Goal: Task Accomplishment & Management: Complete application form

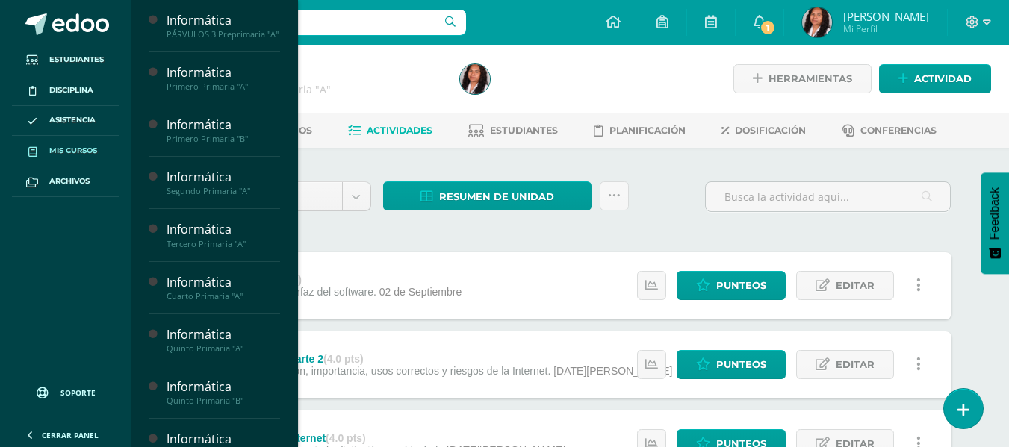
click at [78, 152] on span "Mis cursos" at bounding box center [73, 151] width 48 height 12
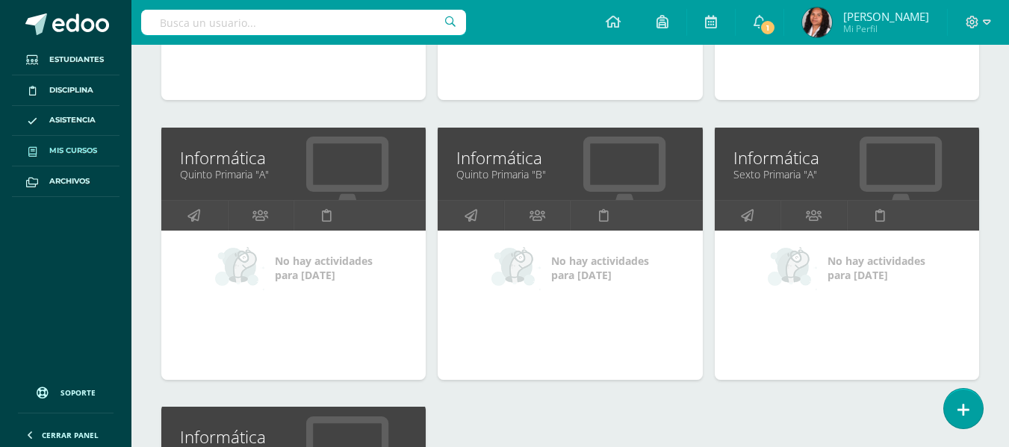
scroll to position [747, 0]
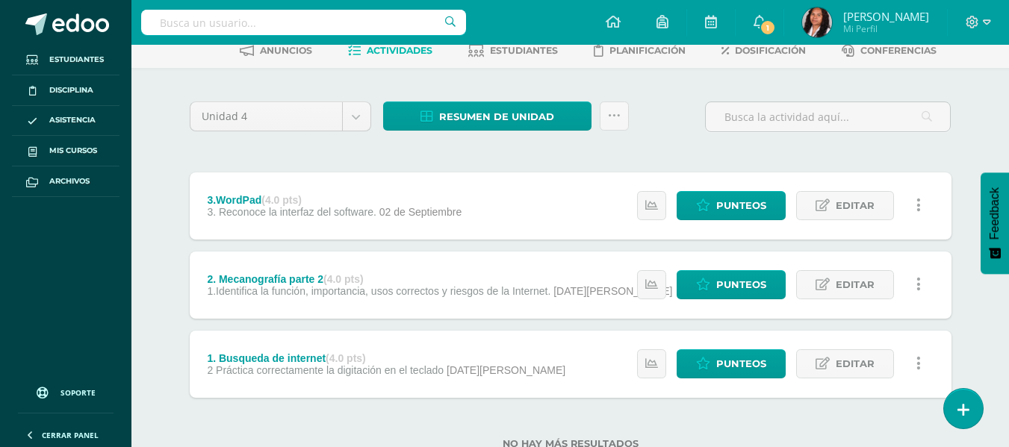
scroll to position [55, 0]
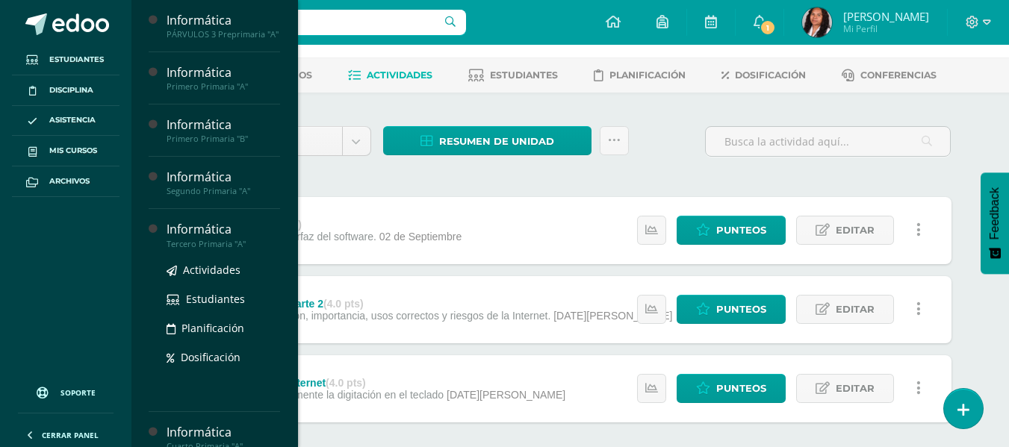
click at [216, 238] on div "Informática" at bounding box center [224, 229] width 114 height 17
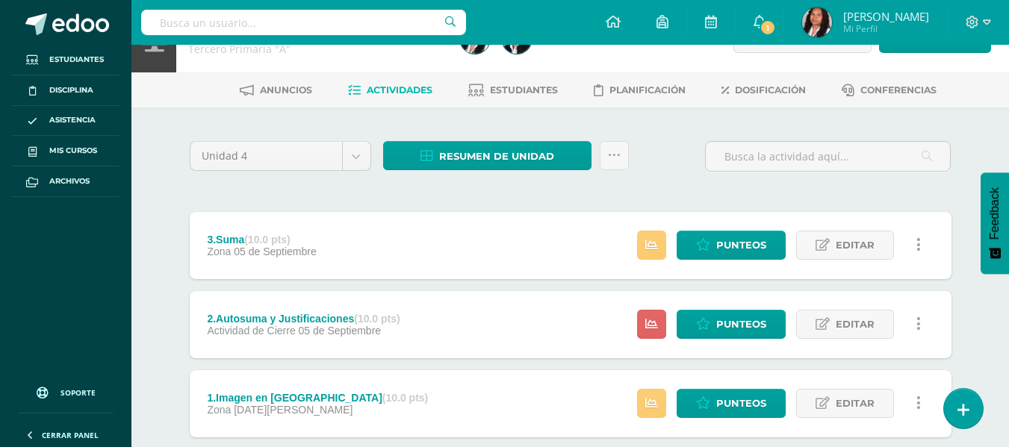
scroll to position [75, 0]
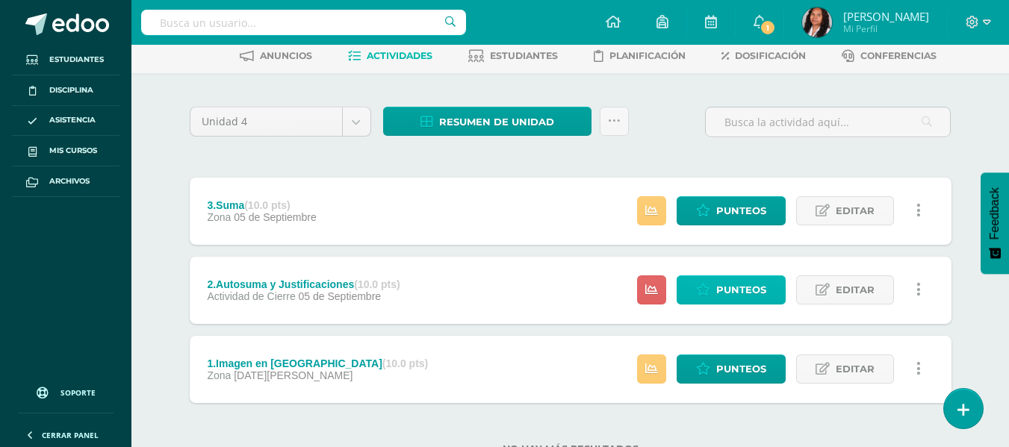
click at [757, 286] on span "Punteos" at bounding box center [741, 290] width 50 height 28
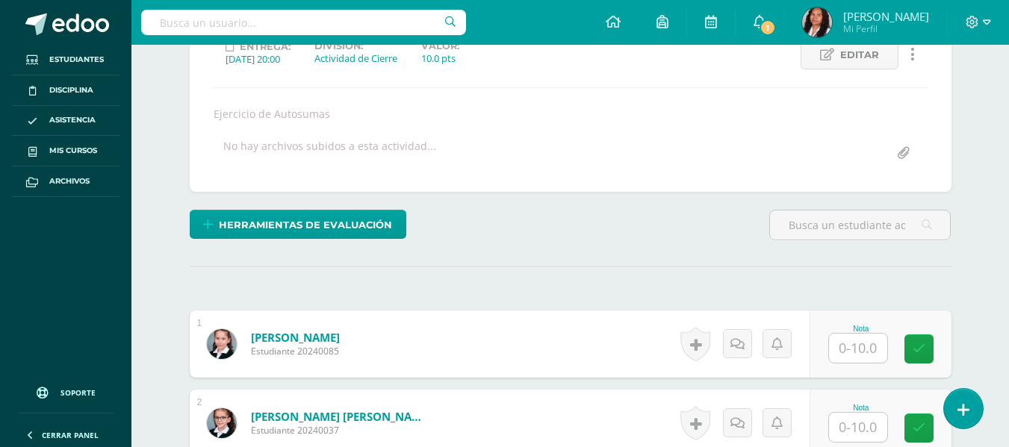
scroll to position [224, 0]
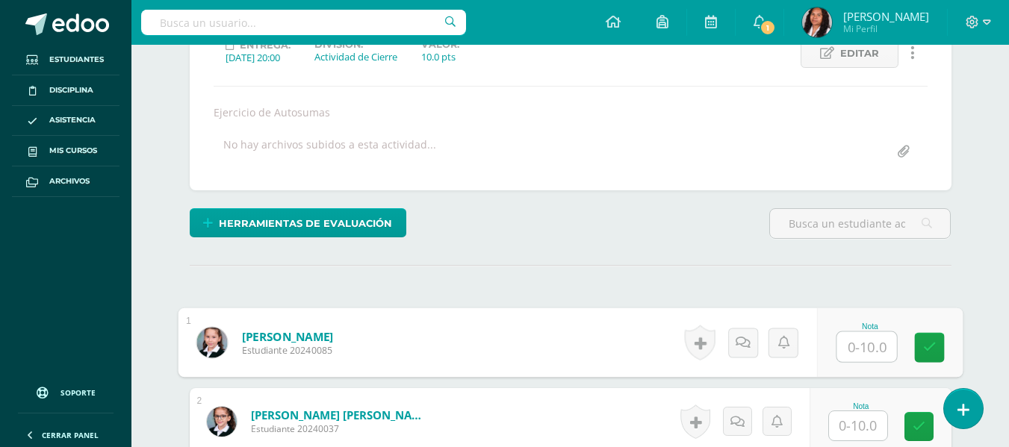
click at [856, 351] on input "text" at bounding box center [866, 347] width 60 height 30
type input "10"
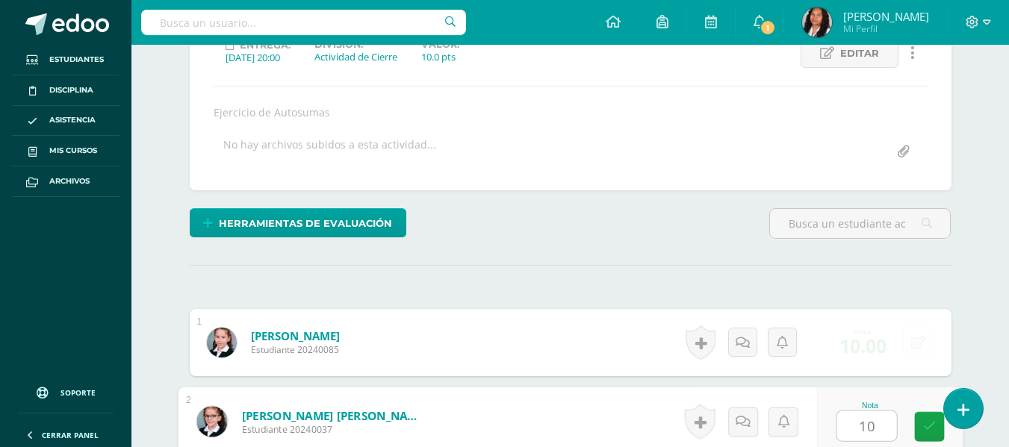
type input "10"
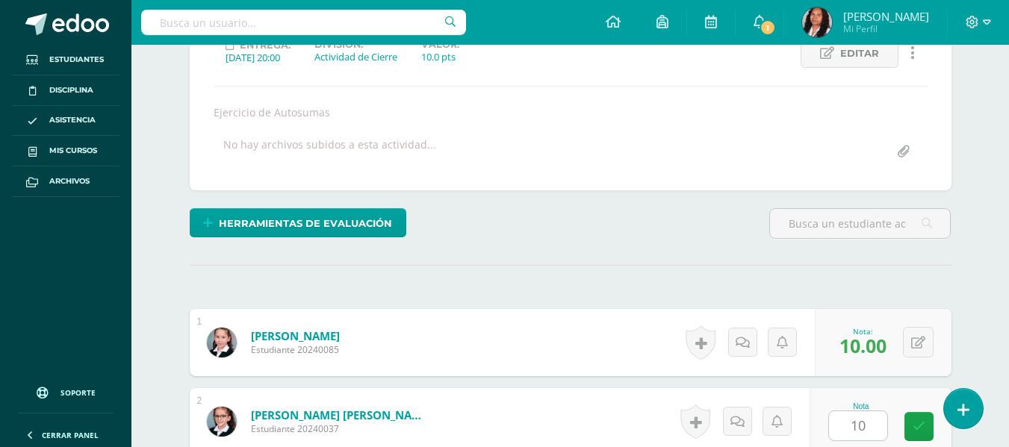
scroll to position [506, 0]
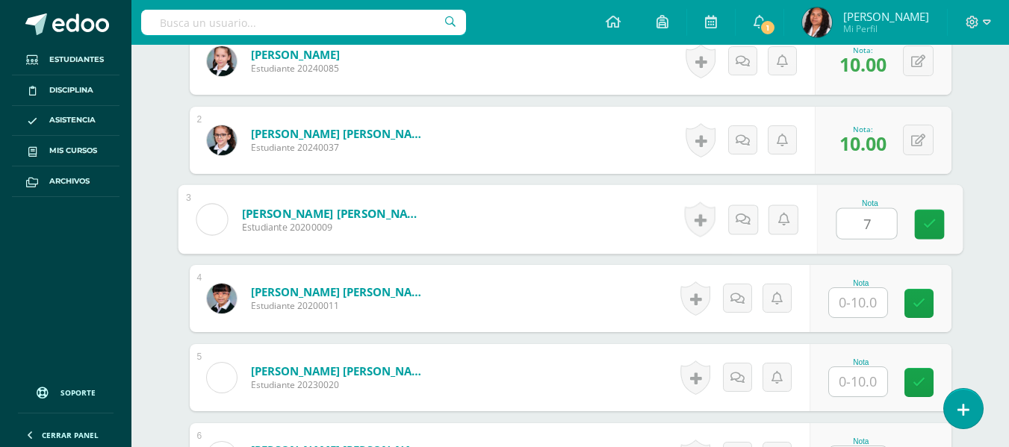
type input "7"
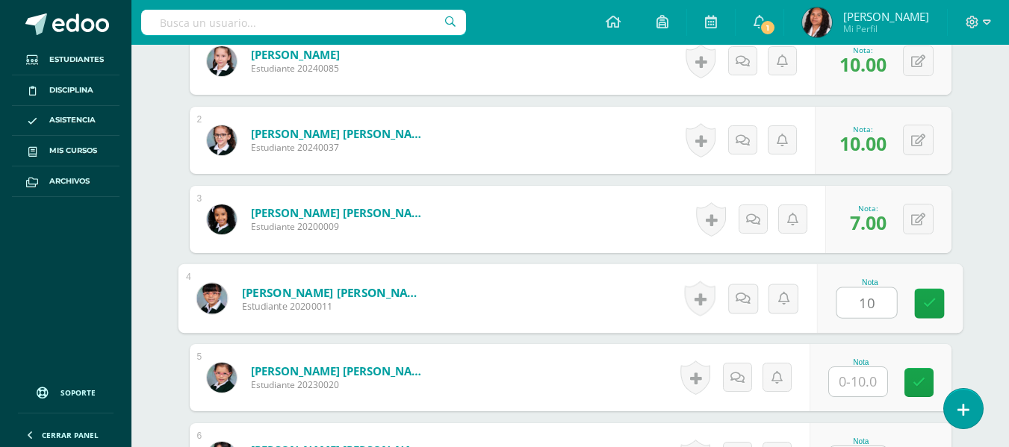
type input "10"
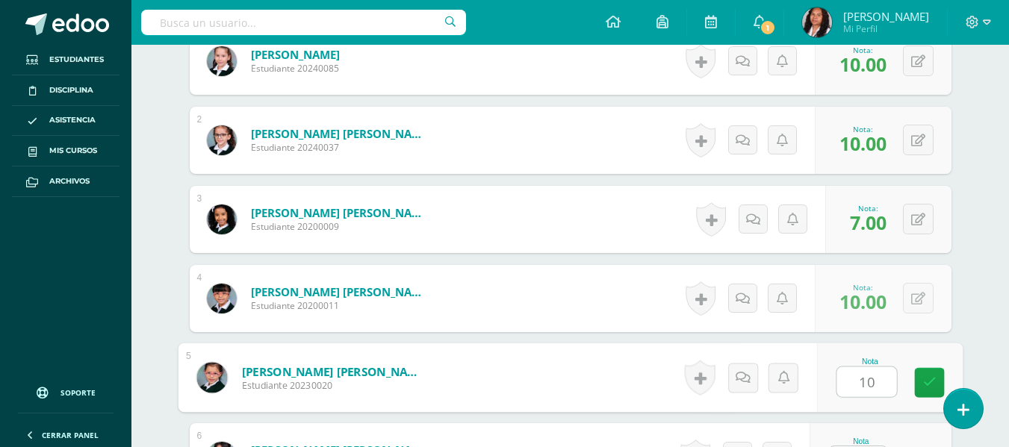
type input "10"
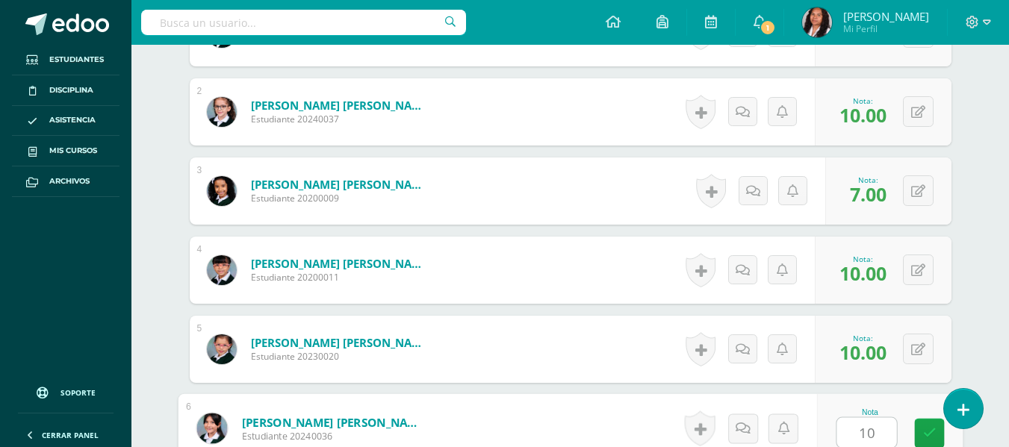
type input "10"
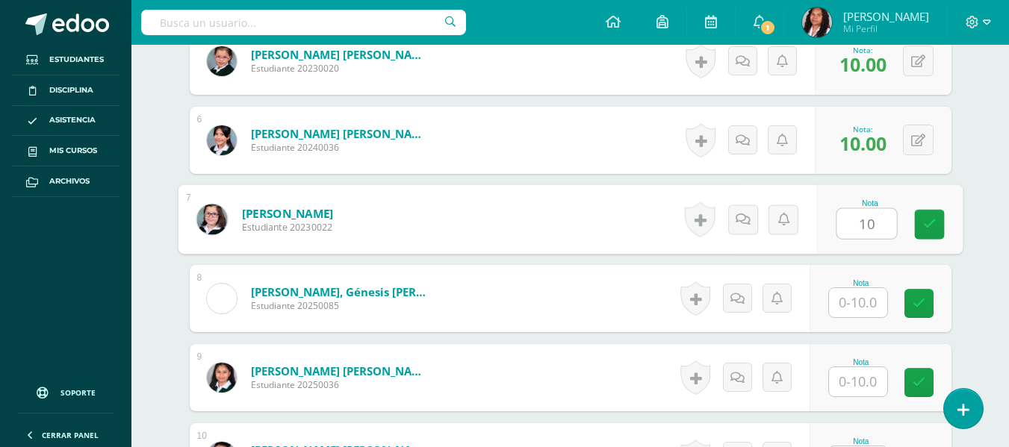
type input "10"
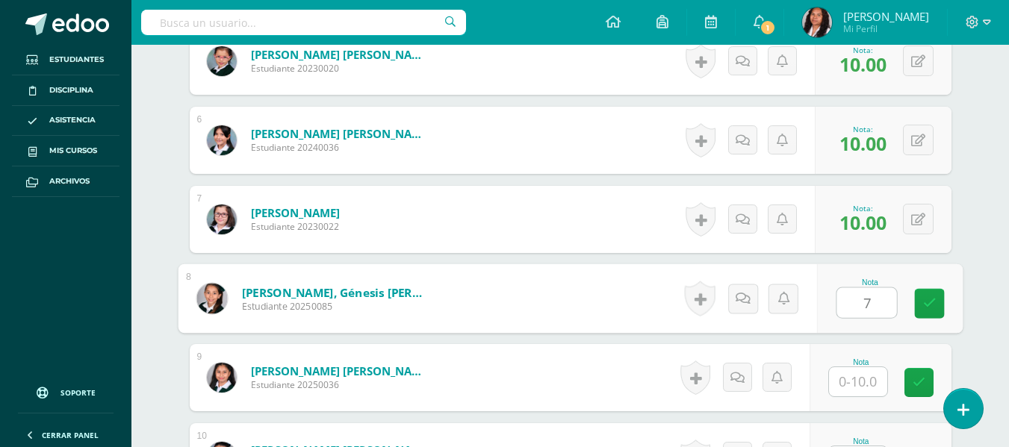
type input "7"
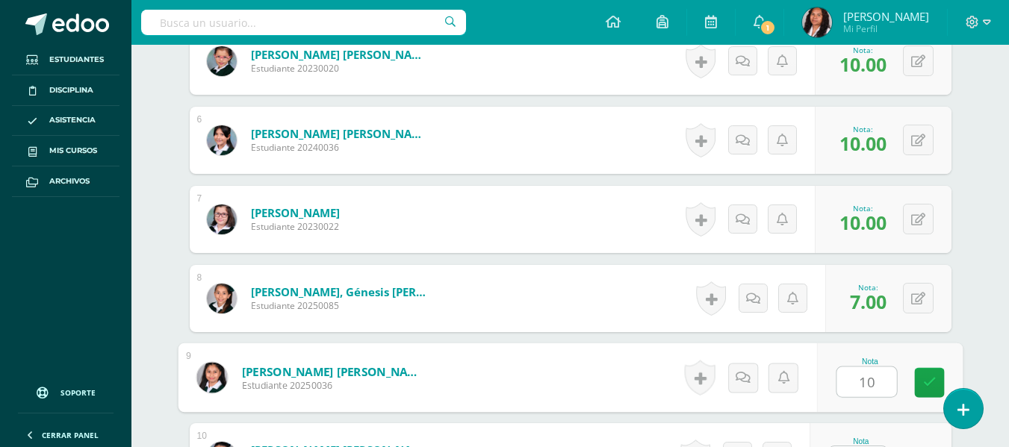
type input "10"
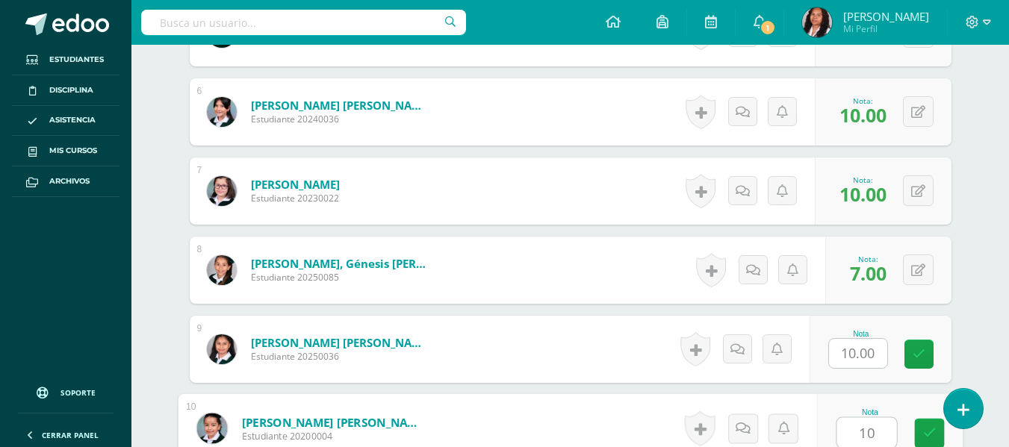
type input "10"
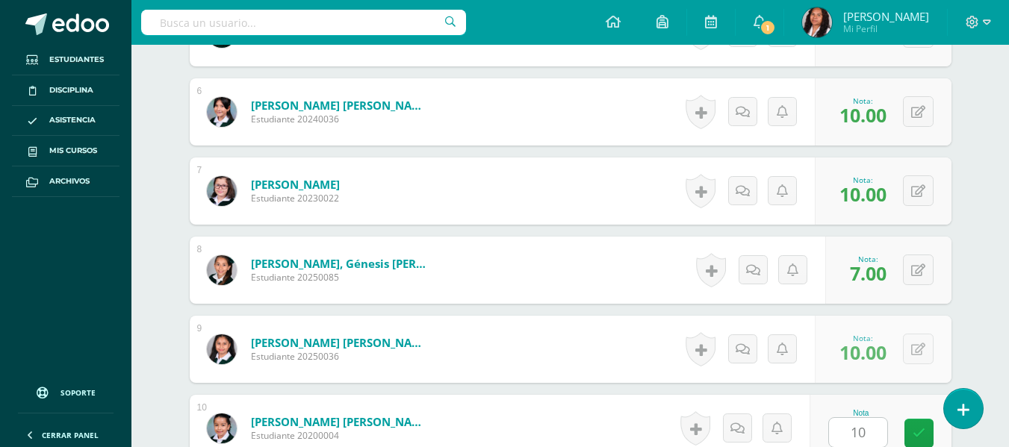
scroll to position [1139, 0]
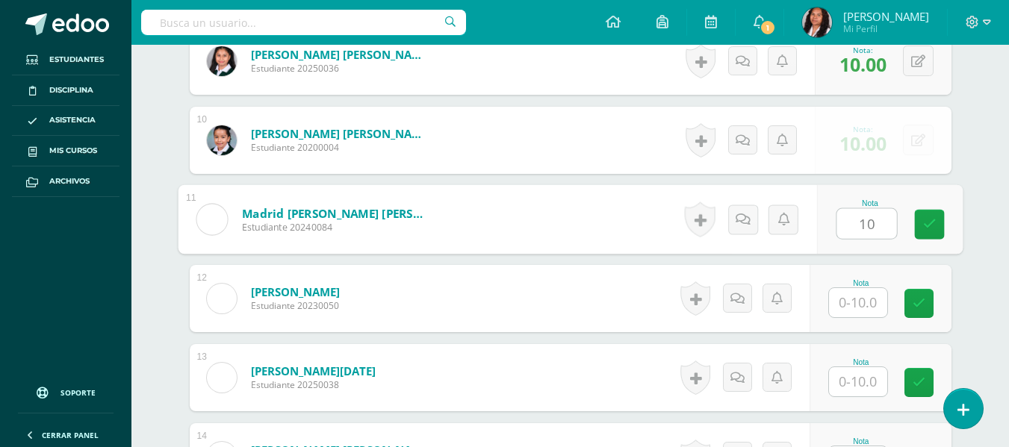
type input "10"
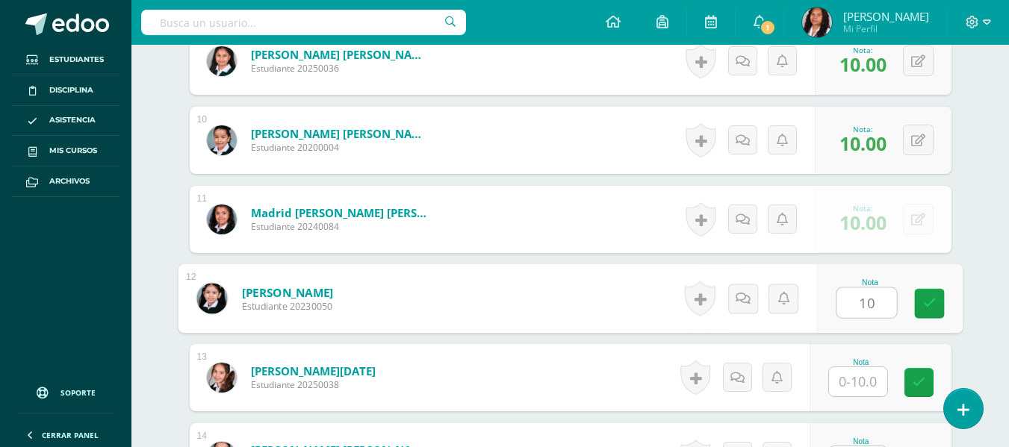
type input "10"
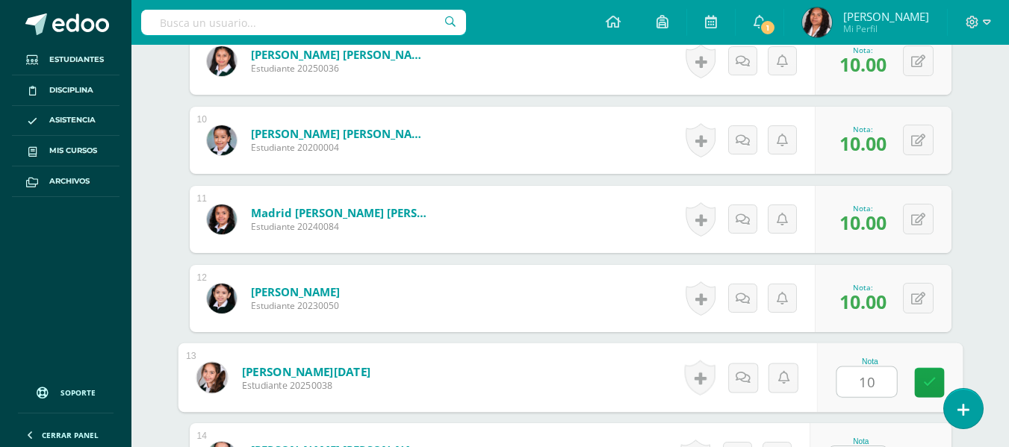
type input "10"
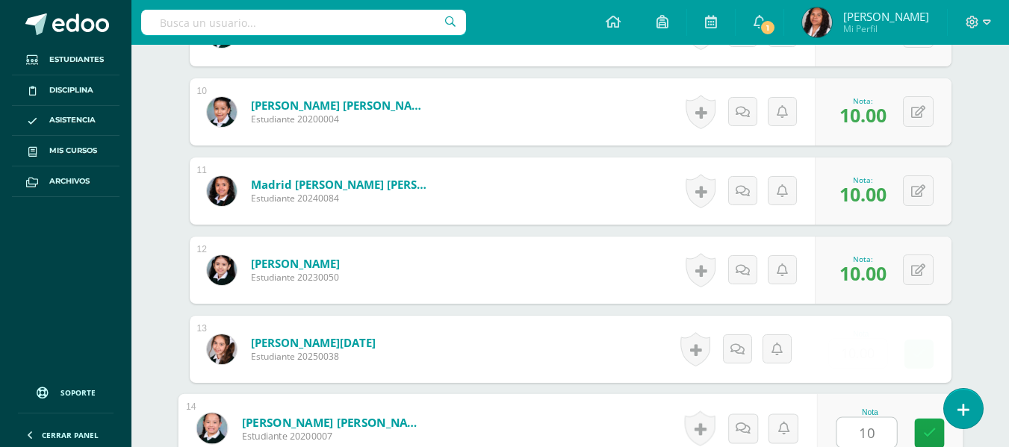
type input "10"
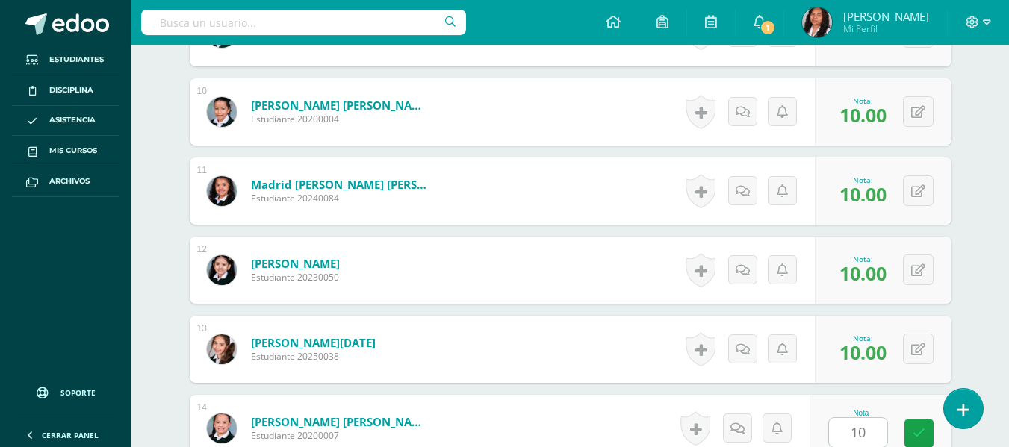
scroll to position [1456, 0]
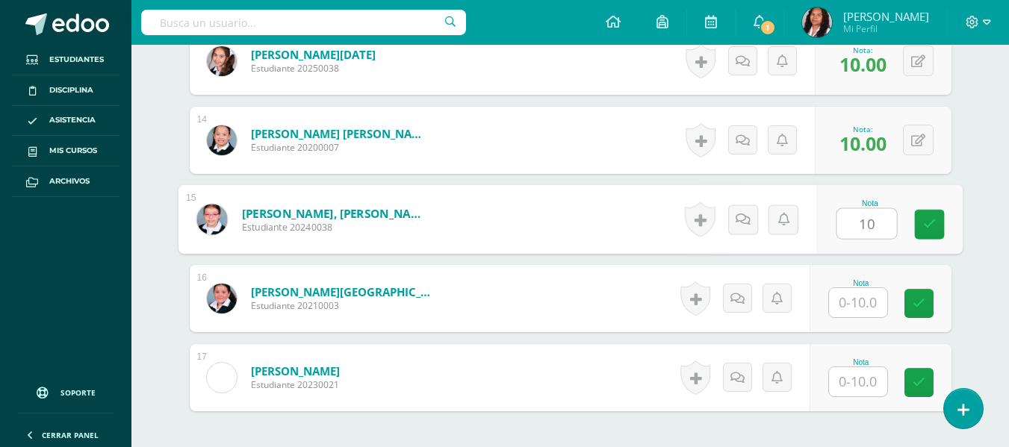
type input "10"
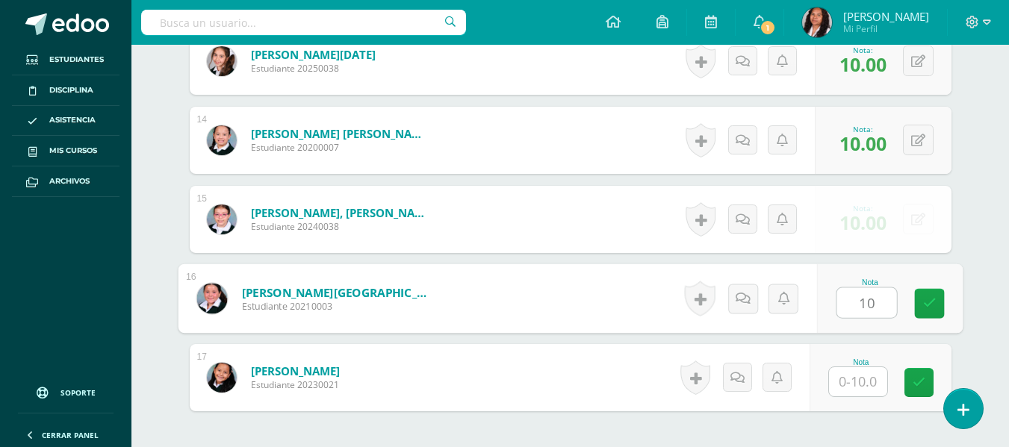
type input "10"
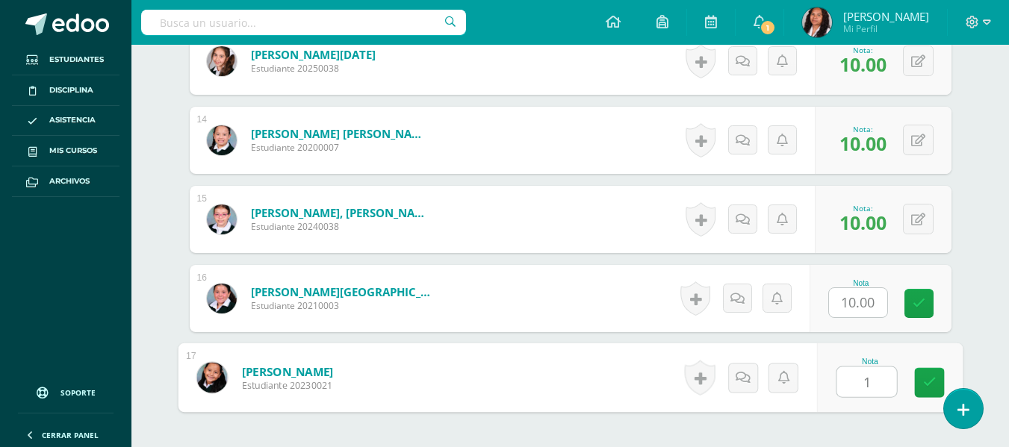
type input "10"
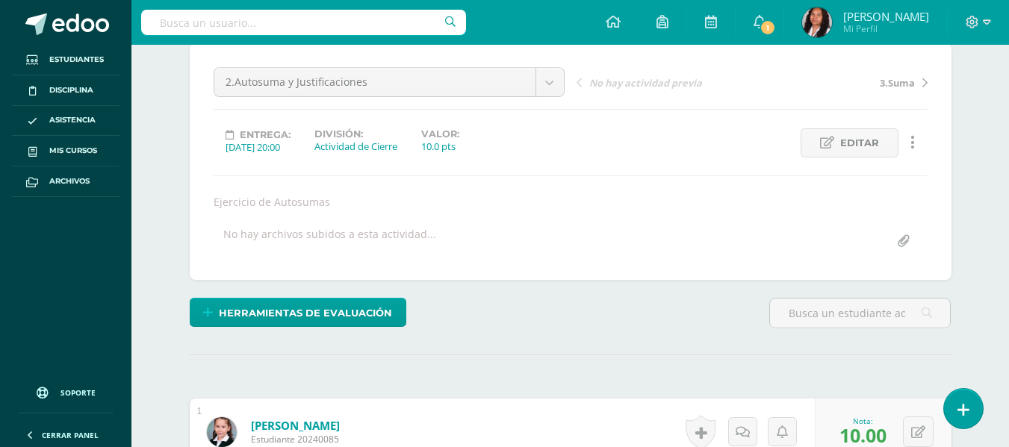
scroll to position [0, 0]
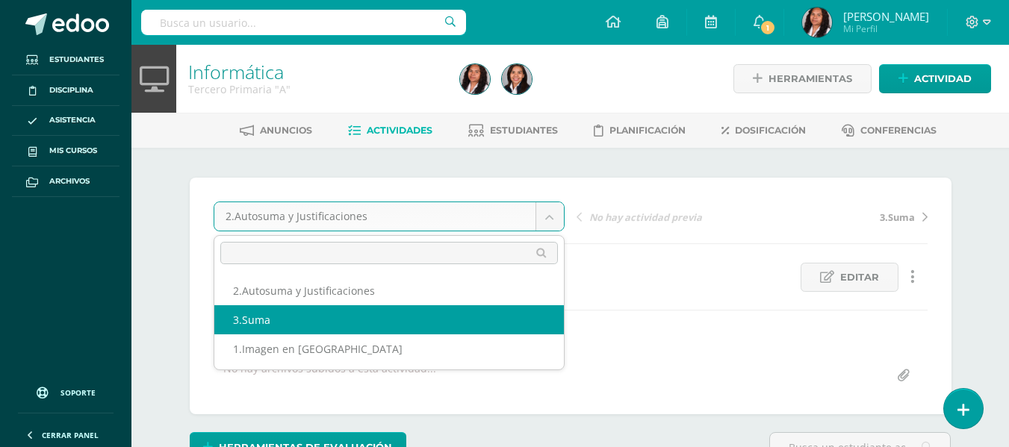
select select "/dashboard/teacher/grade-activity/107926/"
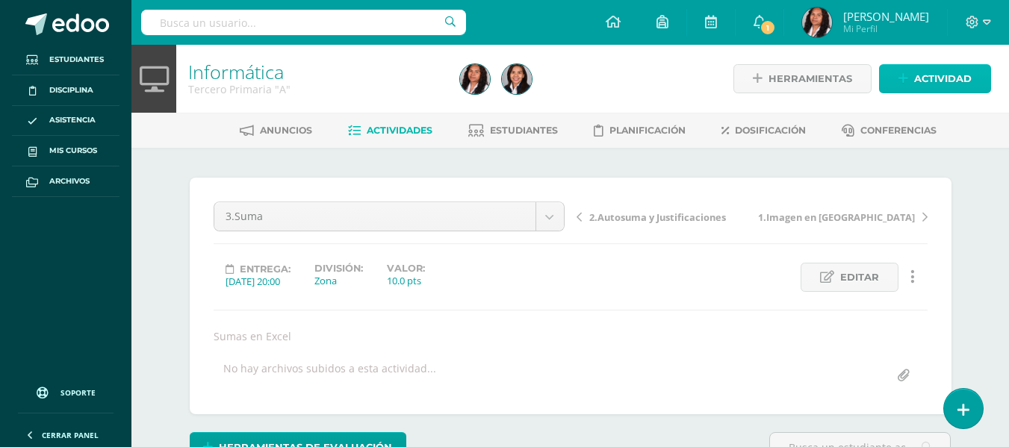
click at [938, 69] on span "Actividad" at bounding box center [943, 79] width 58 height 28
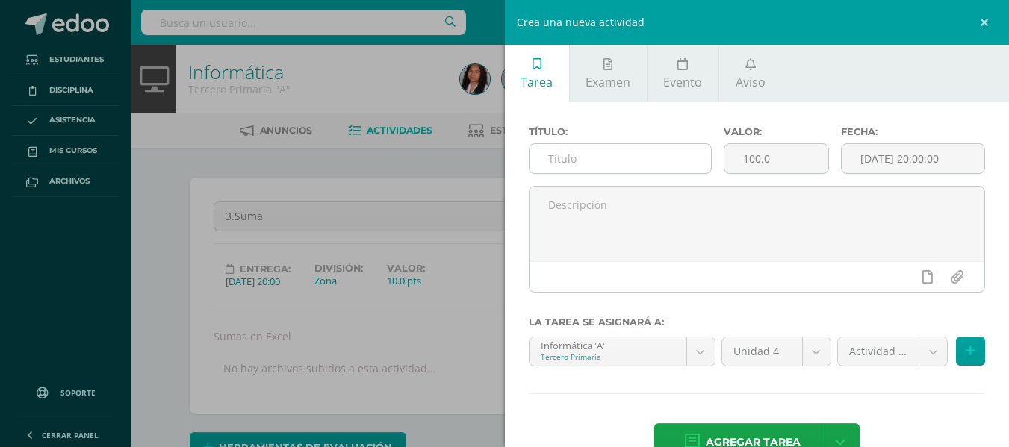
click at [609, 173] on input "text" at bounding box center [620, 158] width 181 height 29
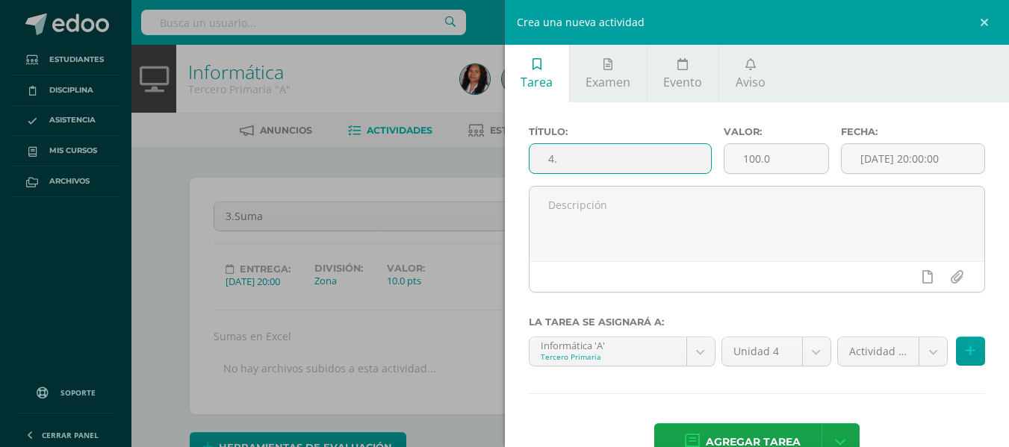
type input "4."
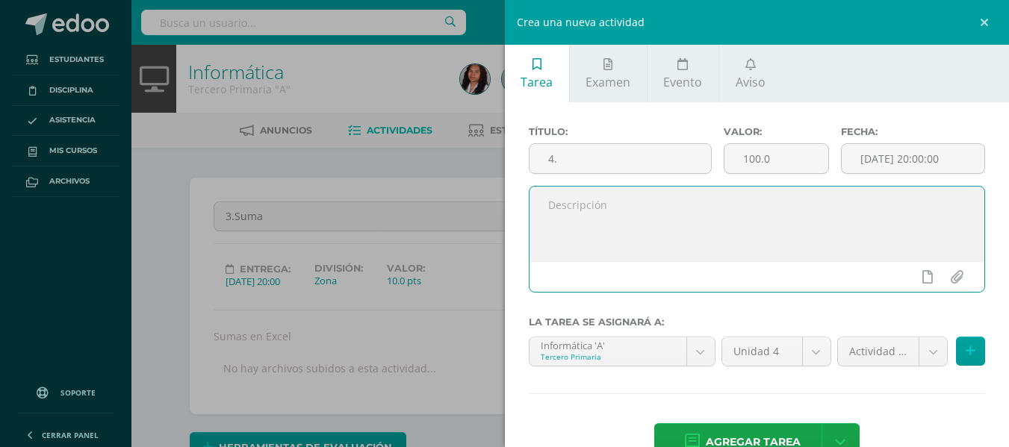
click at [609, 211] on textarea at bounding box center [758, 224] width 456 height 75
type textarea "Hoja de Trabajo"
click at [569, 160] on input "4." at bounding box center [620, 158] width 181 height 29
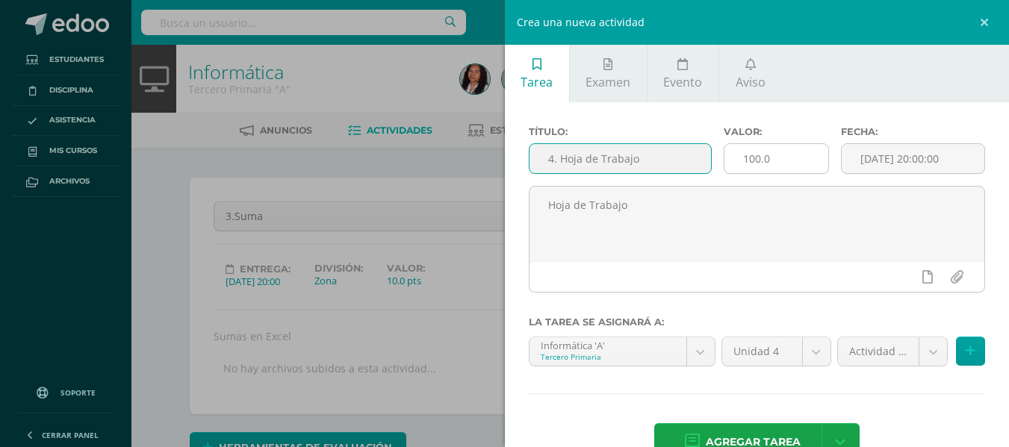
type input "4. Hoja de Trabajo"
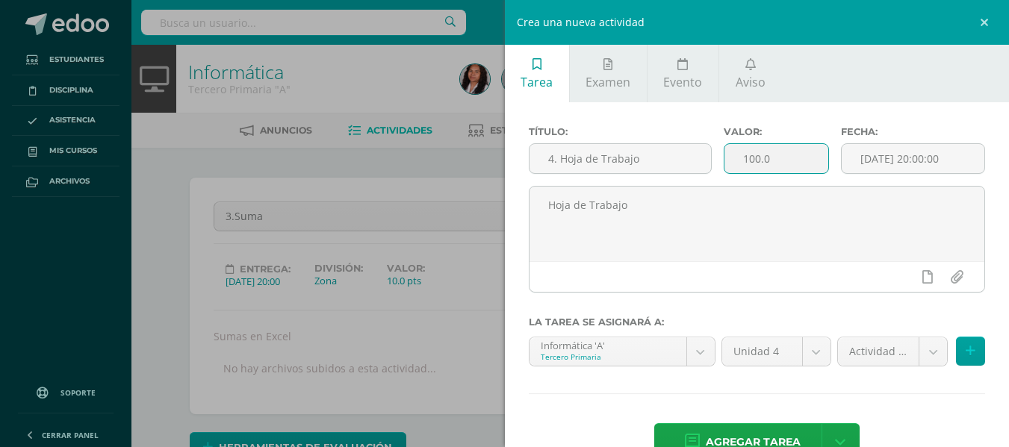
click at [745, 158] on input "100.0" at bounding box center [776, 158] width 104 height 29
type input "10.0"
click at [877, 162] on input "[DATE] 20:00:00" at bounding box center [913, 158] width 143 height 29
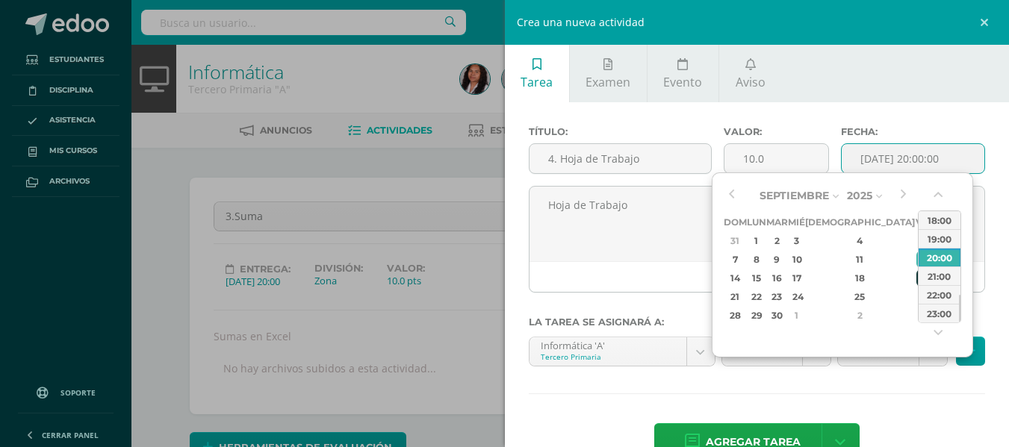
click at [916, 278] on div "19" at bounding box center [922, 278] width 13 height 17
type input "2025-09-19 20:00"
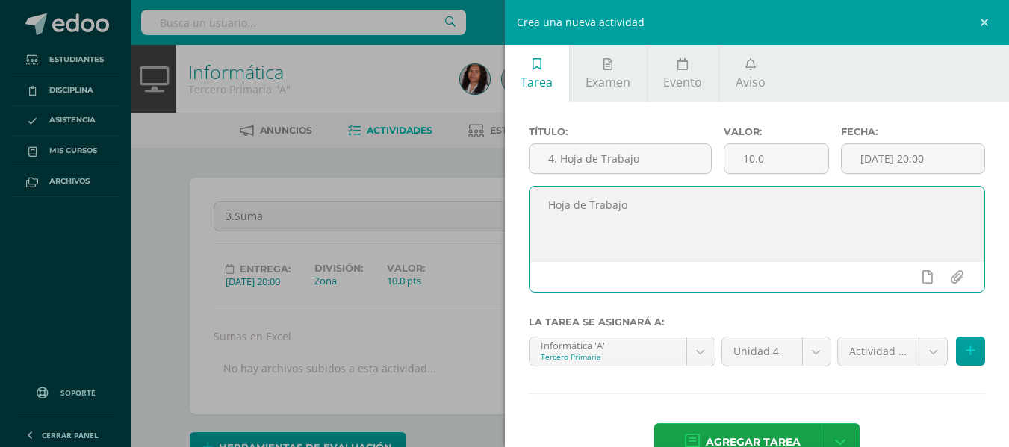
click at [681, 212] on textarea "Hoja de Trabajo" at bounding box center [758, 224] width 456 height 75
click at [800, 426] on link "Agregar tarea" at bounding box center [742, 442] width 176 height 38
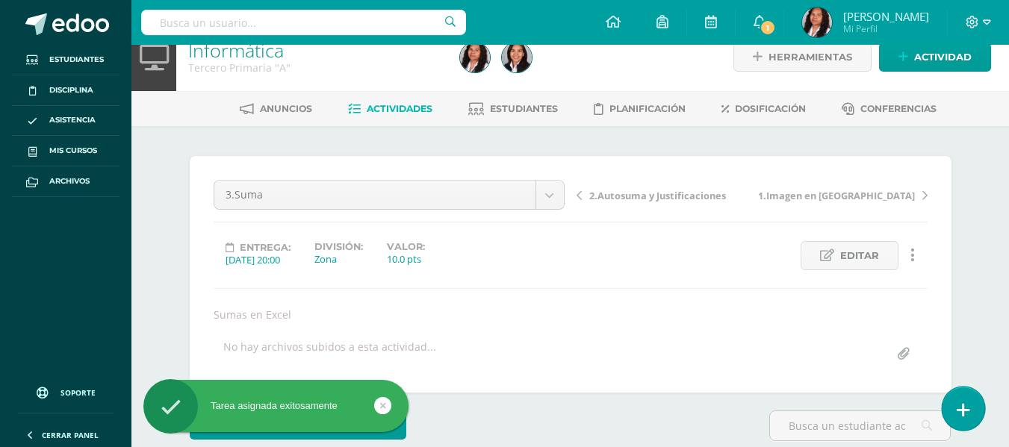
click at [960, 406] on icon at bounding box center [963, 410] width 13 height 17
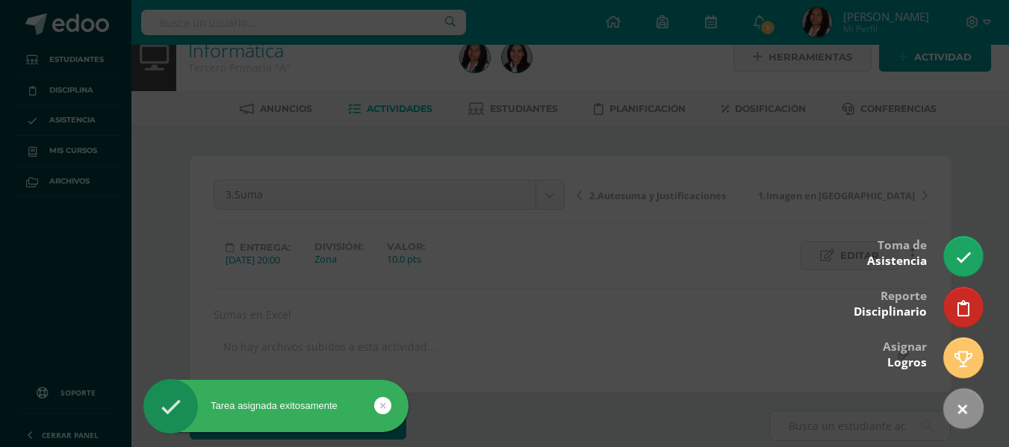
click at [750, 322] on div at bounding box center [504, 223] width 1009 height 447
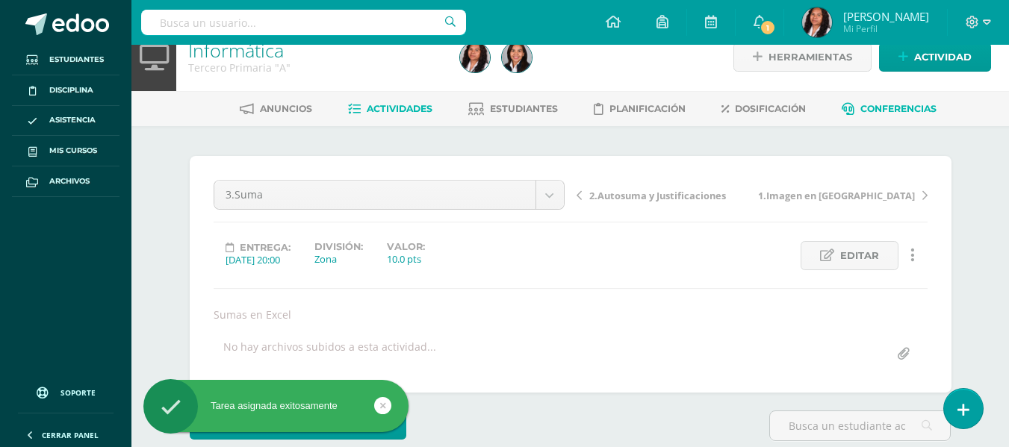
scroll to position [22, 0]
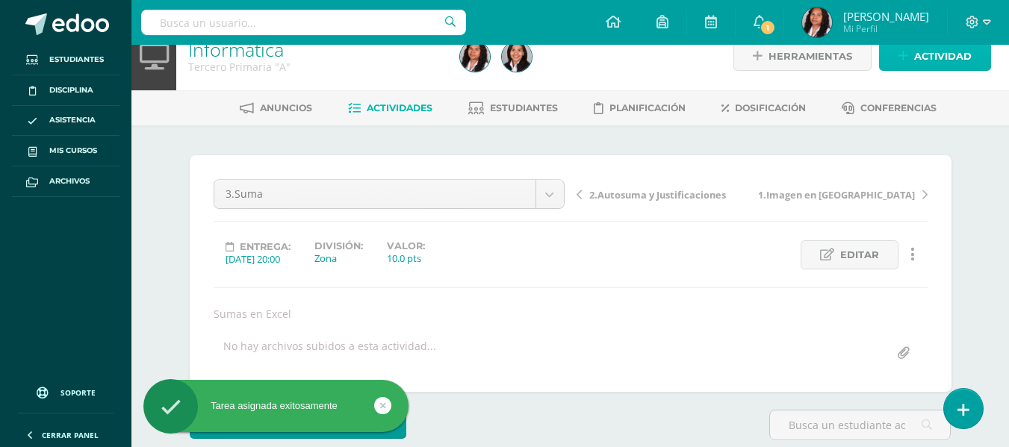
click at [931, 55] on span "Actividad" at bounding box center [943, 57] width 58 height 28
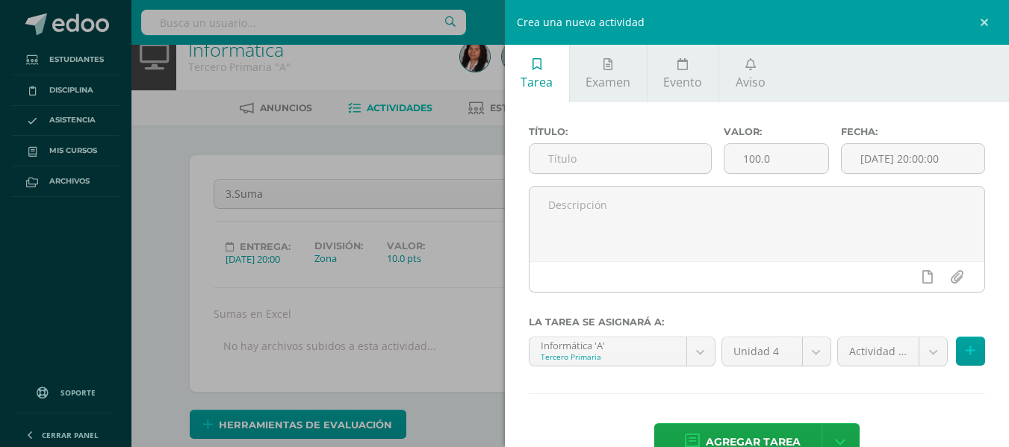
scroll to position [23, 0]
click at [658, 163] on input "text" at bounding box center [620, 158] width 181 height 29
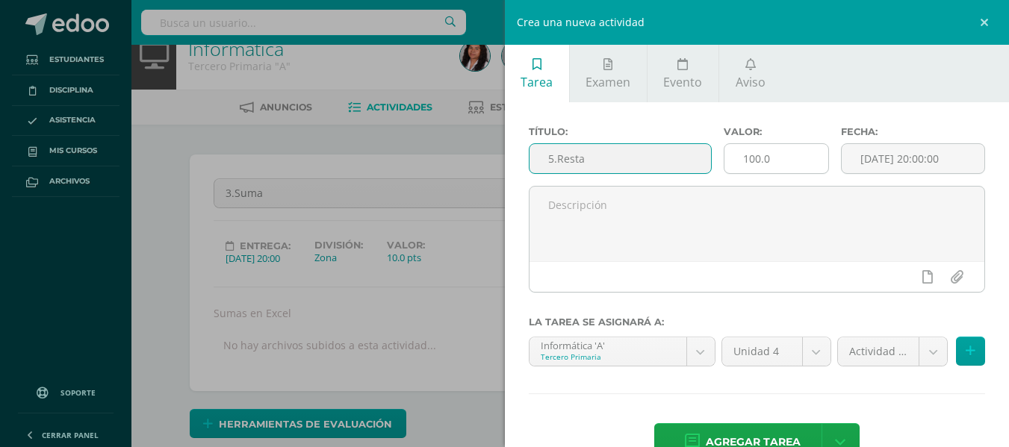
type input "5.Resta"
click at [749, 155] on input "100.0" at bounding box center [776, 158] width 104 height 29
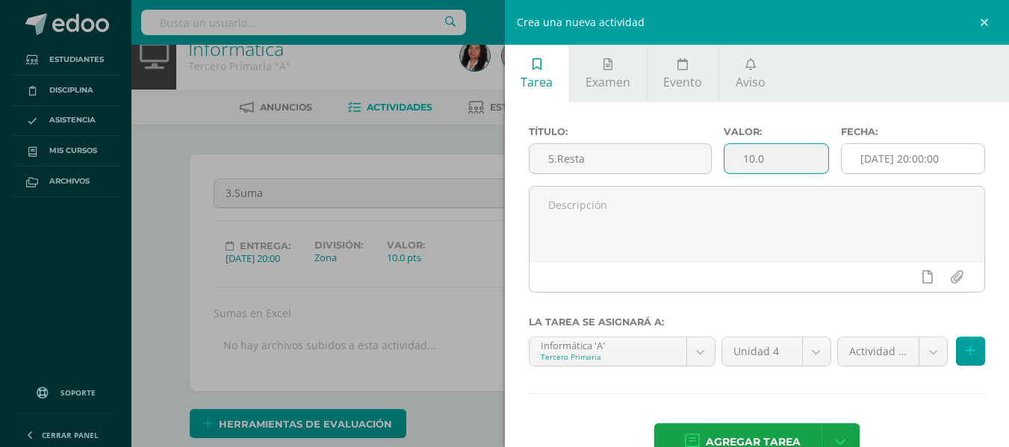
type input "10.0"
click at [906, 156] on input "[DATE] 20:00:00" at bounding box center [913, 158] width 143 height 29
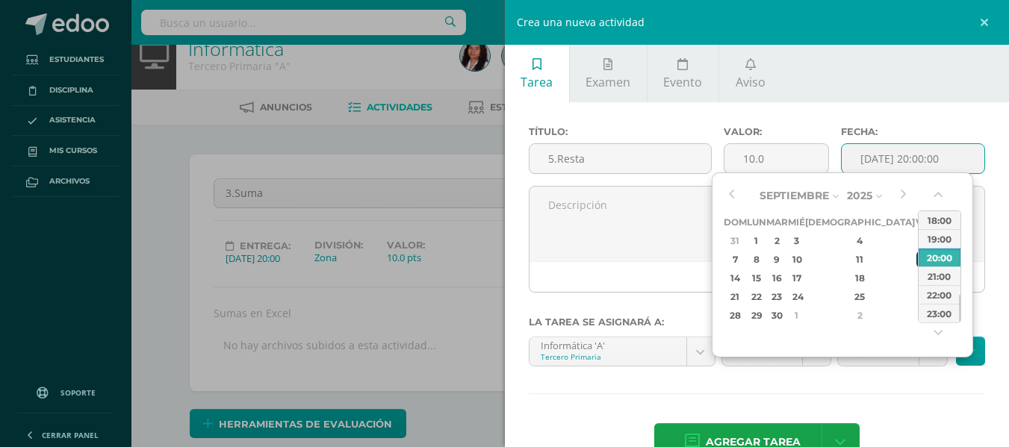
click at [916, 260] on div "12" at bounding box center [922, 259] width 13 height 17
type input "2025-09-12 20:00"
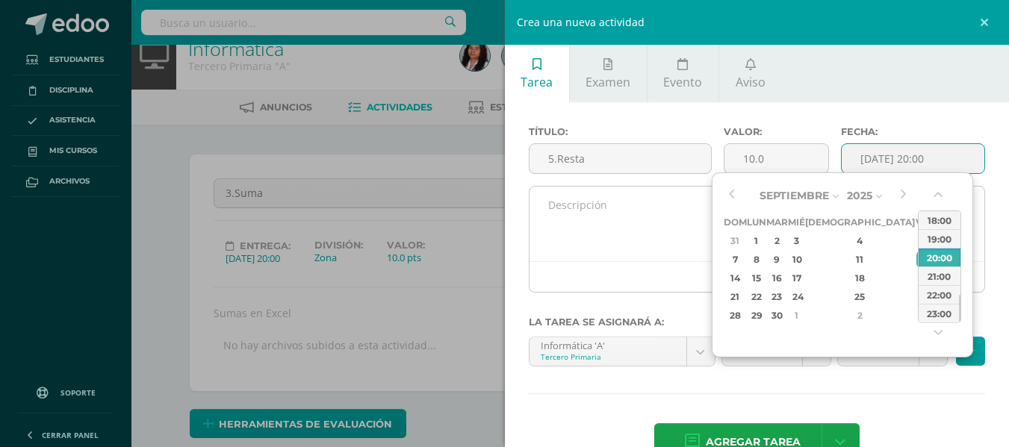
click at [681, 241] on textarea at bounding box center [758, 224] width 456 height 75
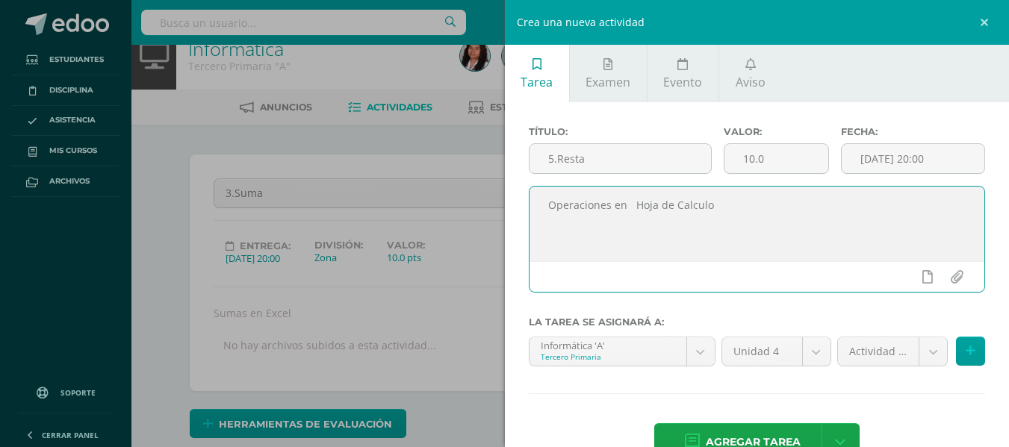
click at [686, 211] on textarea "Operaciones en Hoja de Calculo" at bounding box center [758, 224] width 456 height 75
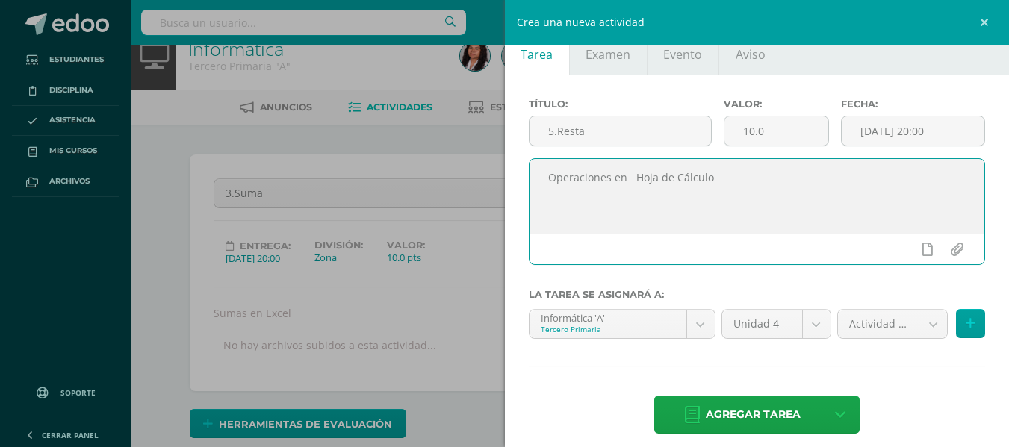
scroll to position [41, 0]
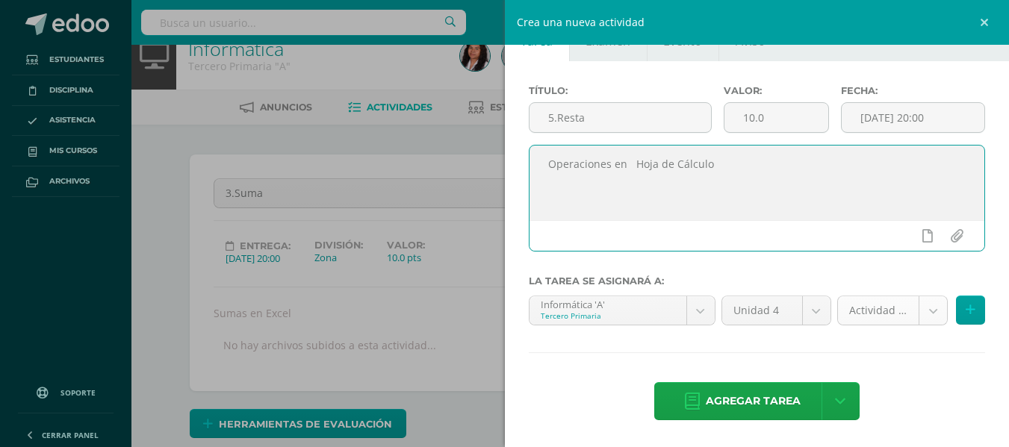
type textarea "Operaciones en Hoja de Cálculo"
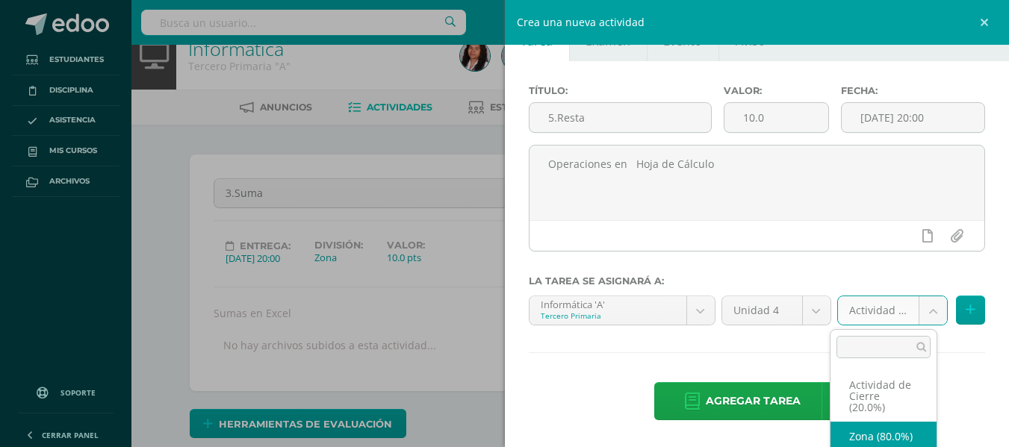
select select "106473"
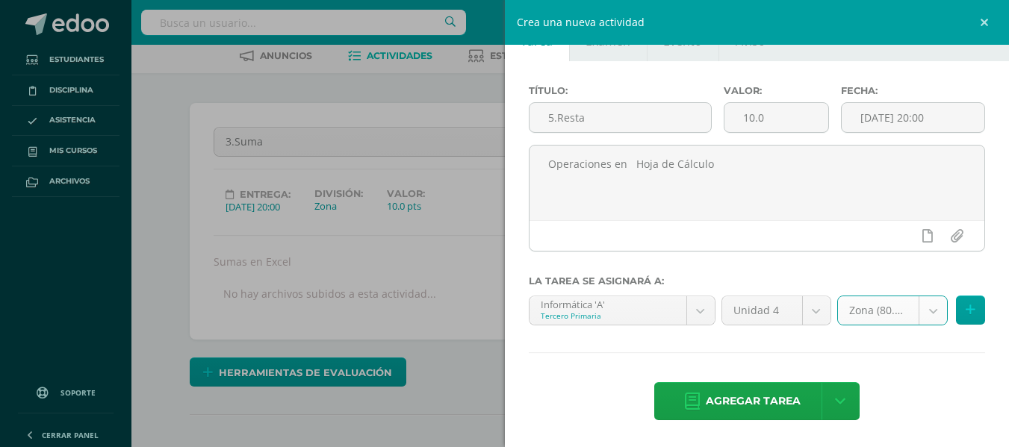
scroll to position [98, 0]
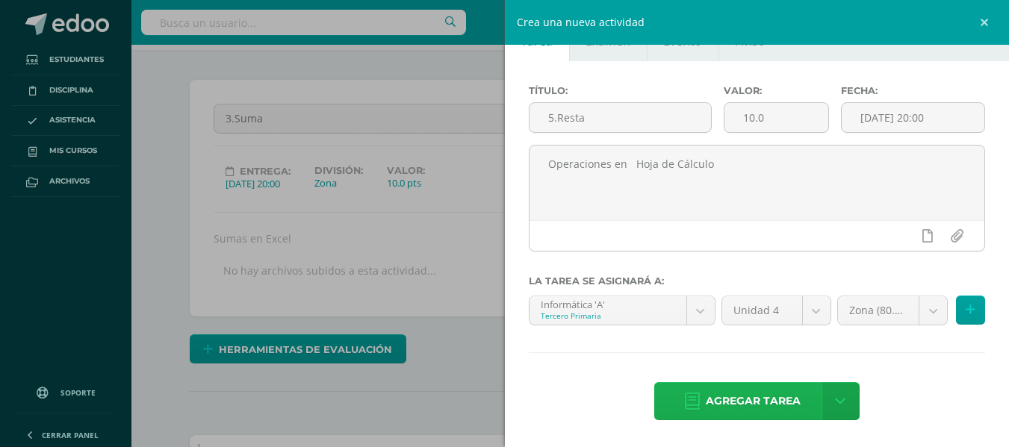
click at [774, 402] on span "Agregar tarea" at bounding box center [753, 401] width 95 height 37
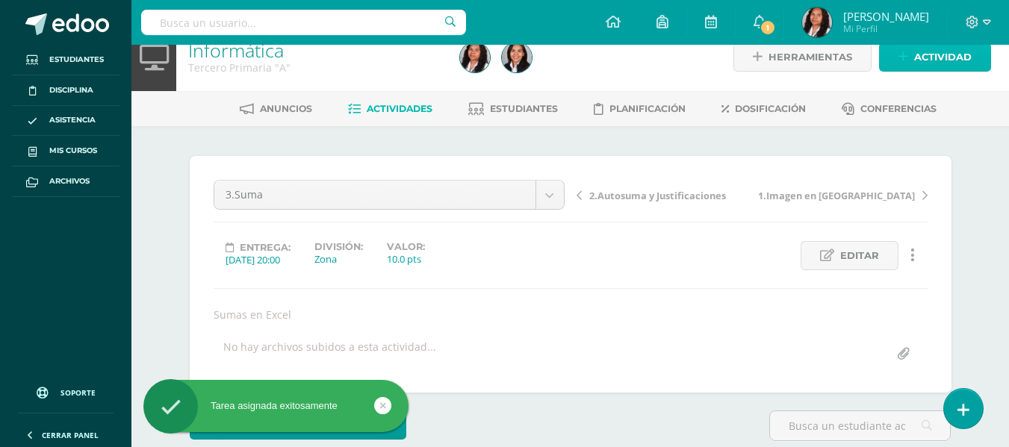
click at [930, 62] on span "Actividad" at bounding box center [943, 57] width 58 height 28
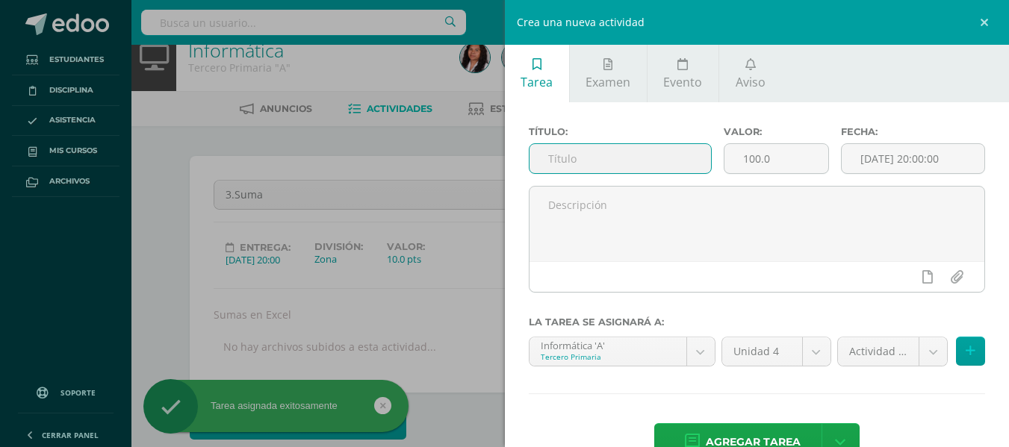
click at [624, 167] on input "text" at bounding box center [620, 158] width 181 height 29
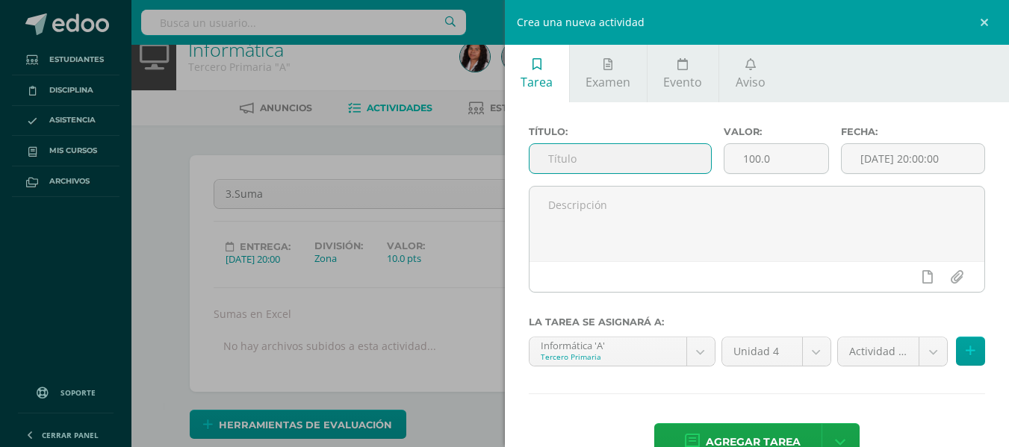
scroll to position [23, 0]
type input "6.Multiplicación"
click at [749, 154] on input "100.0" at bounding box center [776, 158] width 104 height 29
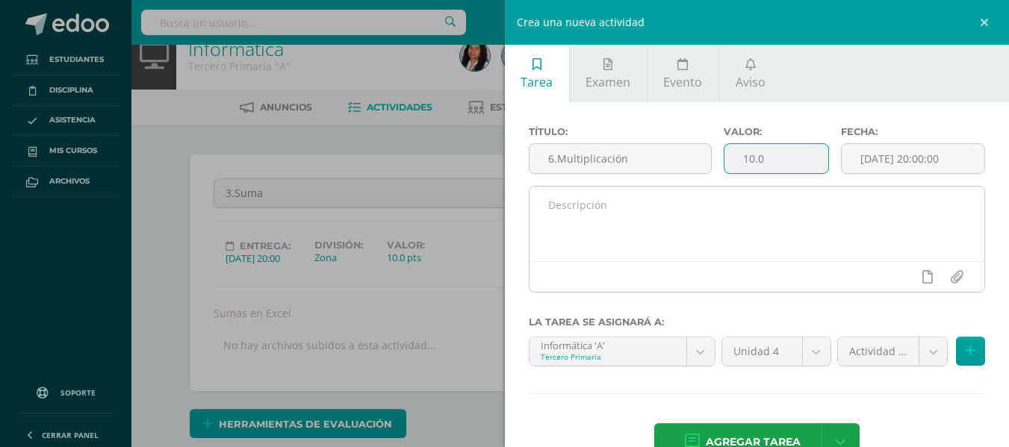
type input "10.0"
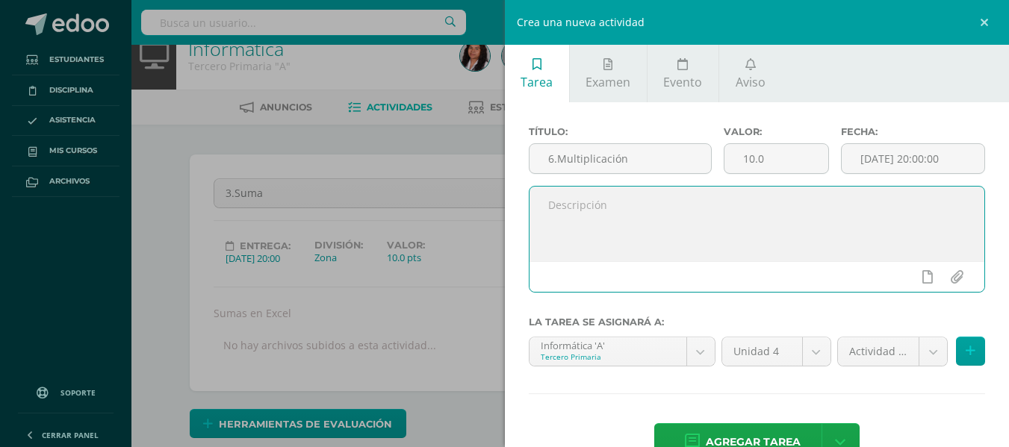
click at [774, 232] on textarea at bounding box center [758, 224] width 456 height 75
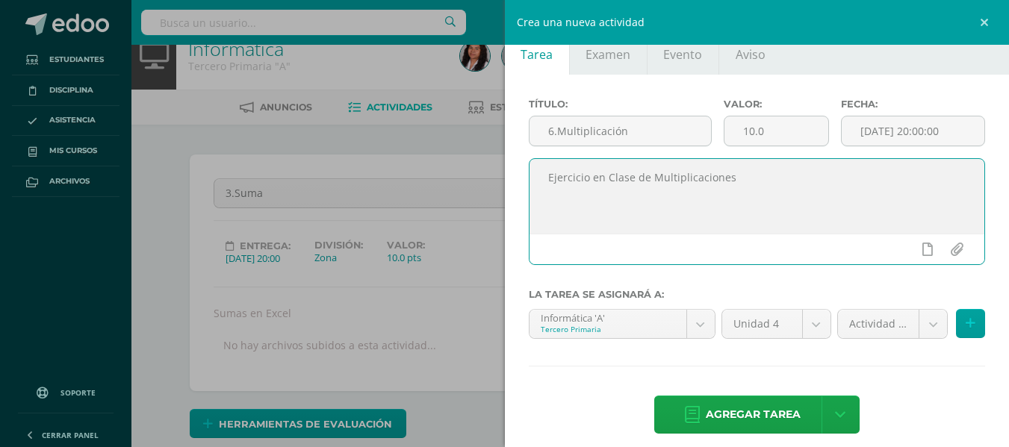
scroll to position [41, 0]
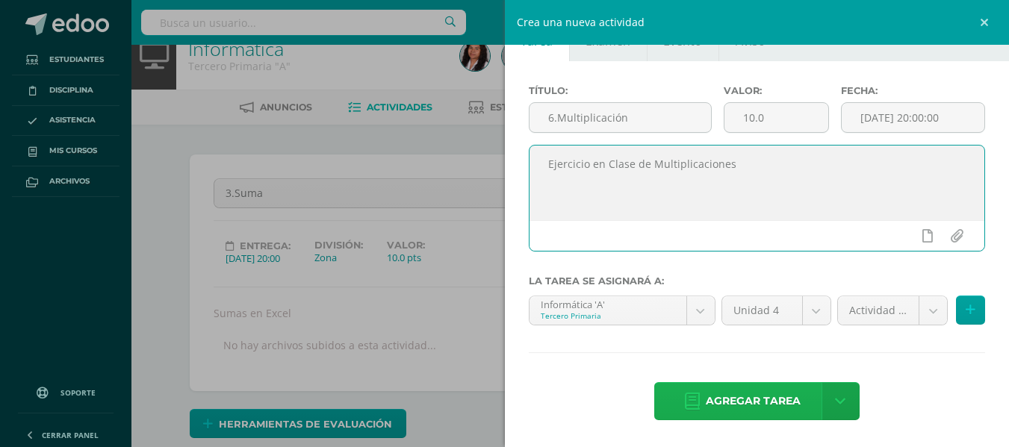
type textarea "Ejercicio en Clase de Multiplicaciones"
click at [746, 405] on span "Agregar tarea" at bounding box center [753, 401] width 95 height 37
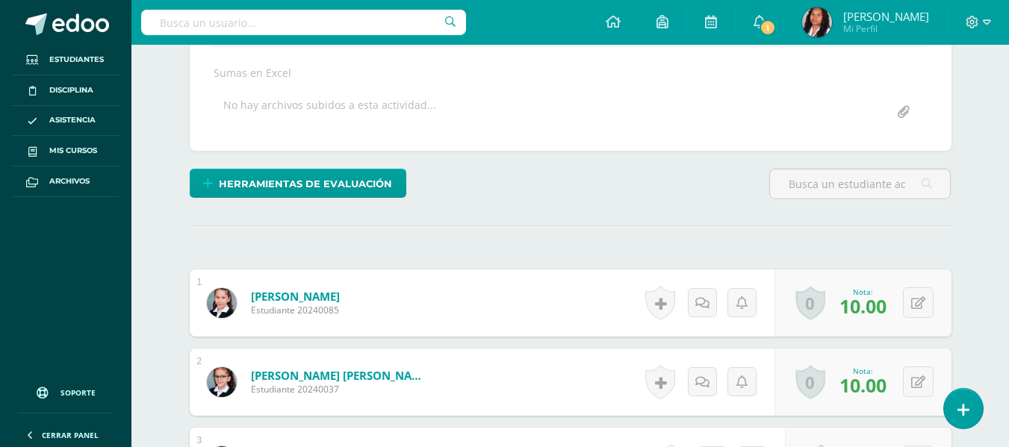
scroll to position [23, 0]
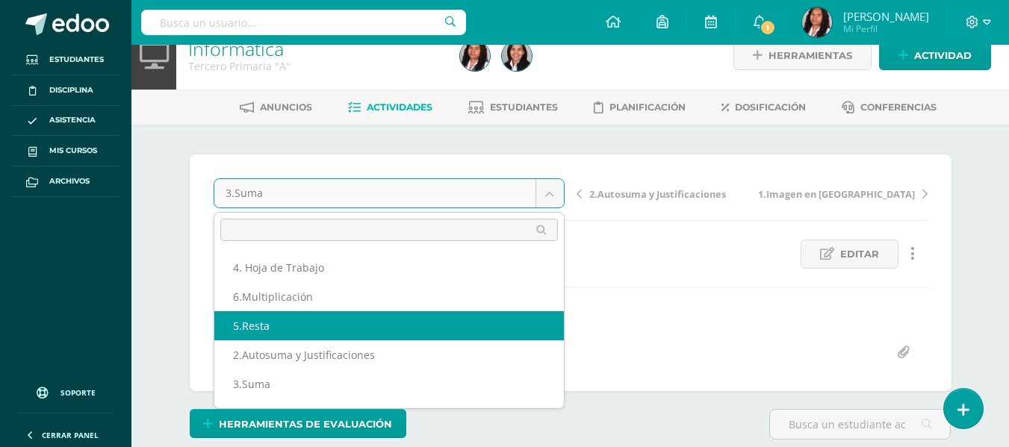
select select "/dashboard/teacher/grade-activity/108254/"
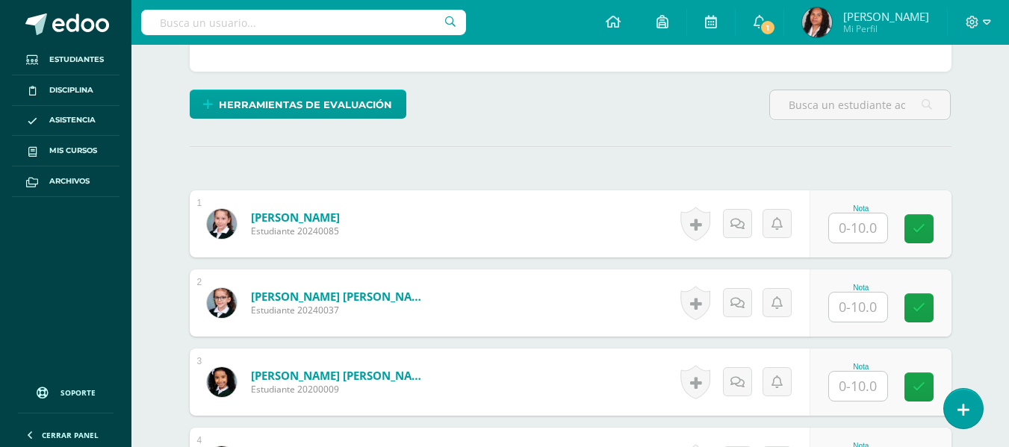
scroll to position [373, 0]
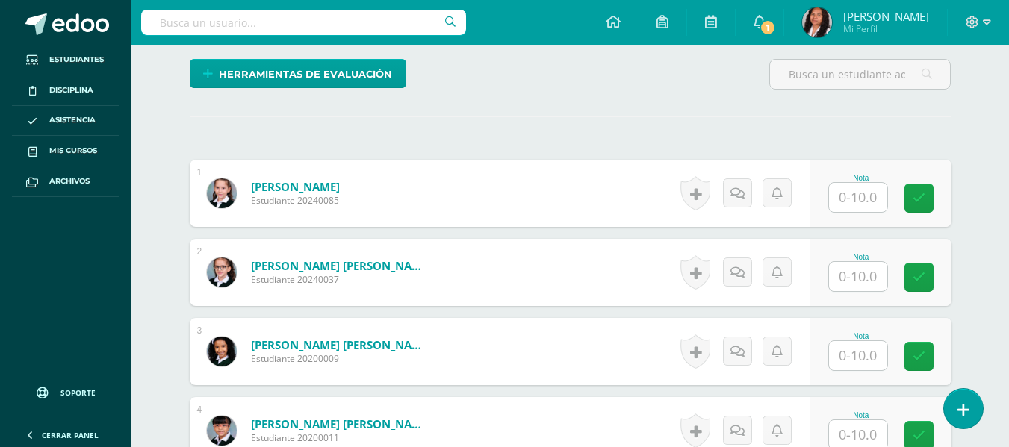
click at [851, 195] on input "text" at bounding box center [858, 197] width 58 height 29
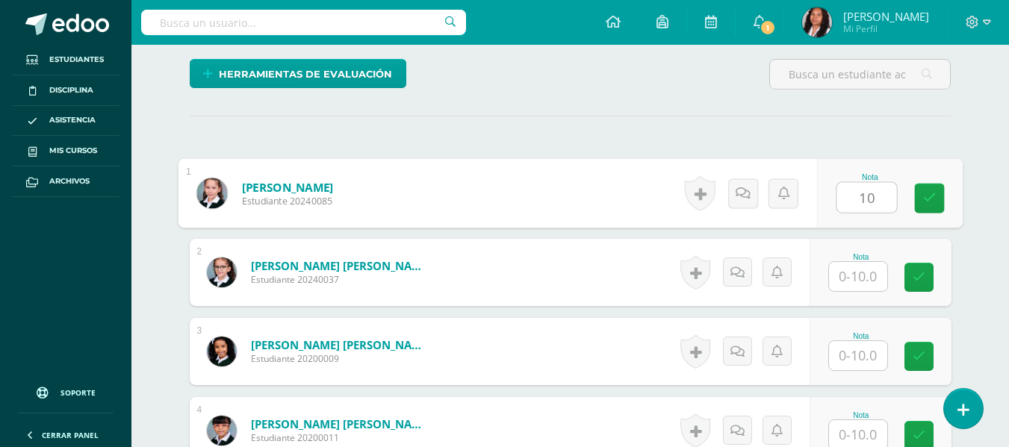
type input "10"
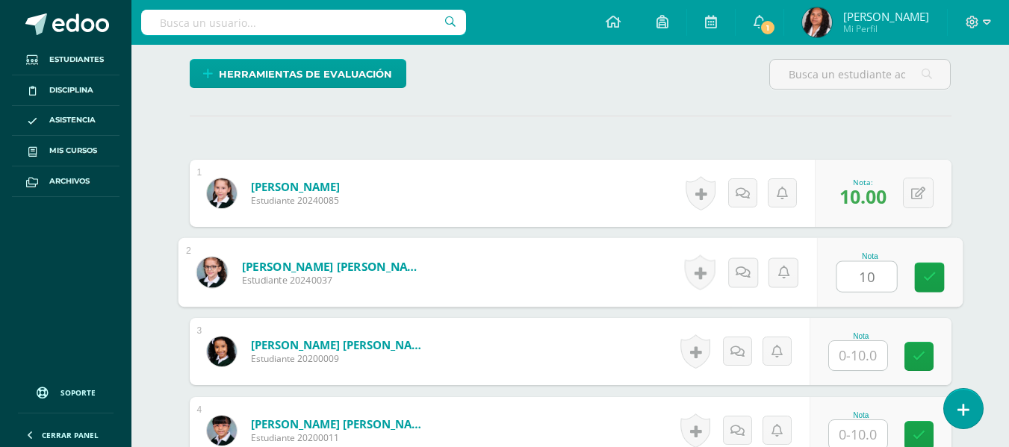
type input "10"
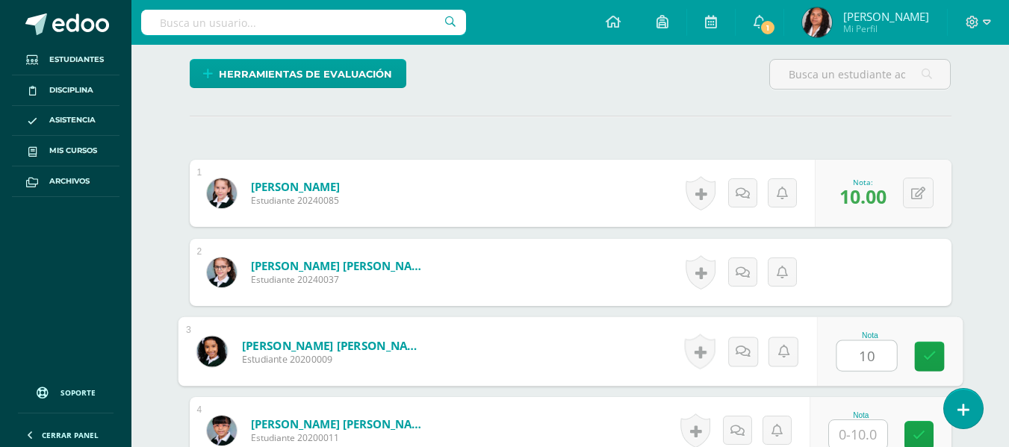
type input "10"
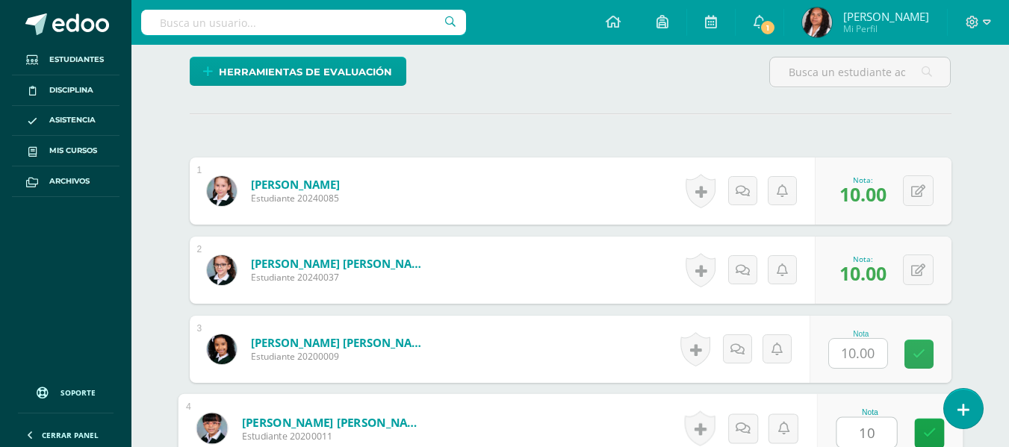
type input "10"
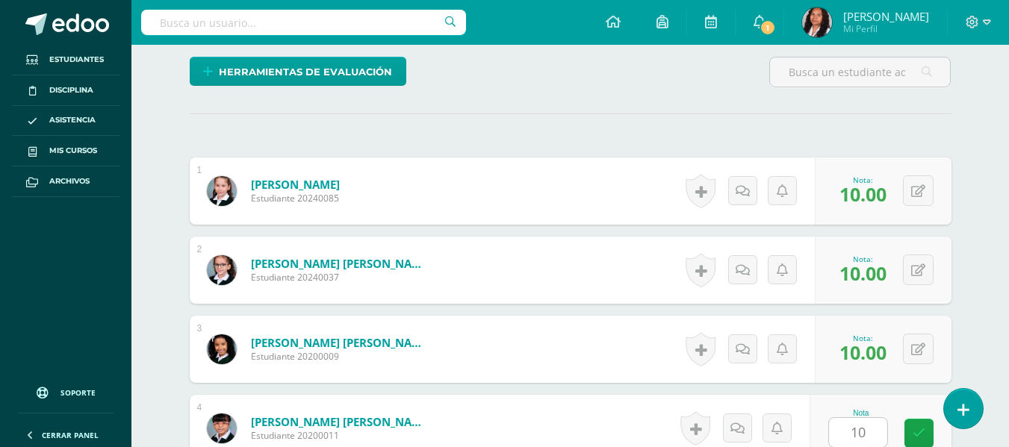
scroll to position [664, 0]
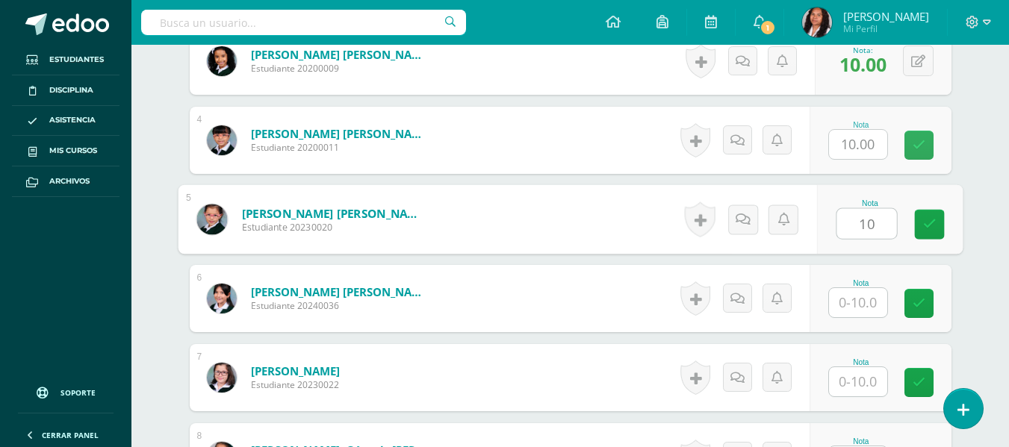
type input "10"
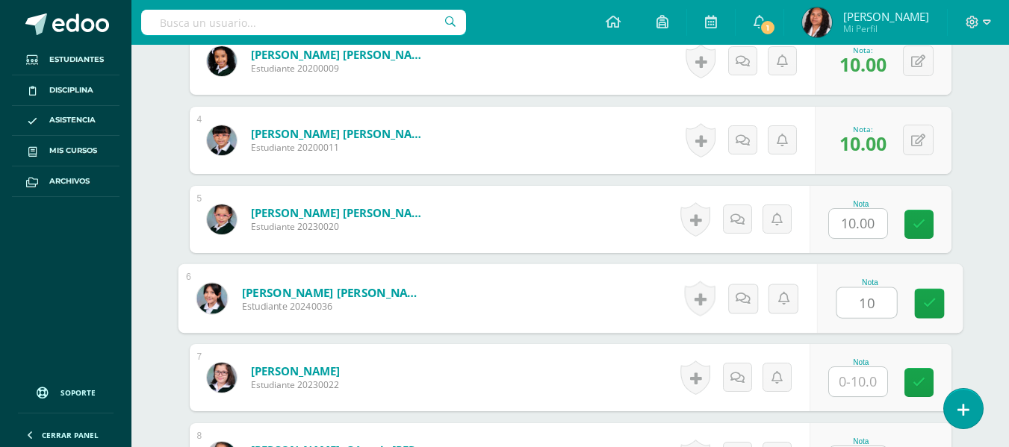
type input "10"
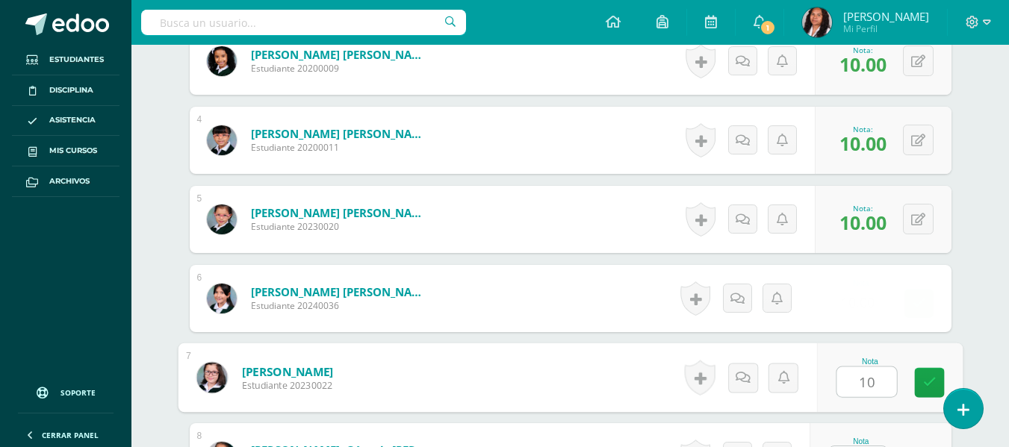
type input "10"
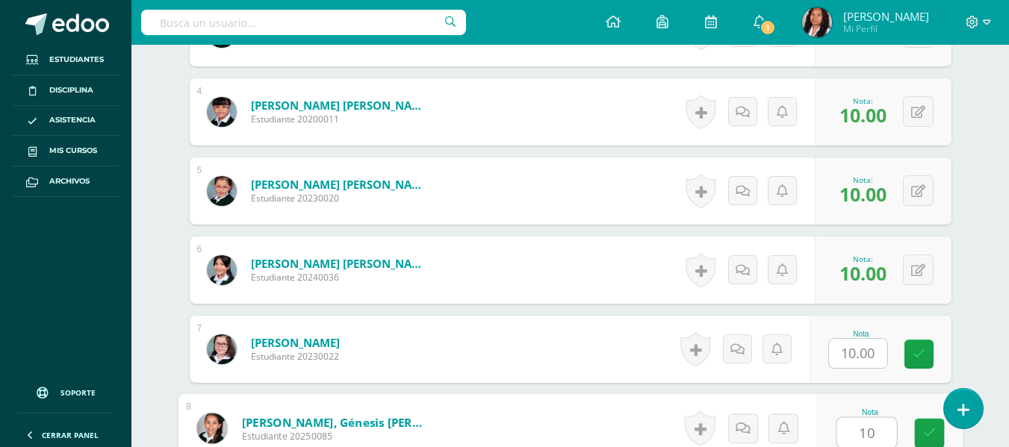
type input "10"
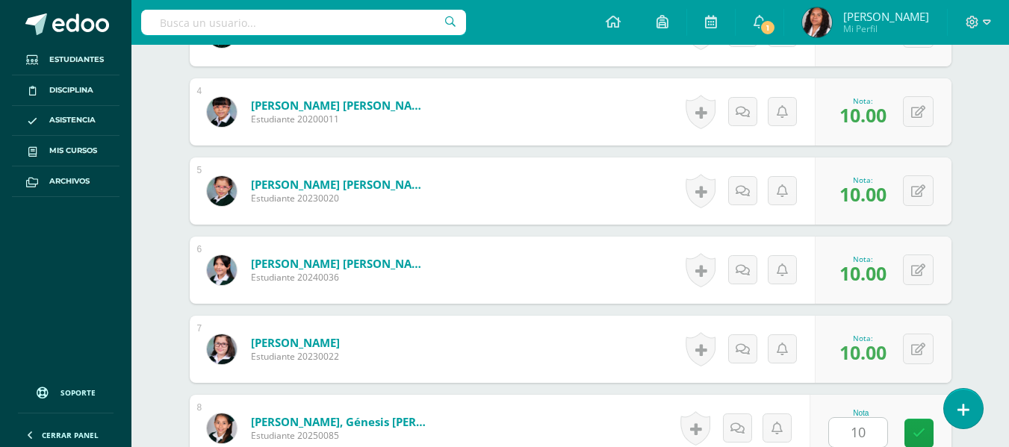
scroll to position [981, 0]
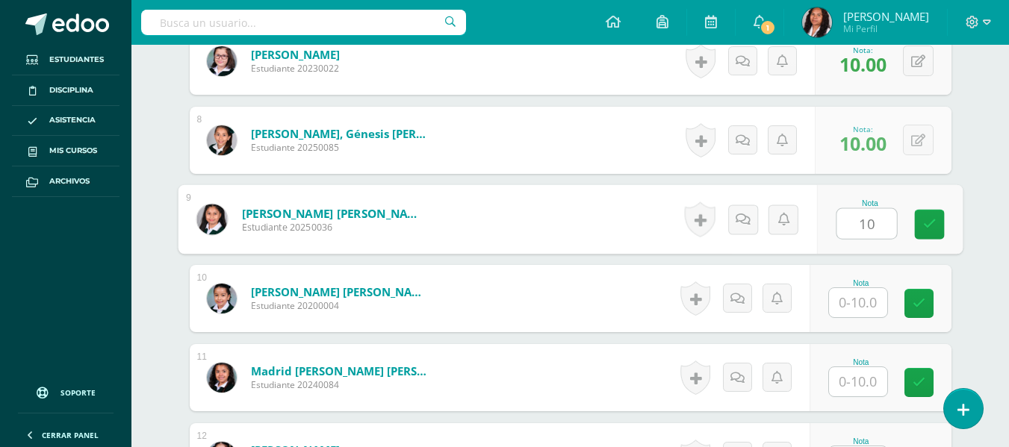
type input "10"
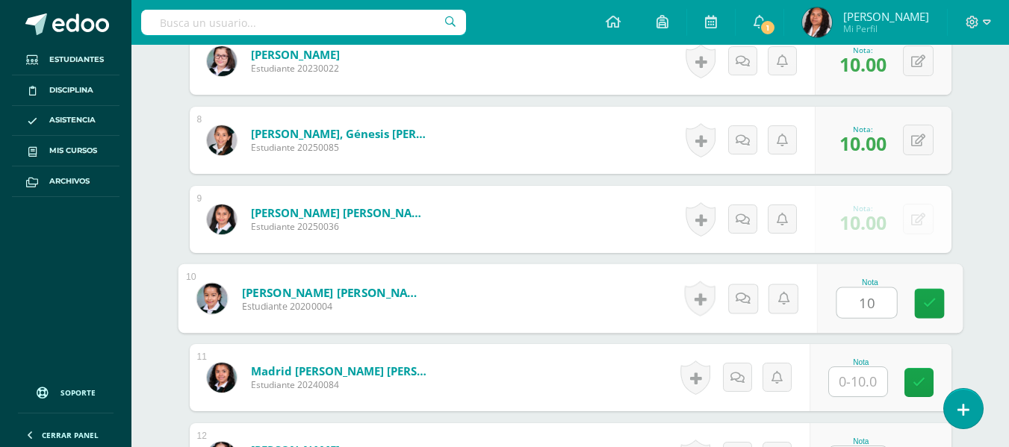
type input "10"
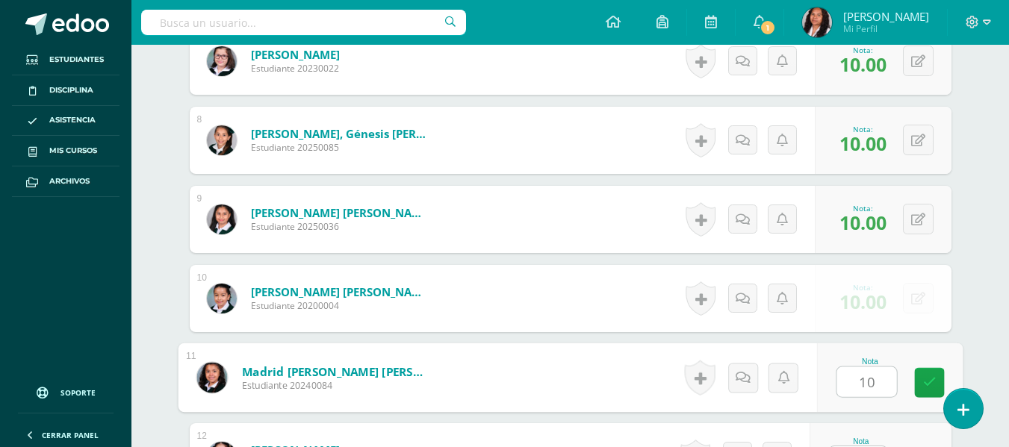
type input "10"
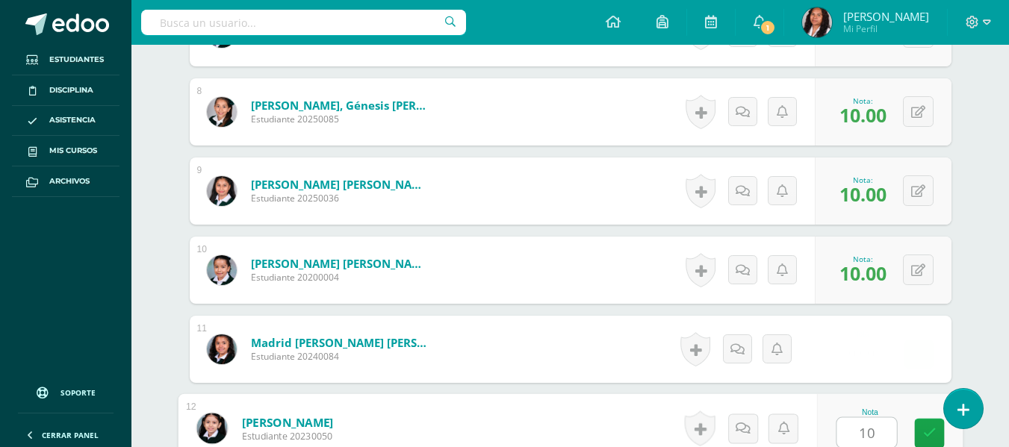
type input "10"
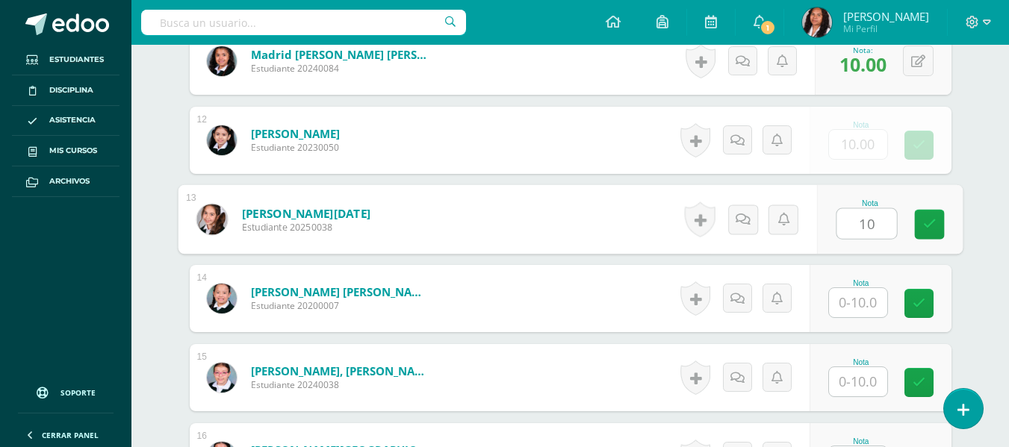
type input "10"
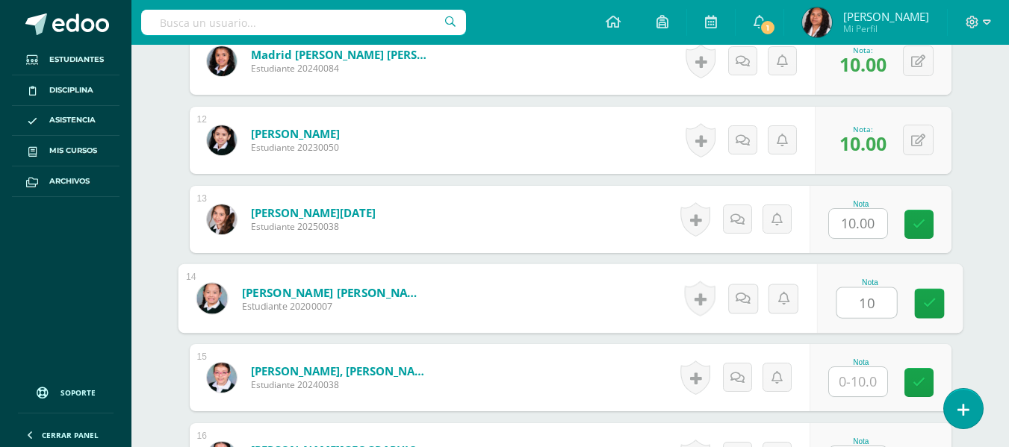
type input "10"
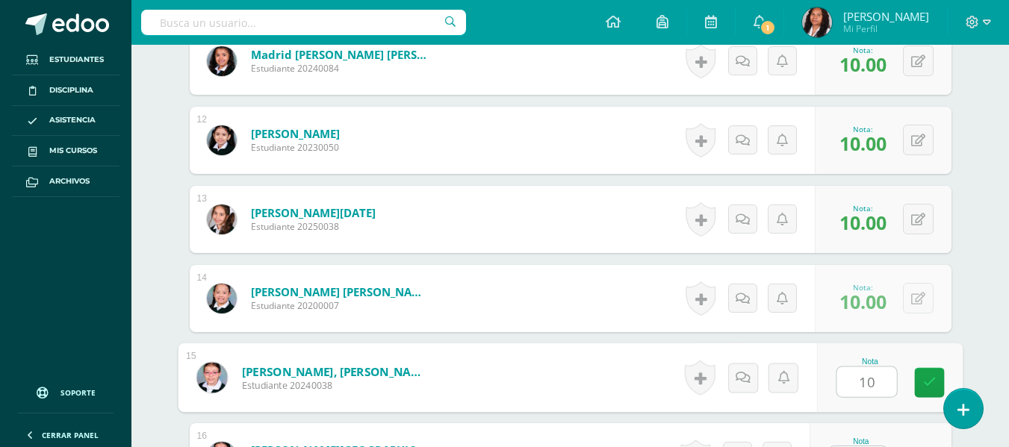
type input "10"
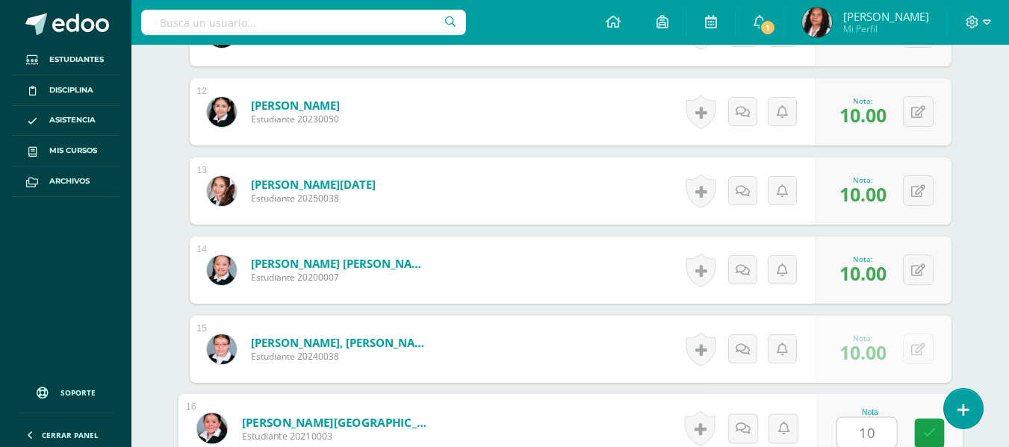
type input "10"
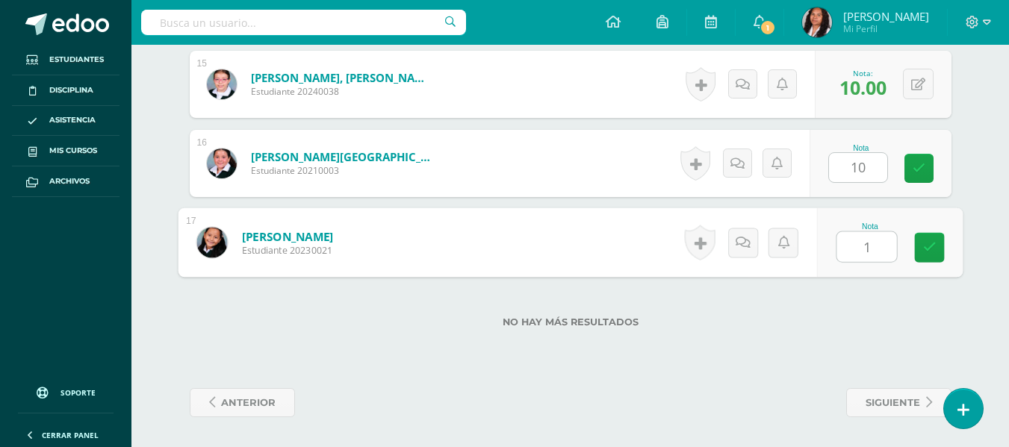
type input "10"
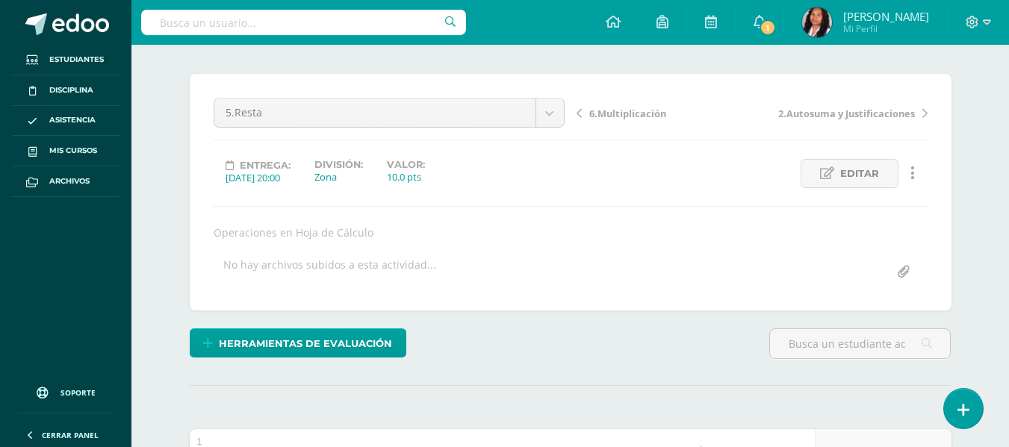
scroll to position [0, 0]
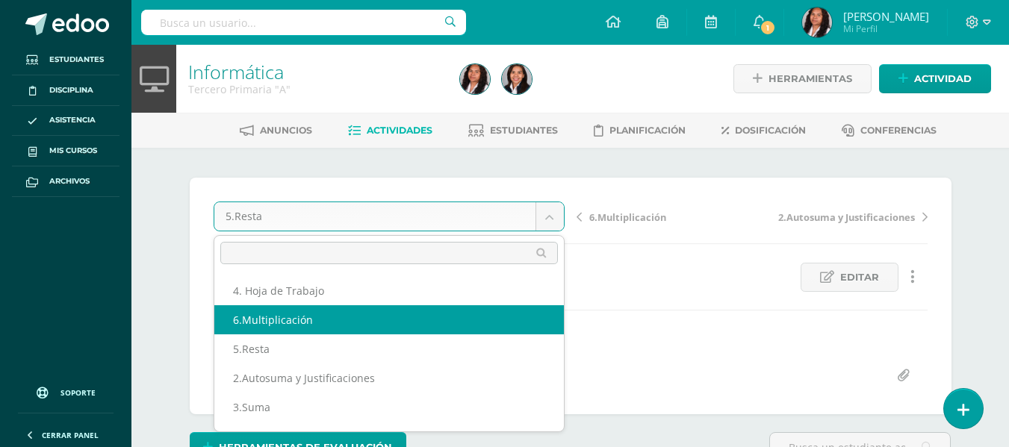
select select "/dashboard/teacher/grade-activity/108255/"
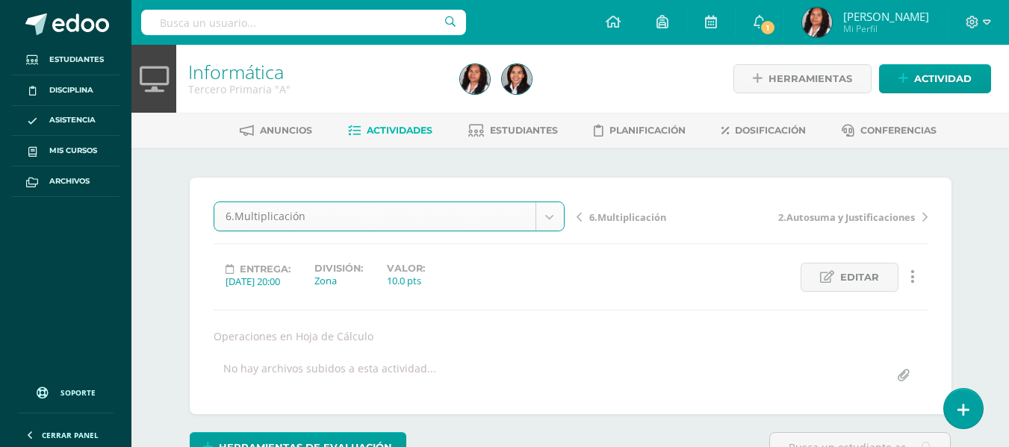
scroll to position [149, 0]
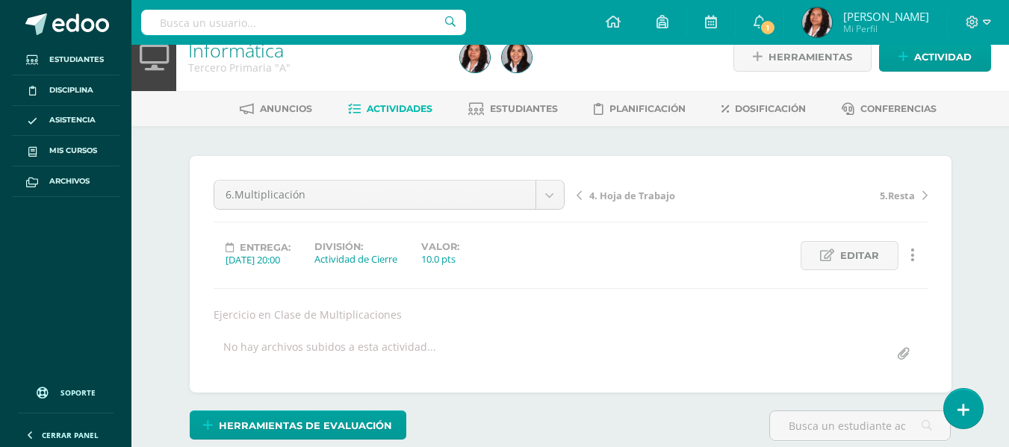
scroll to position [243, 0]
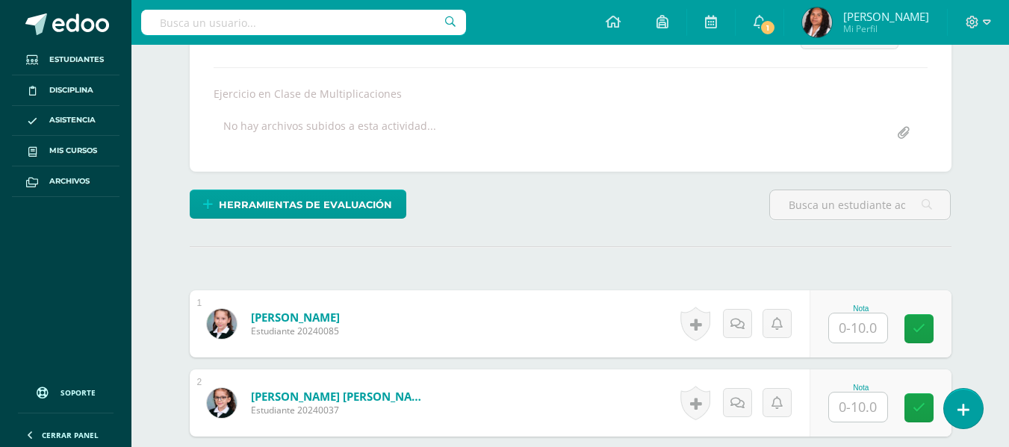
click at [854, 327] on input "text" at bounding box center [858, 328] width 58 height 29
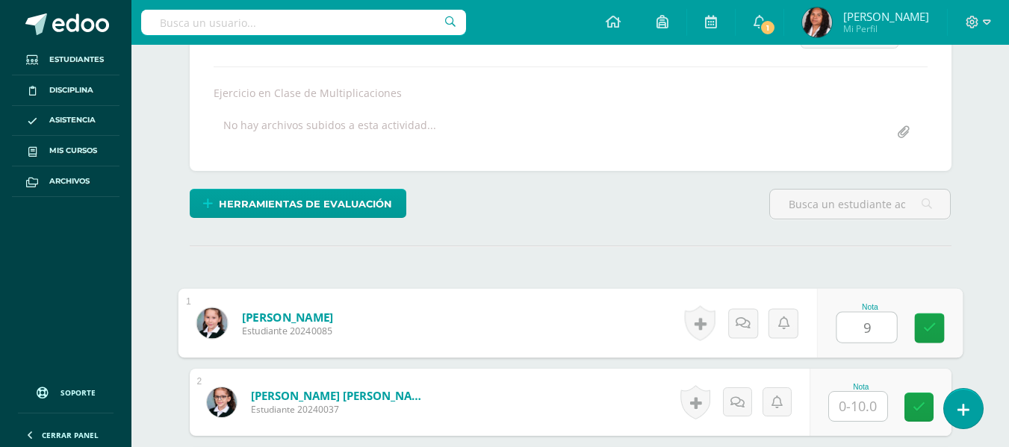
type input "9"
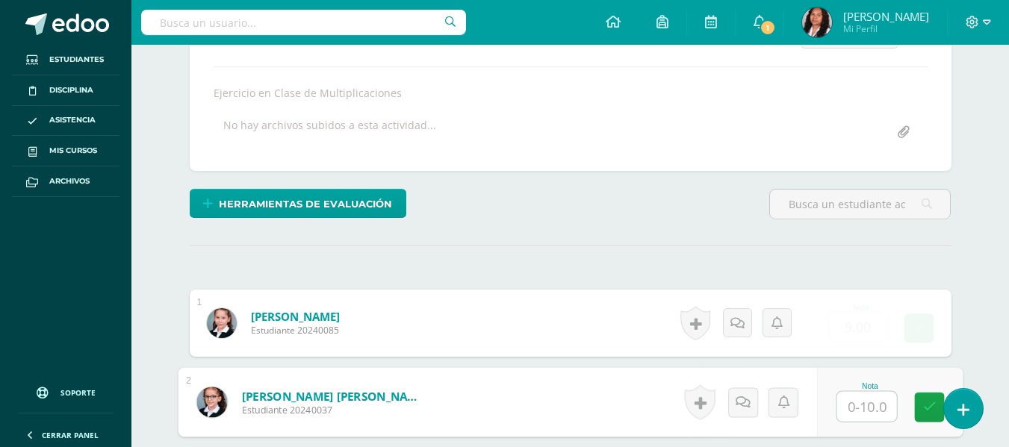
scroll to position [244, 0]
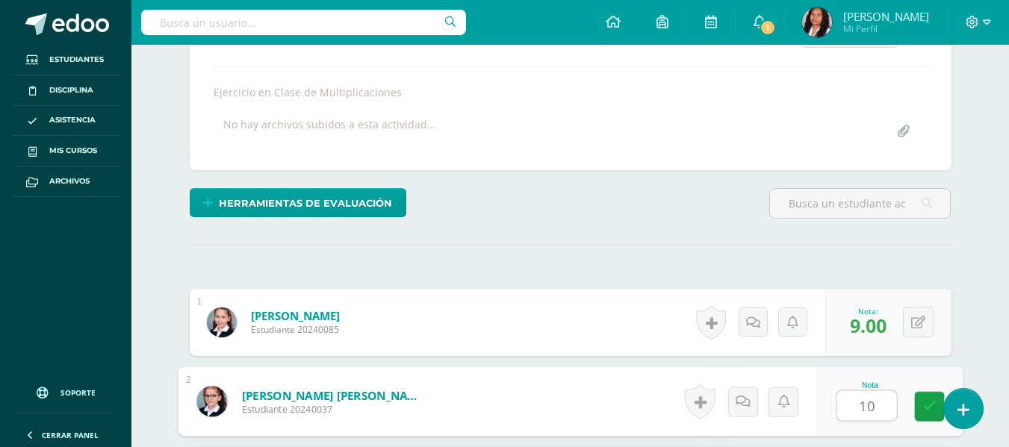
type input "10"
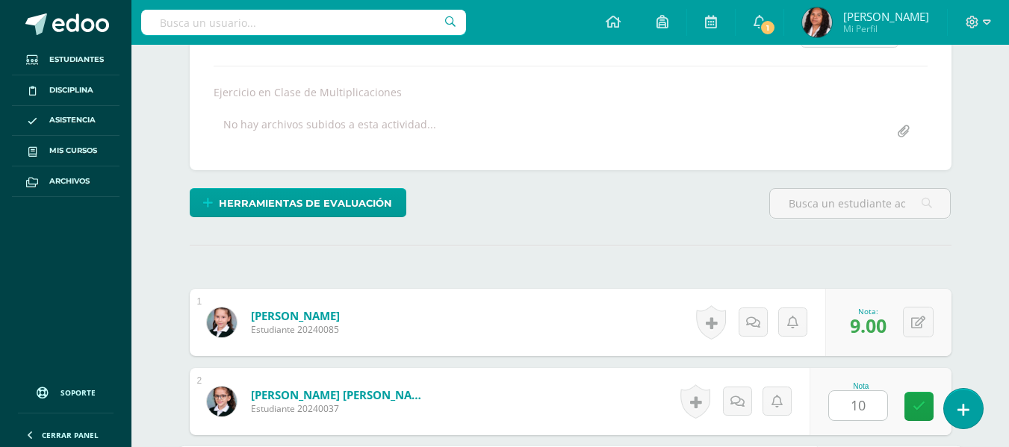
scroll to position [506, 0]
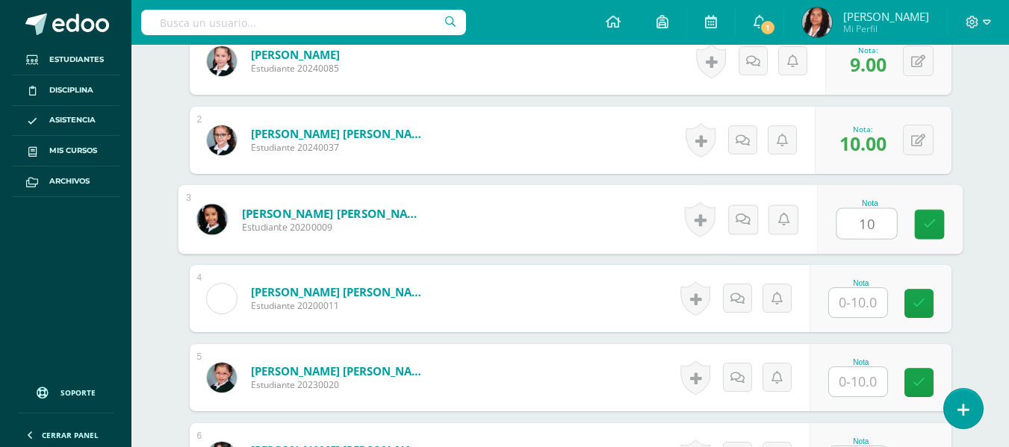
type input "10"
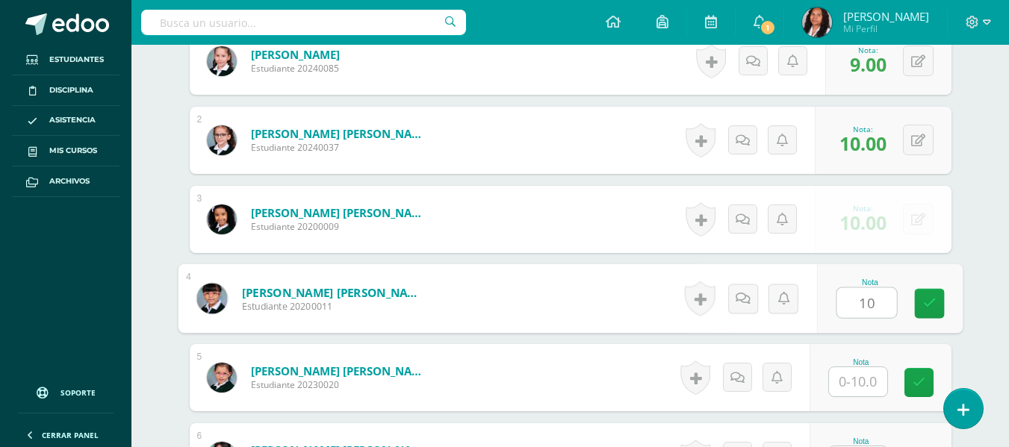
type input "10"
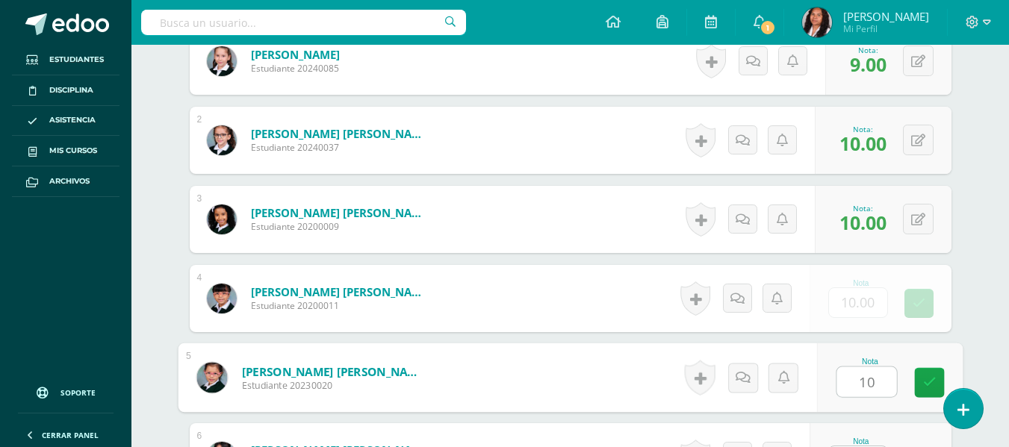
type input "10"
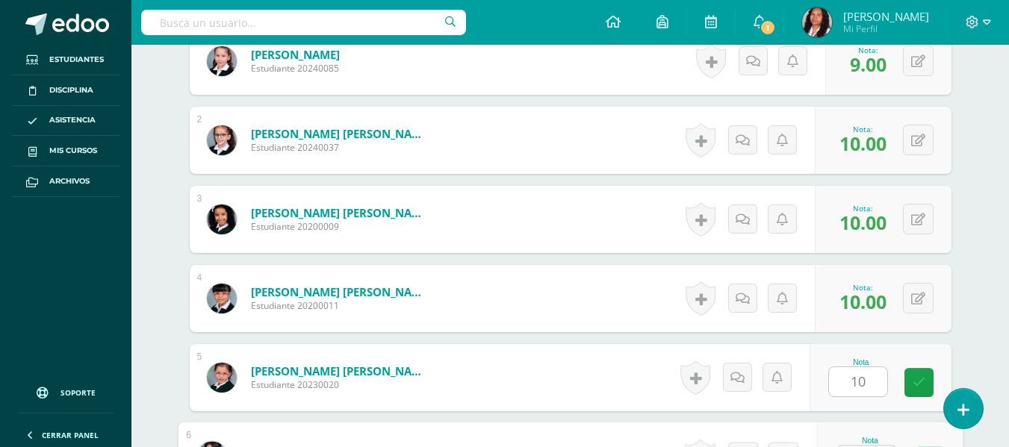
scroll to position [534, 0]
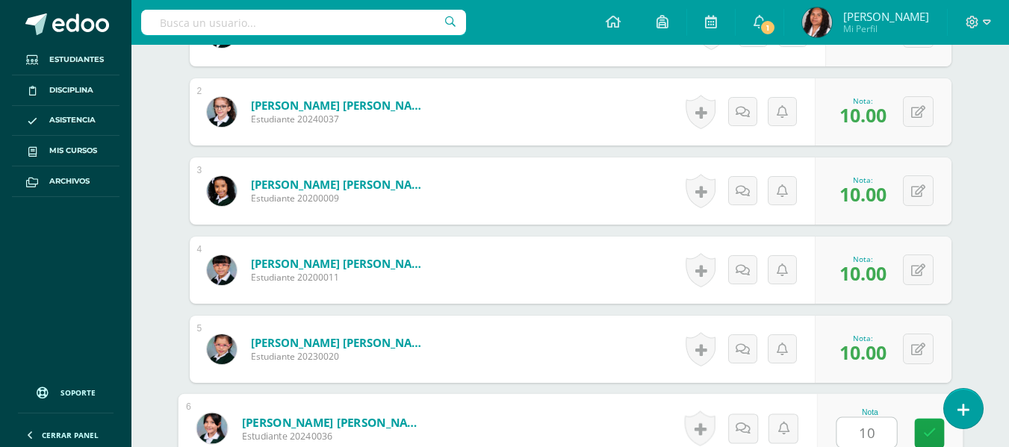
type input "10"
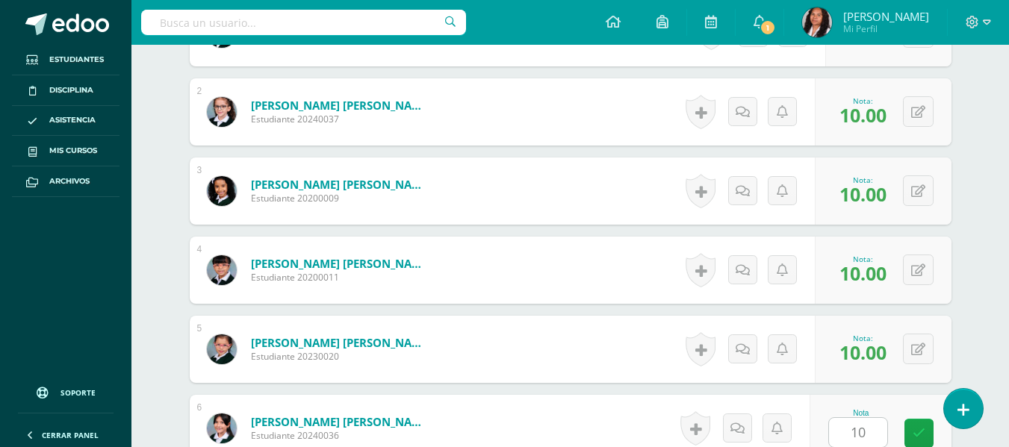
scroll to position [822, 0]
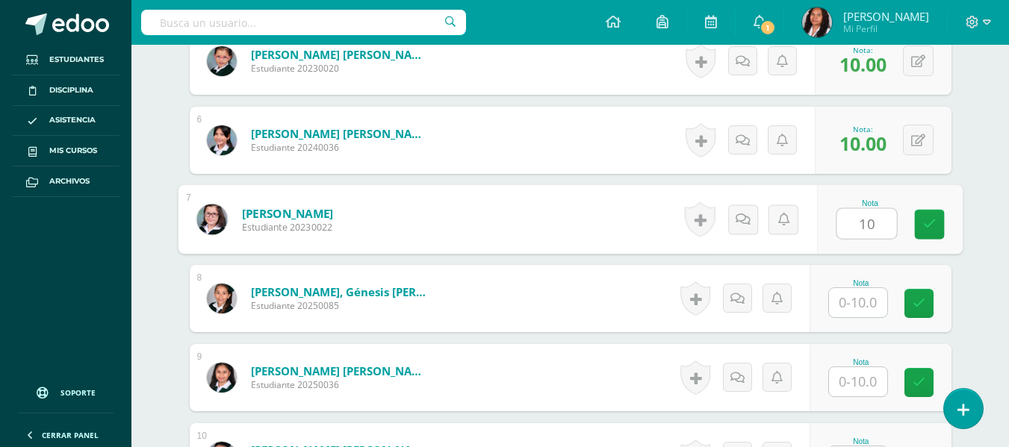
type input "10"
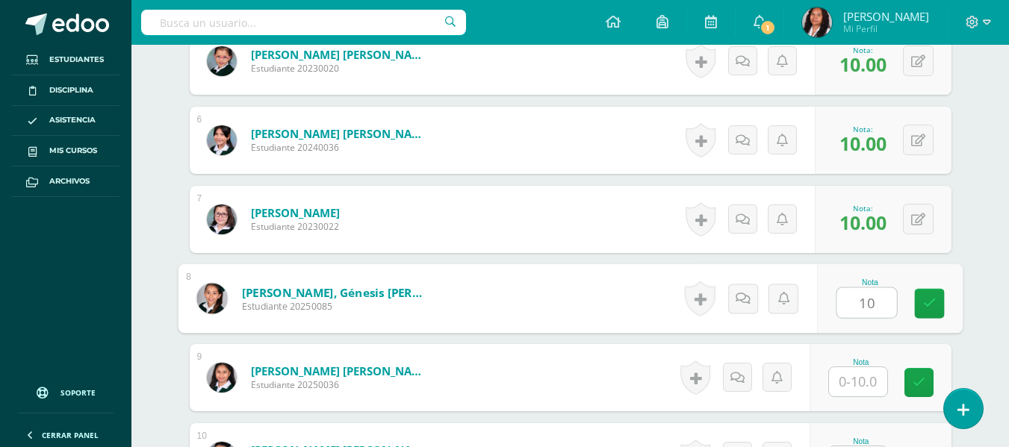
type input "10"
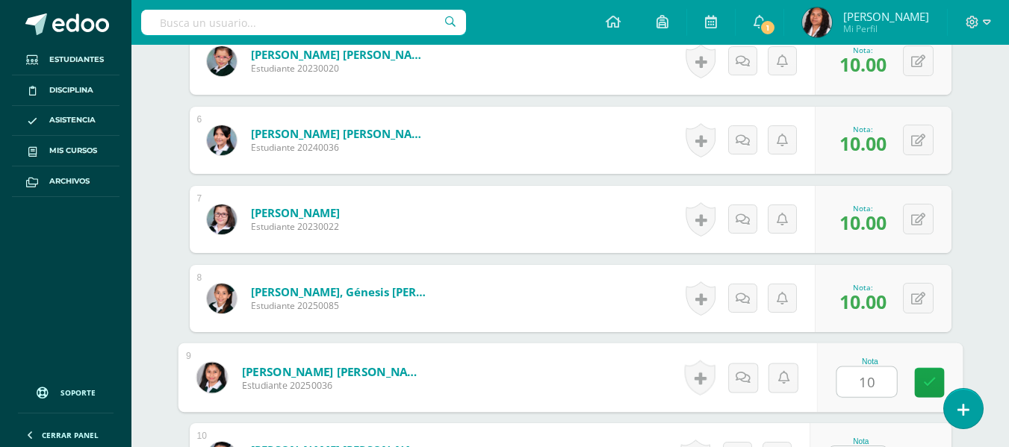
type input "10"
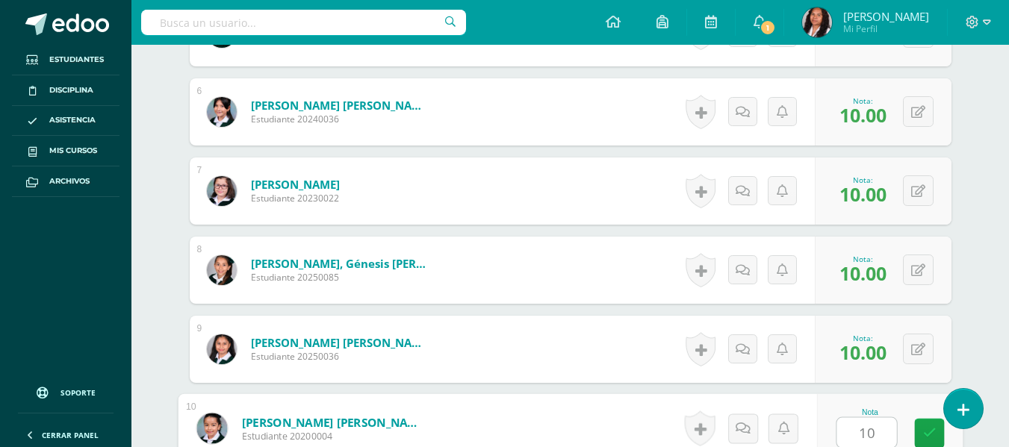
type input "10"
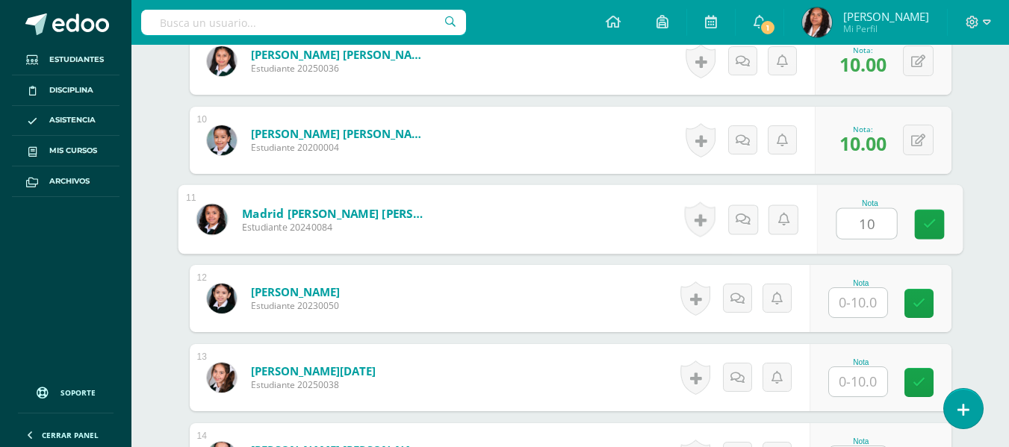
type input "10"
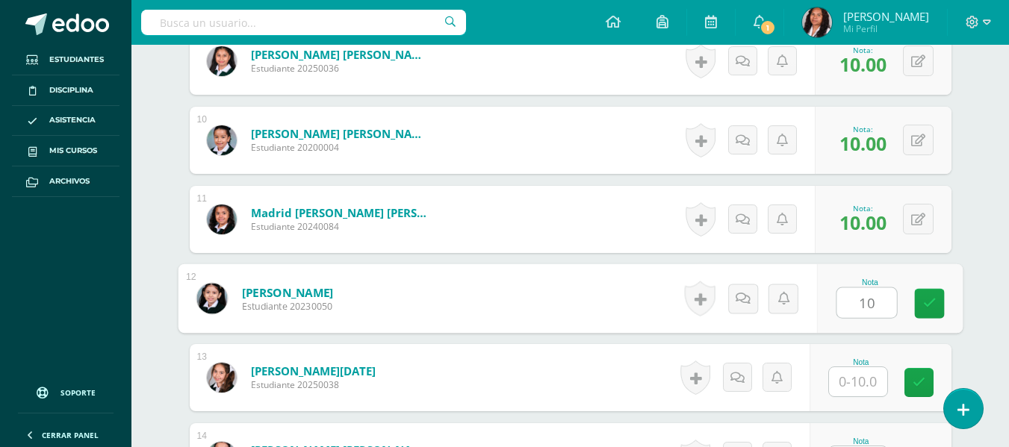
type input "10"
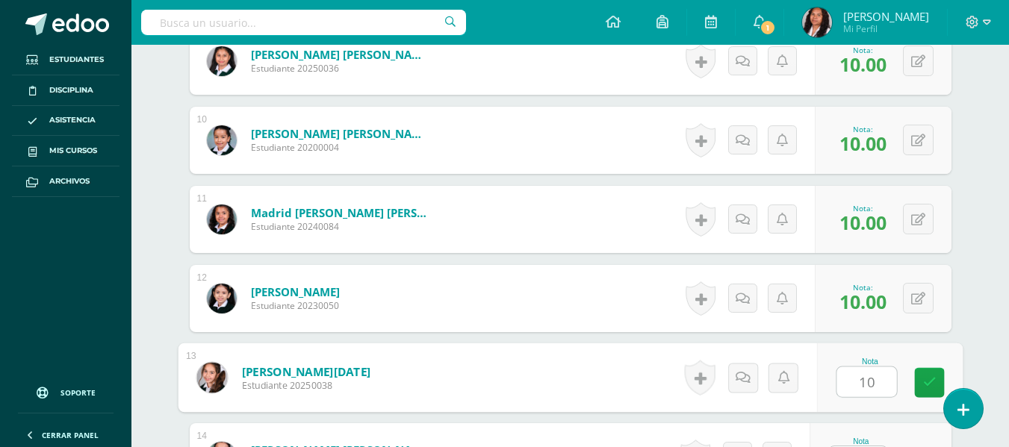
type input "10"
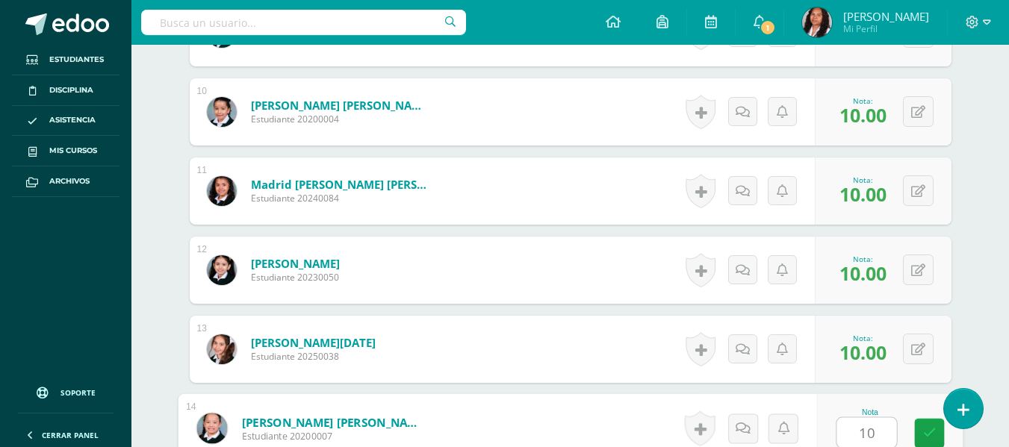
type input "10"
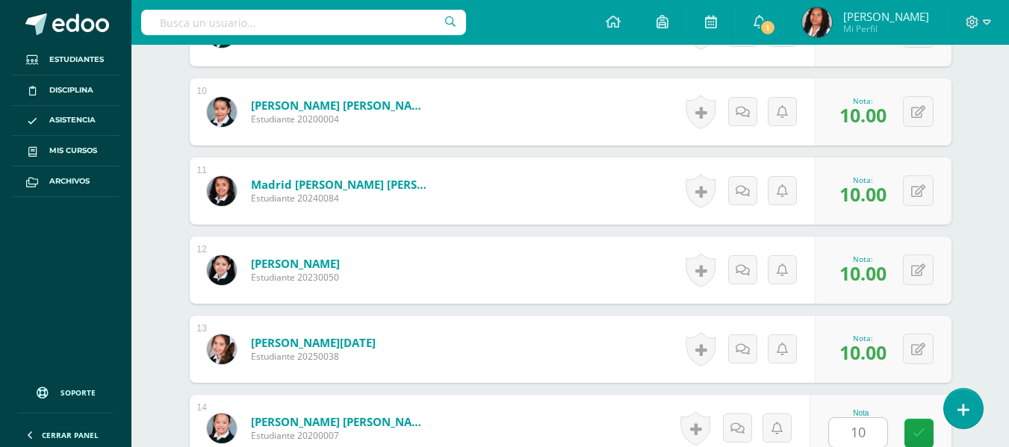
scroll to position [1456, 0]
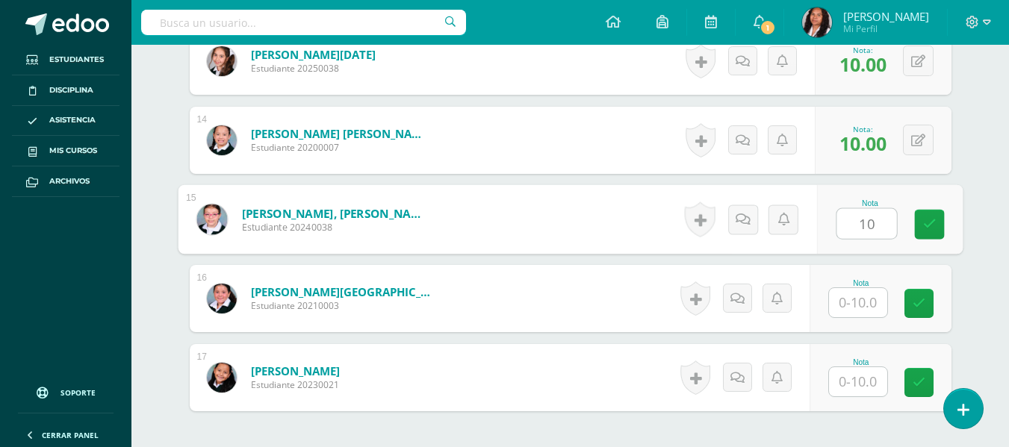
type input "10"
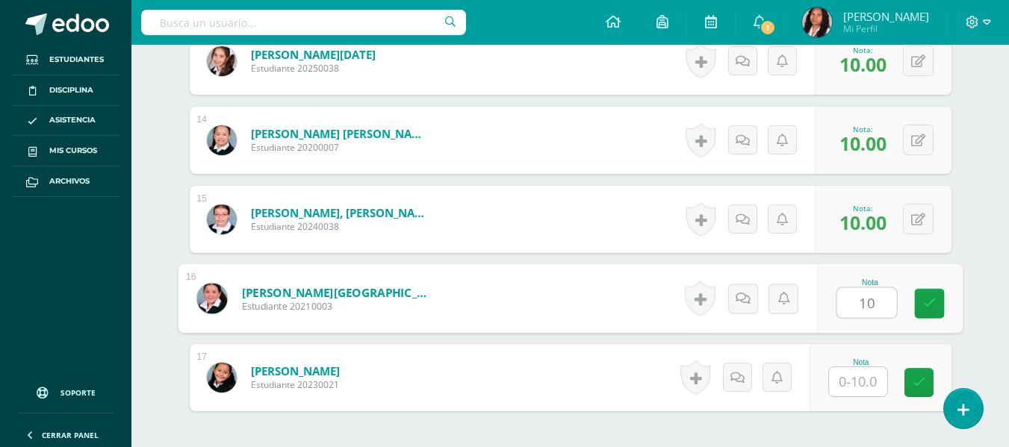
type input "10"
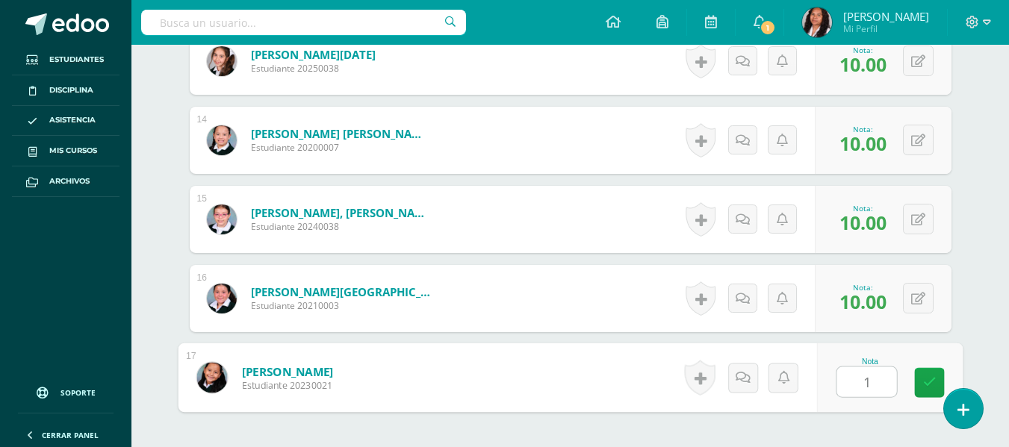
type input "10"
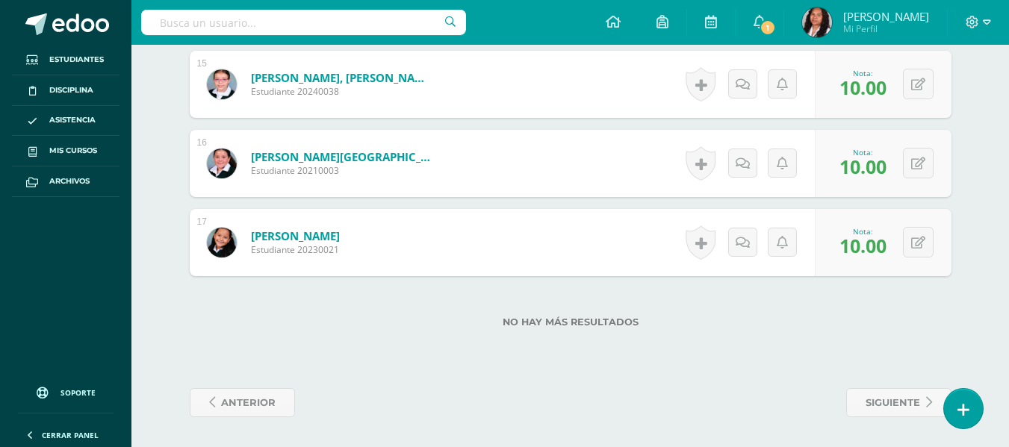
scroll to position [1516, 0]
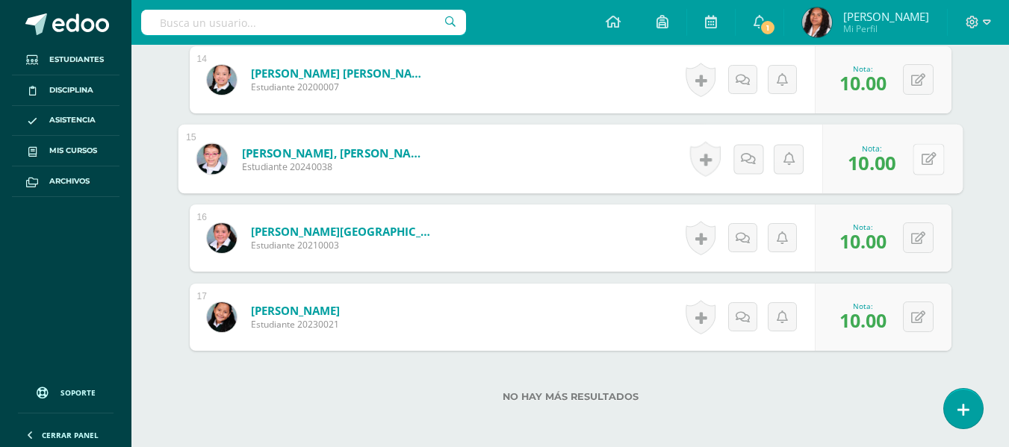
click at [918, 155] on button at bounding box center [928, 158] width 31 height 31
type input "8"
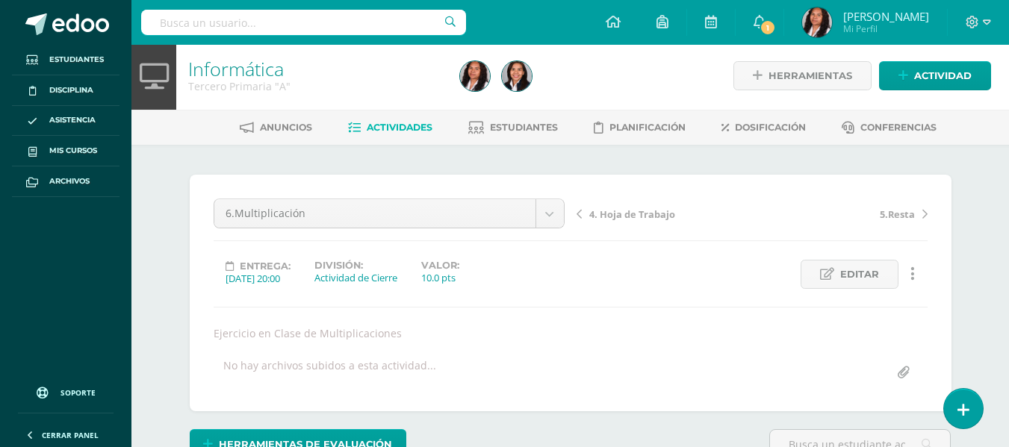
scroll to position [0, 0]
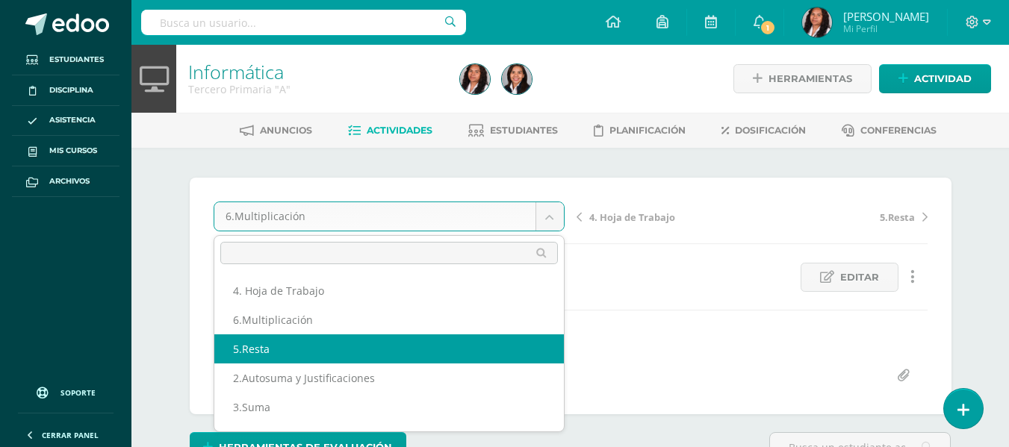
select select "/dashboard/teacher/grade-activity/108254/"
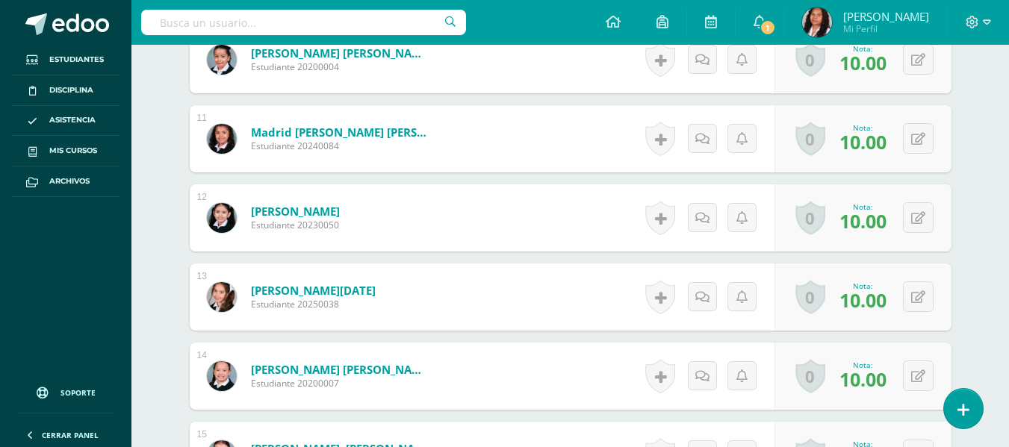
scroll to position [1344, 0]
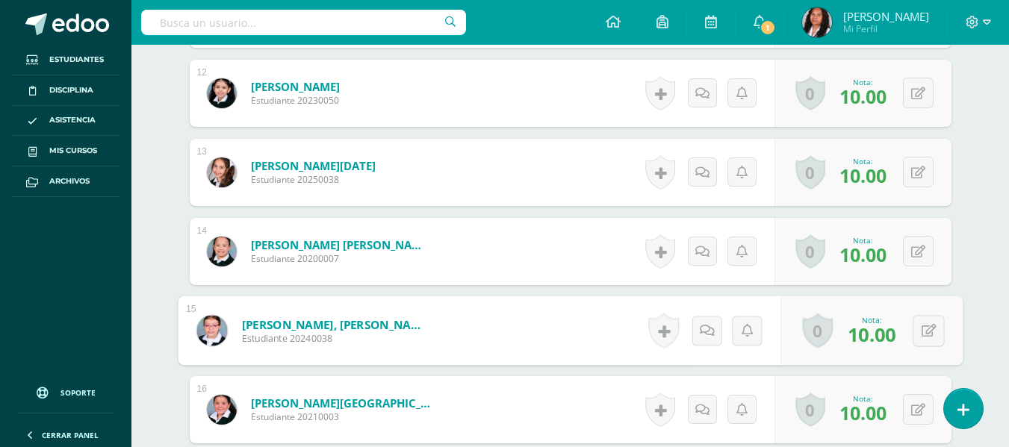
click at [214, 335] on img at bounding box center [211, 330] width 31 height 31
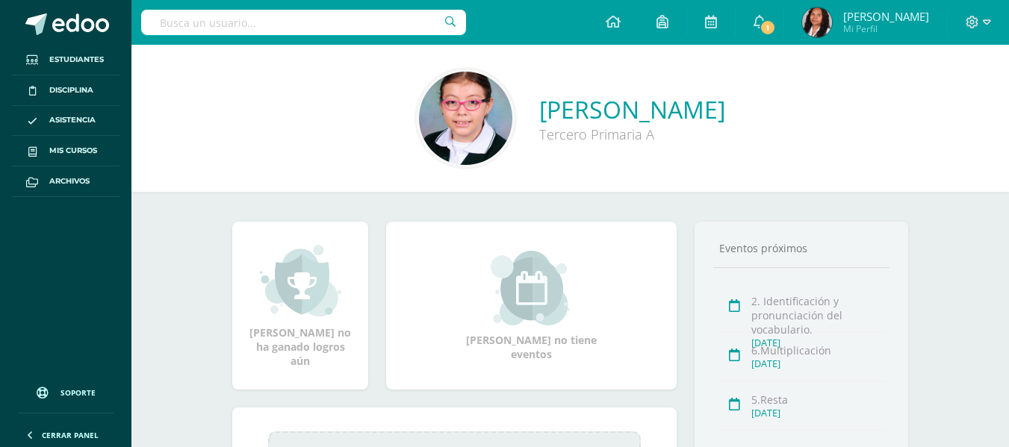
click at [556, 265] on img at bounding box center [531, 288] width 81 height 75
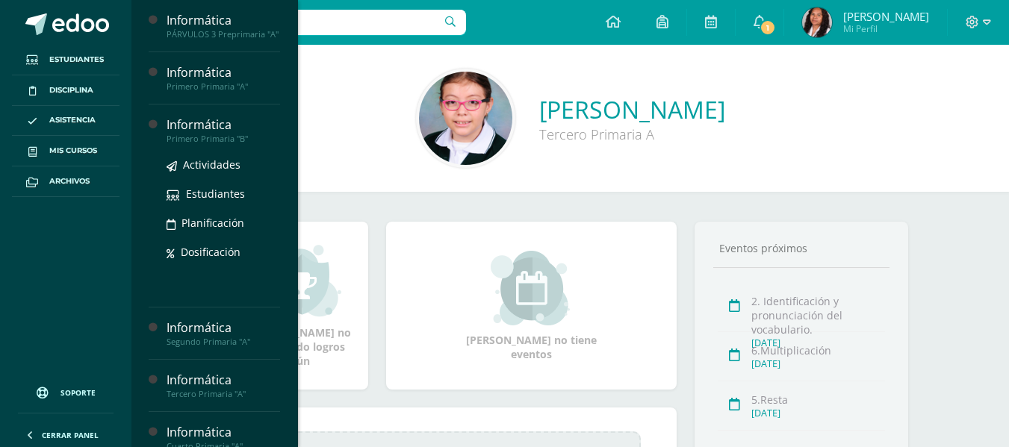
click at [205, 134] on div "Informática" at bounding box center [224, 125] width 114 height 17
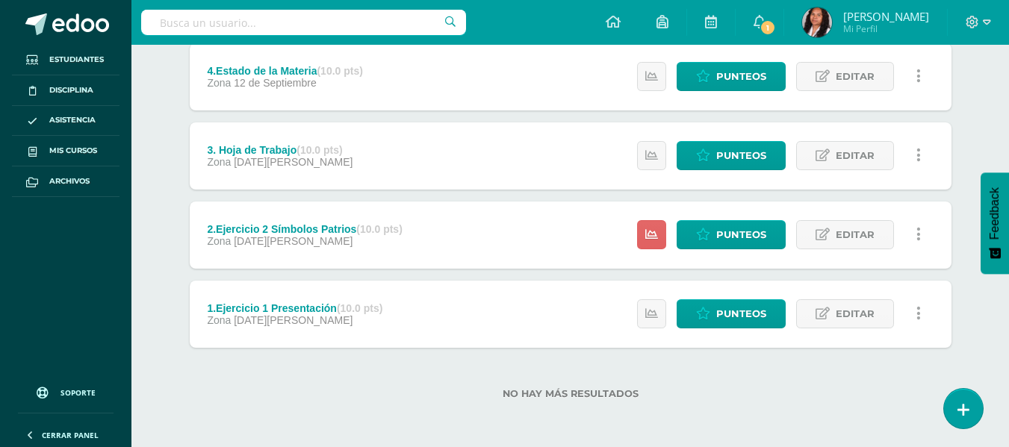
scroll to position [134, 0]
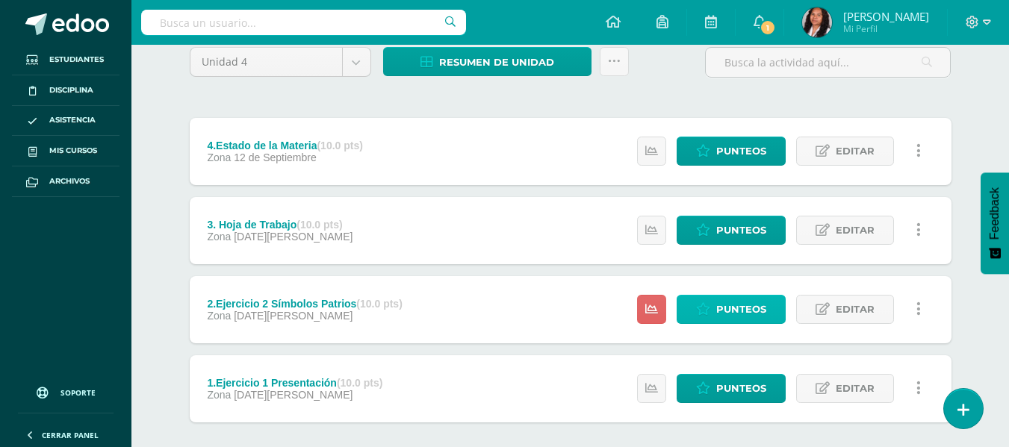
click at [754, 305] on span "Punteos" at bounding box center [741, 310] width 50 height 28
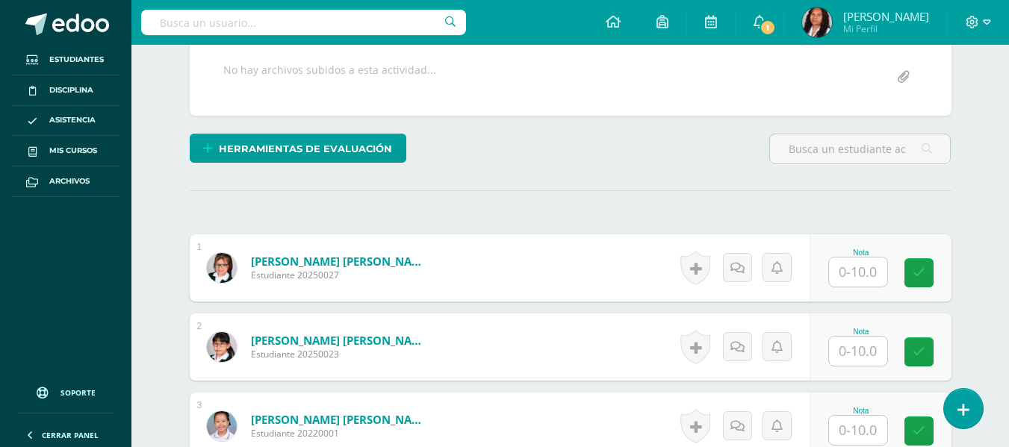
scroll to position [299, 0]
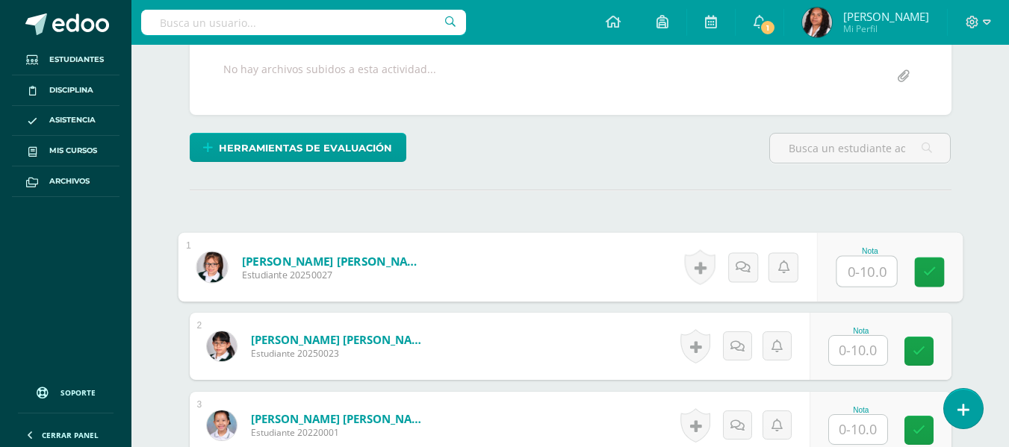
click at [857, 268] on input "text" at bounding box center [866, 272] width 60 height 30
type input "10"
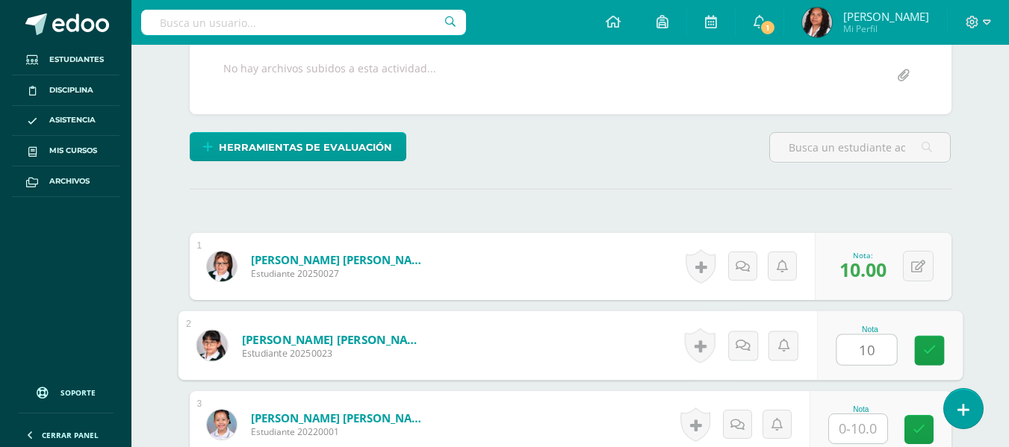
type input "10"
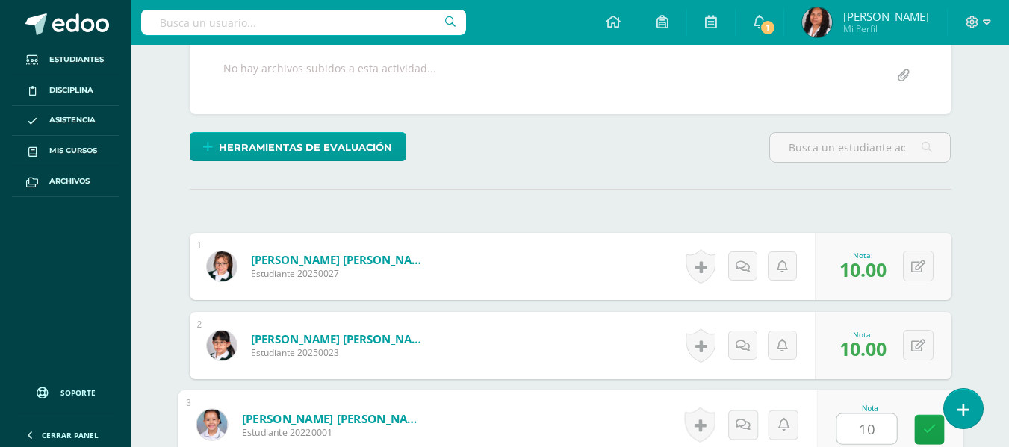
type input "10"
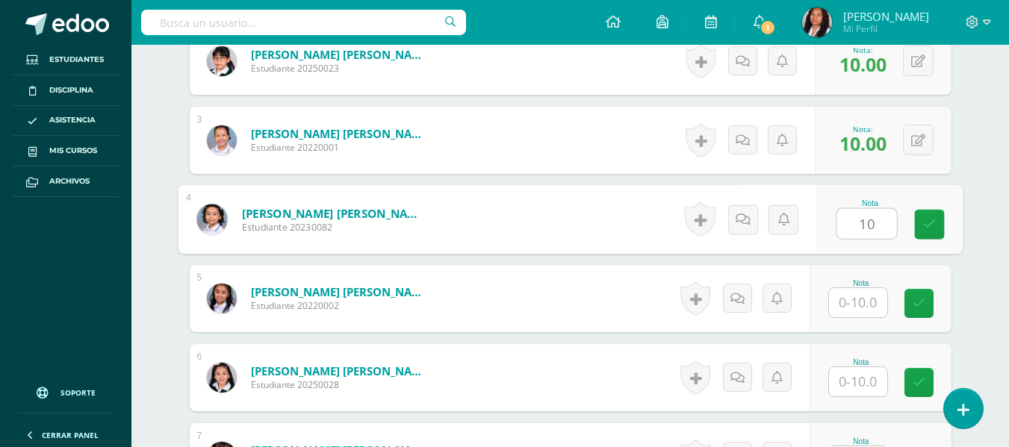
type input "10"
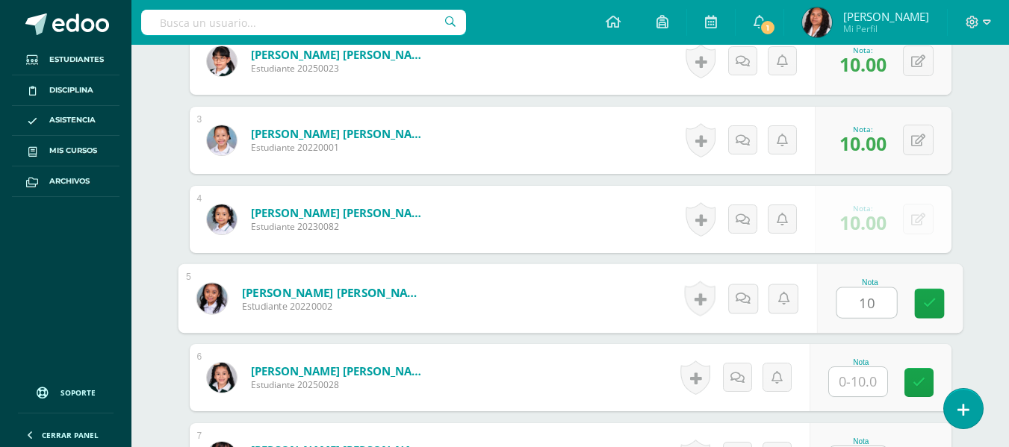
type input "10"
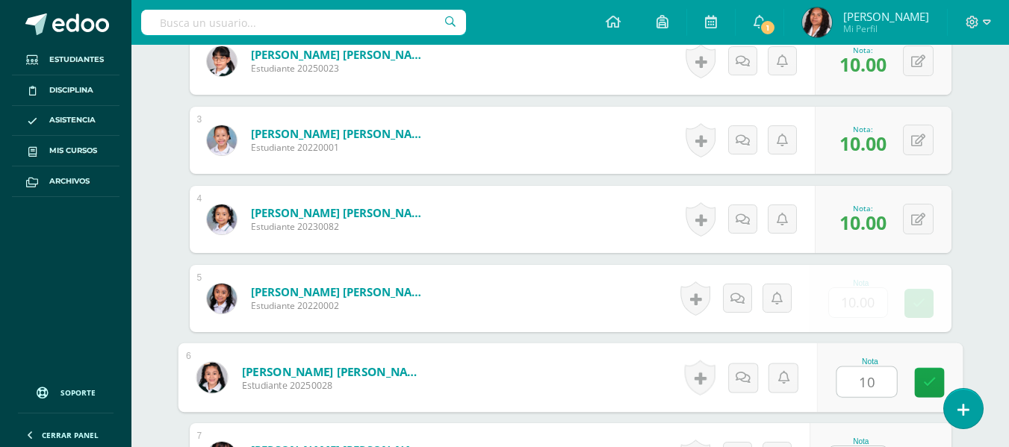
type input "10"
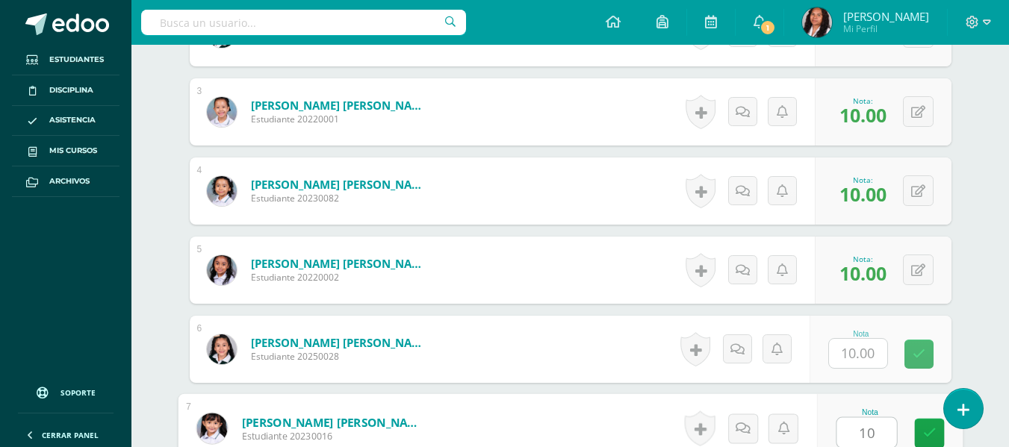
type input "10"
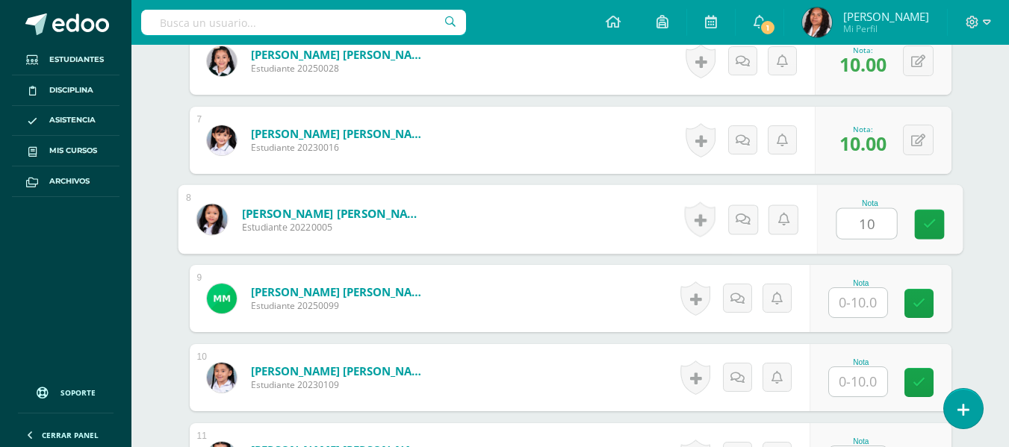
type input "10"
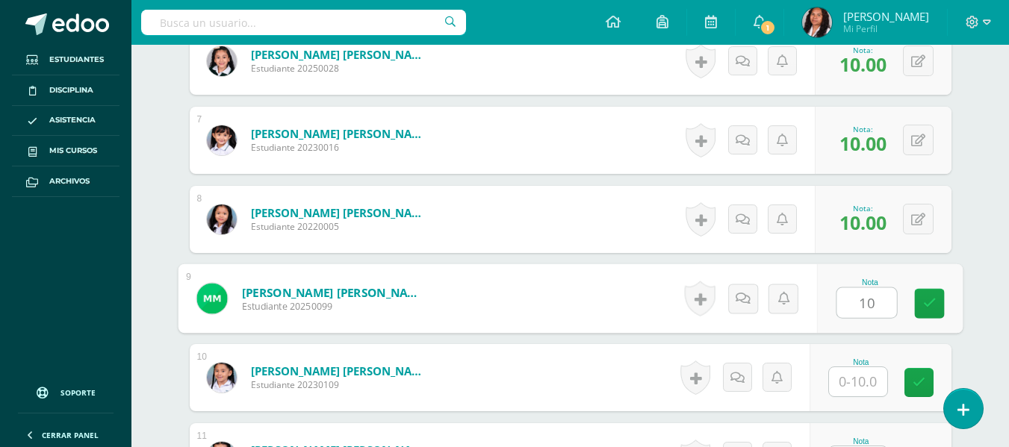
type input "10"
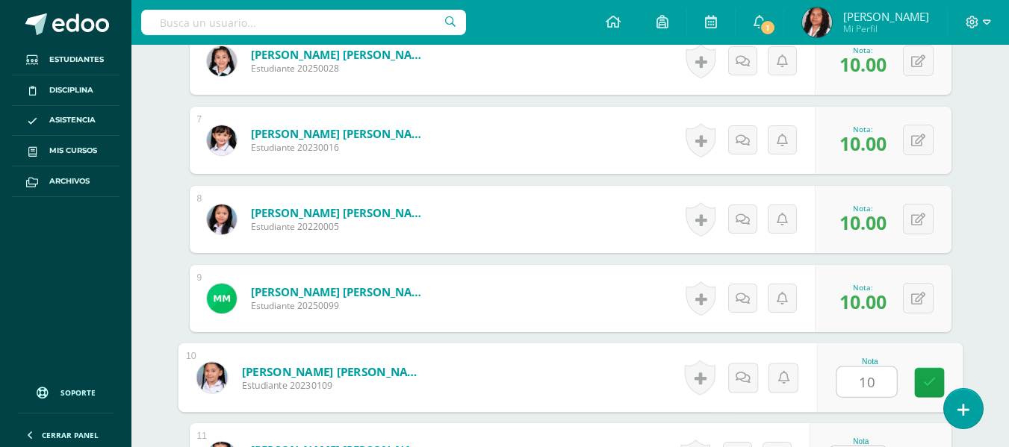
type input "10"
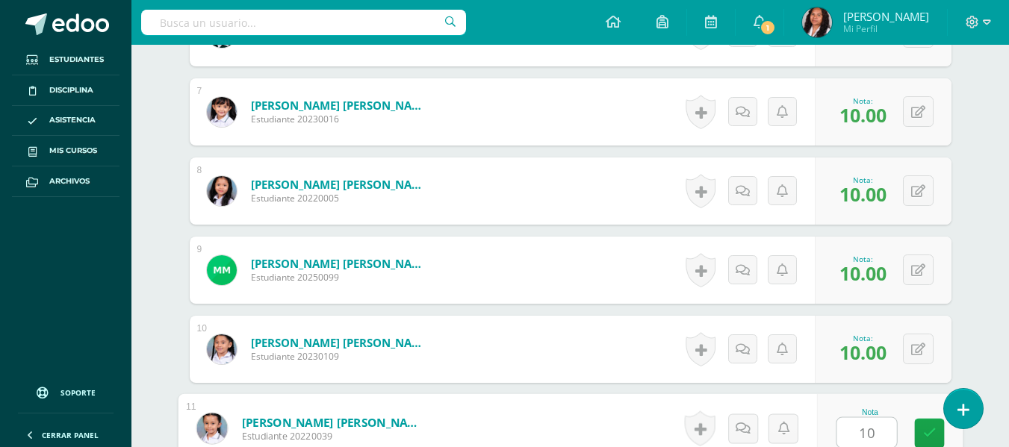
type input "10"
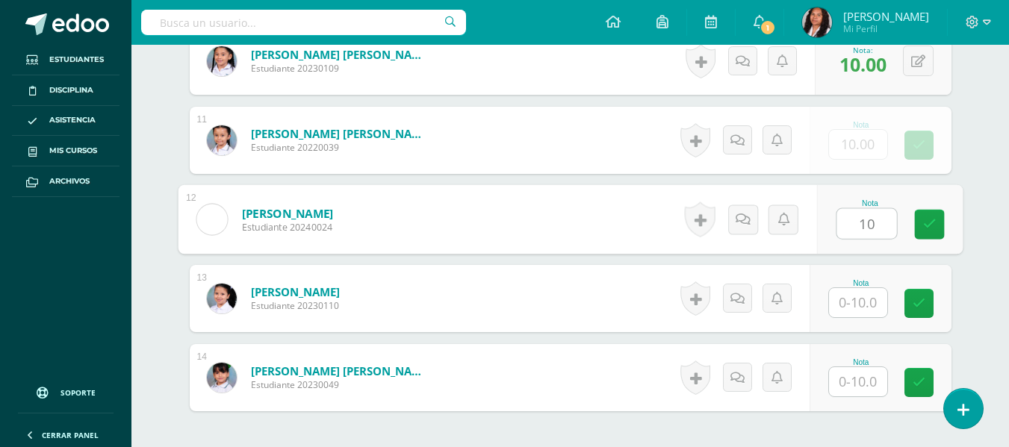
type input "10"
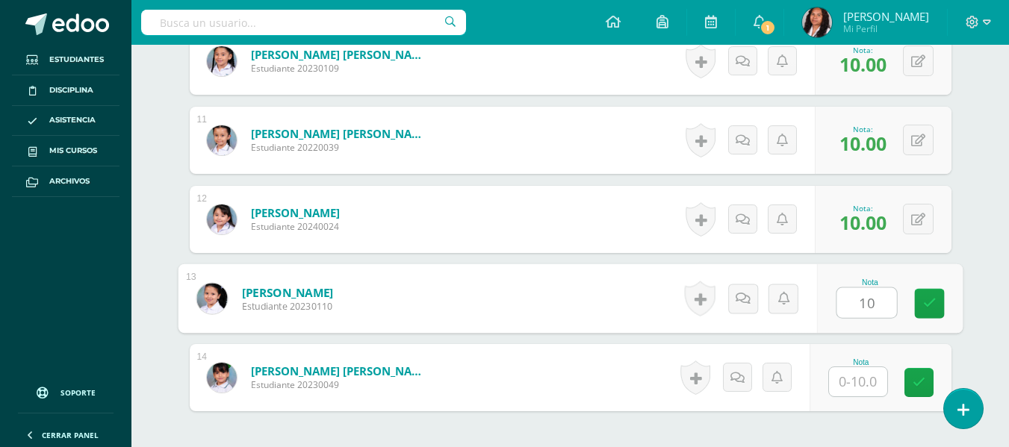
type input "10"
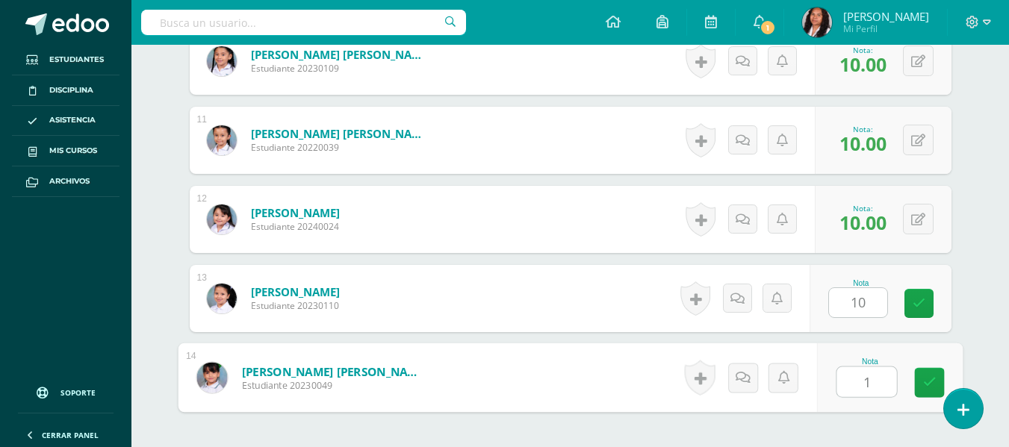
type input "10"
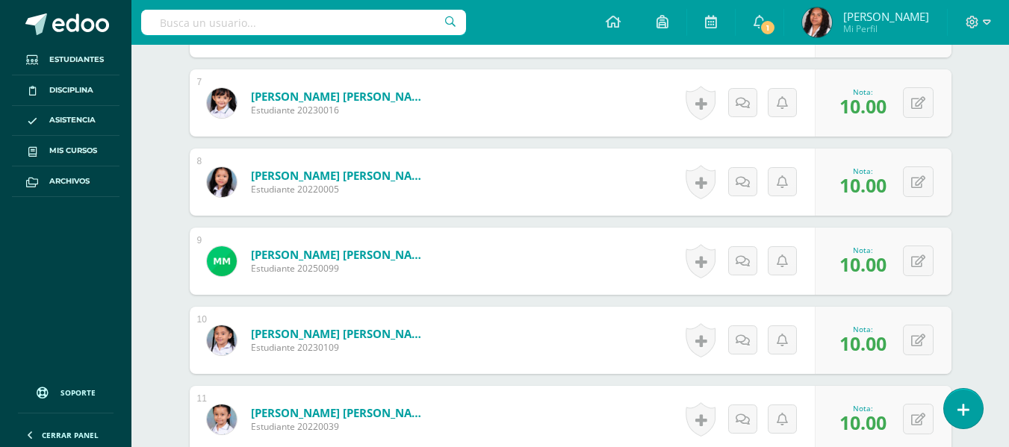
scroll to position [905, 0]
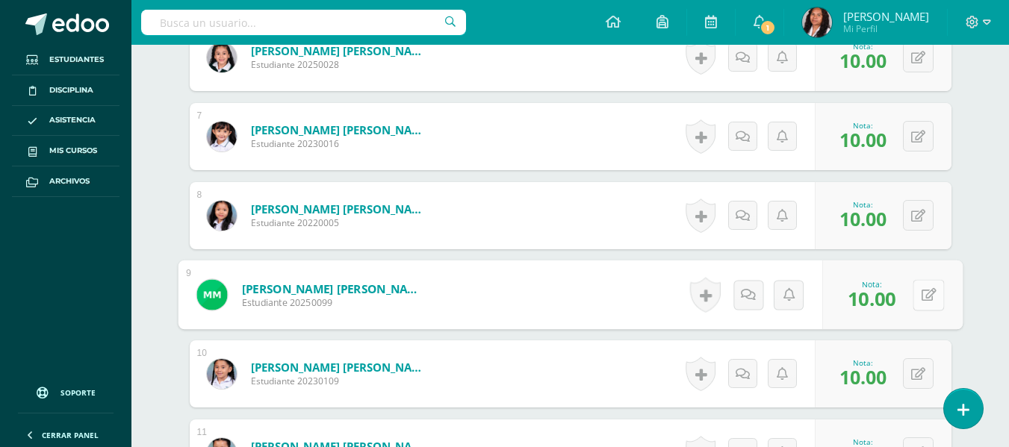
click at [914, 294] on button at bounding box center [928, 294] width 31 height 31
type input "8"
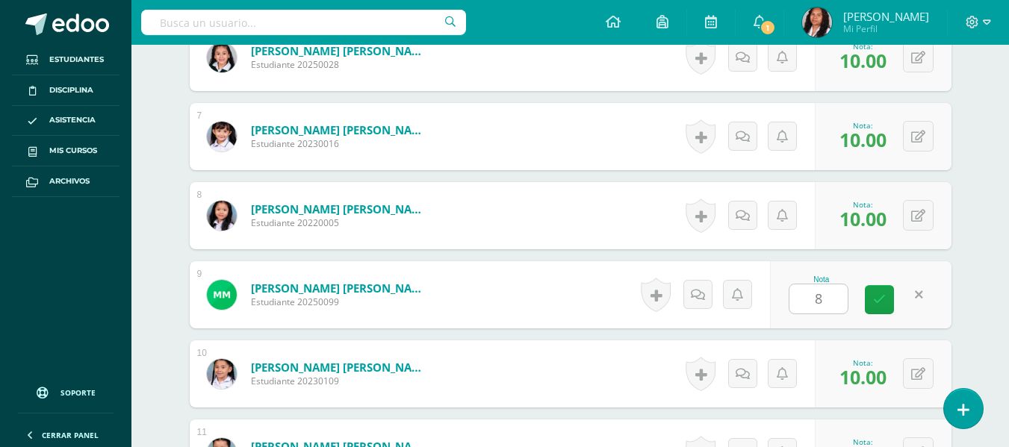
click at [636, 329] on div "1 Castillo Gutíerrez, Marilé Noemí Estudiante 20250027 Nota 10.00 0 Logros" at bounding box center [571, 176] width 762 height 1096
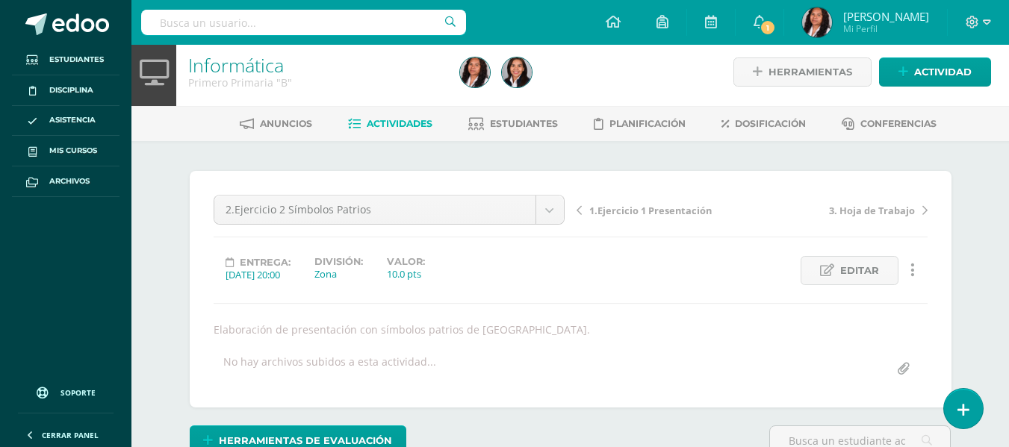
scroll to position [0, 0]
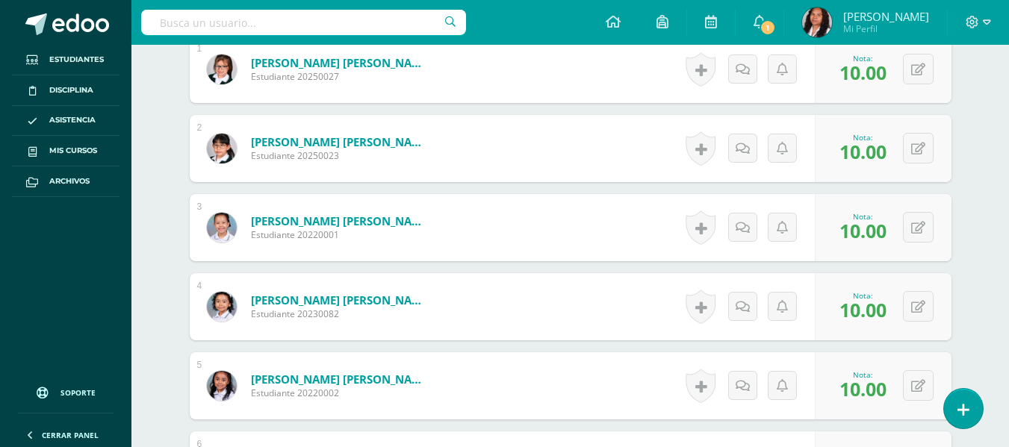
scroll to position [523, 0]
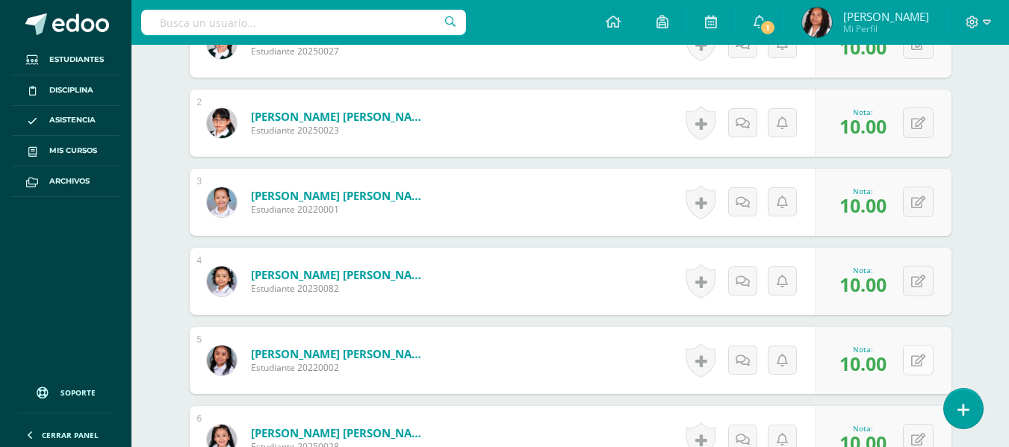
click at [919, 359] on button at bounding box center [918, 360] width 31 height 31
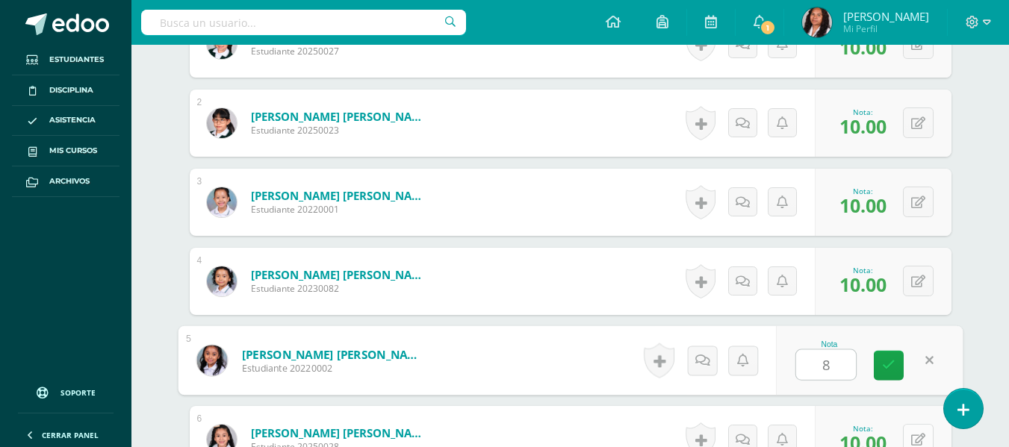
type input "8"
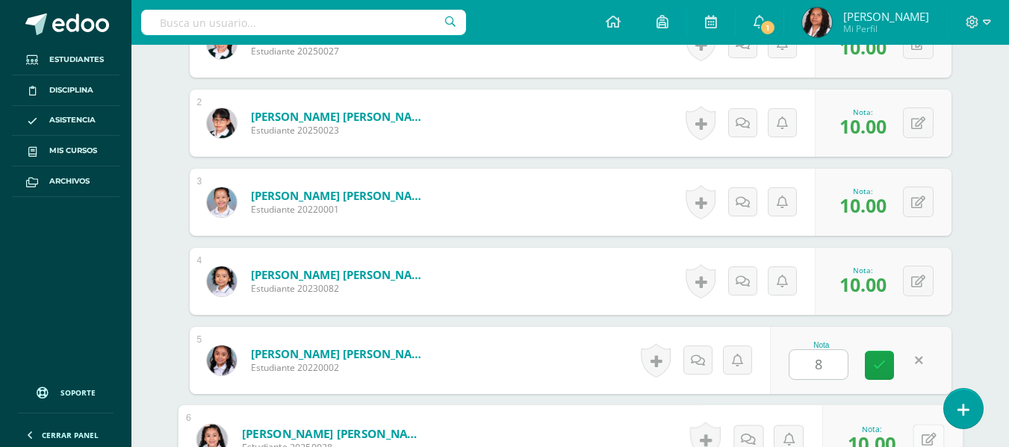
click at [924, 438] on icon at bounding box center [928, 439] width 15 height 13
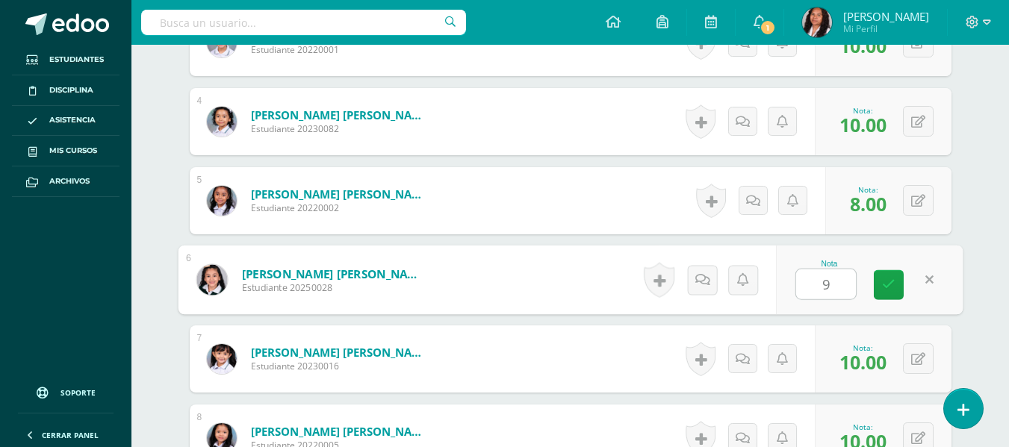
scroll to position [683, 0]
type input "9"
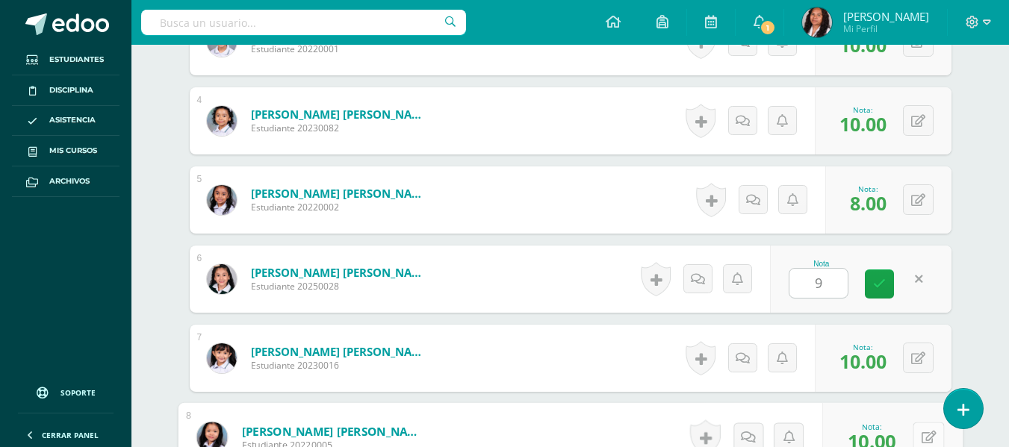
click at [922, 434] on icon at bounding box center [928, 437] width 15 height 13
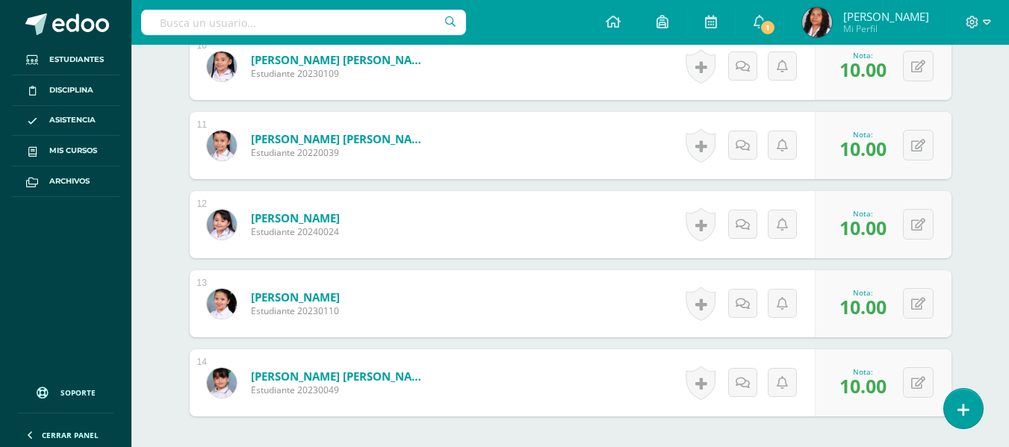
scroll to position [1204, 0]
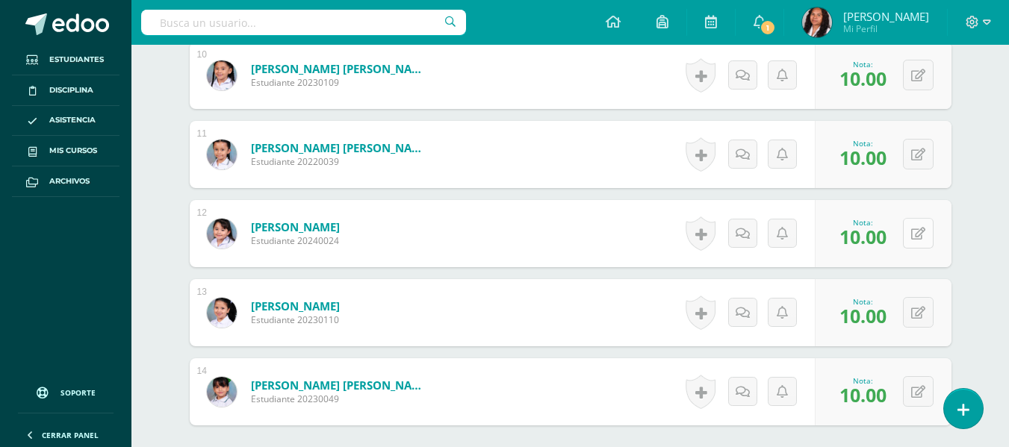
type input "8"
click at [916, 231] on button at bounding box center [918, 233] width 31 height 31
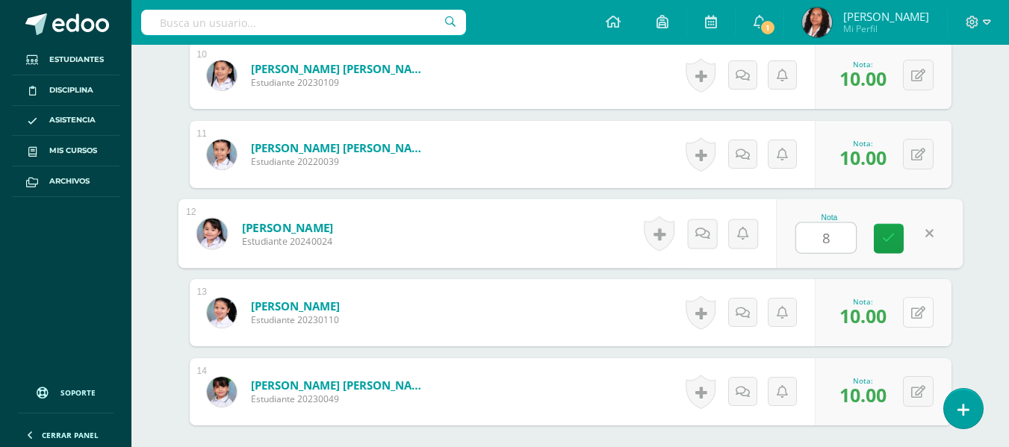
type input "8"
drag, startPoint x: 912, startPoint y: 309, endPoint x: 919, endPoint y: 303, distance: 9.0
click at [919, 303] on button at bounding box center [918, 312] width 31 height 31
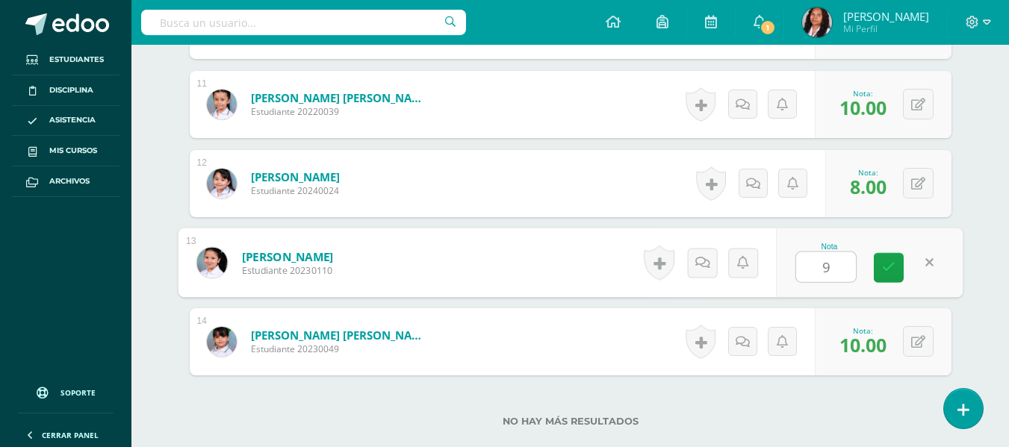
scroll to position [1279, 0]
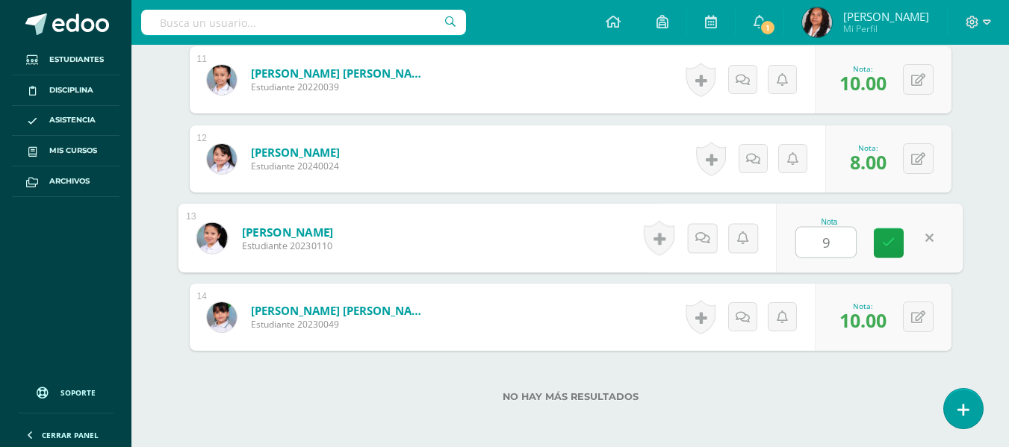
type input "9"
click at [828, 359] on div "No hay más resultados" at bounding box center [571, 385] width 762 height 69
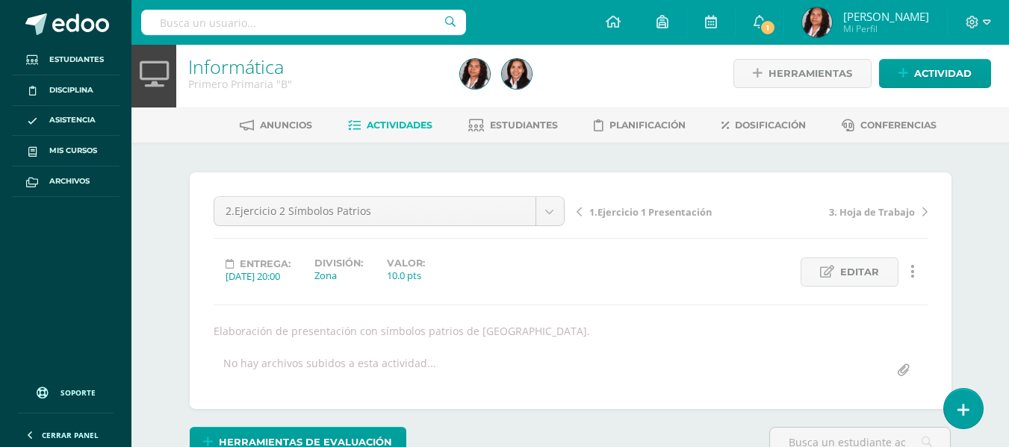
scroll to position [0, 0]
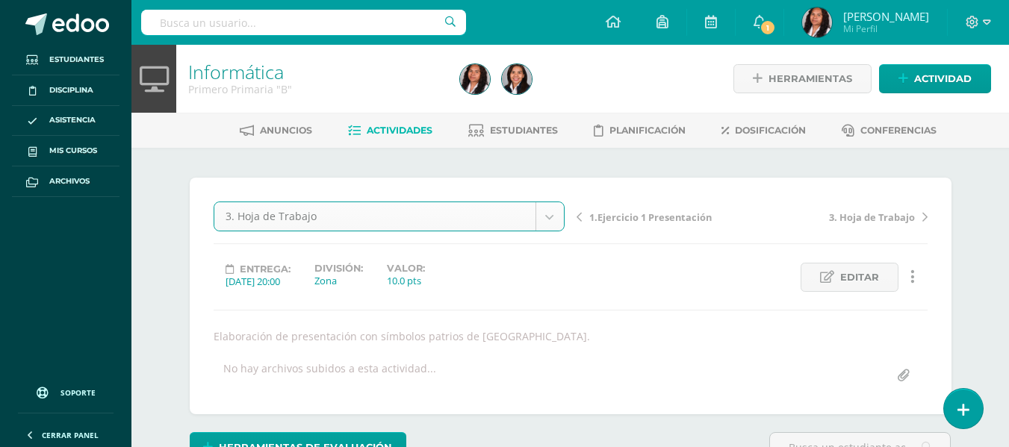
select select "/dashboard/teacher/grade-activity/106488/"
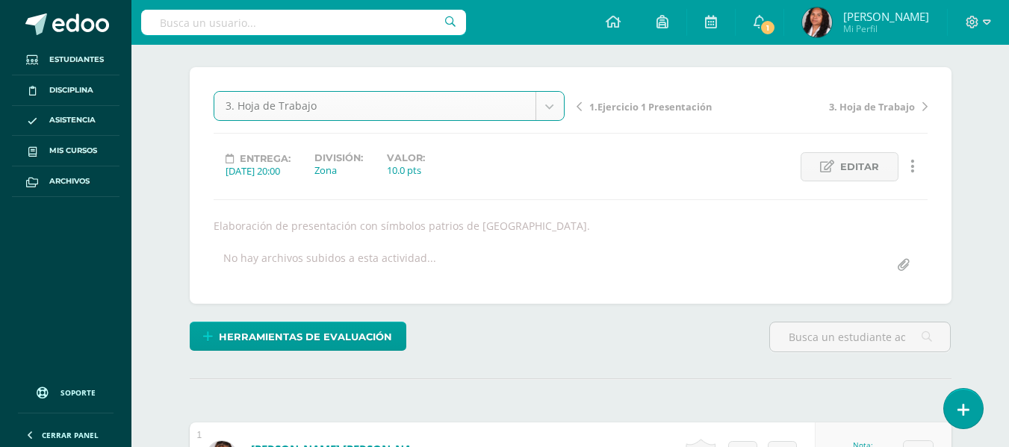
scroll to position [224, 0]
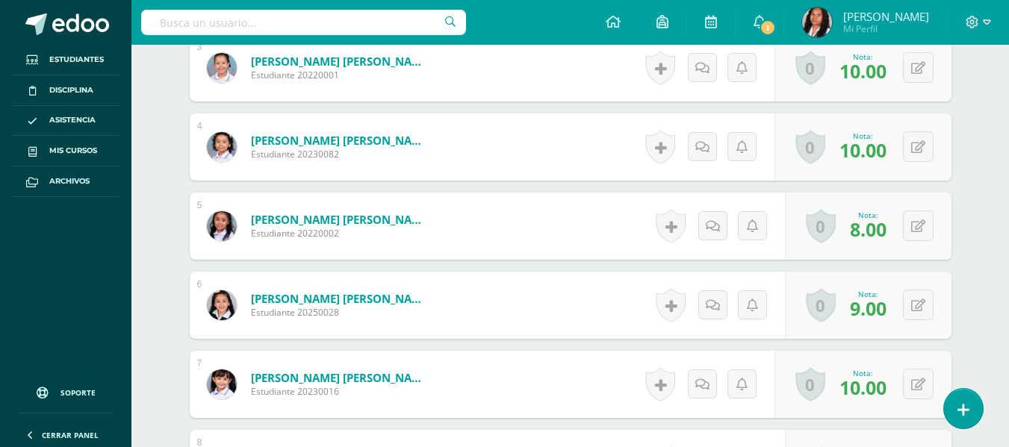
scroll to position [674, 0]
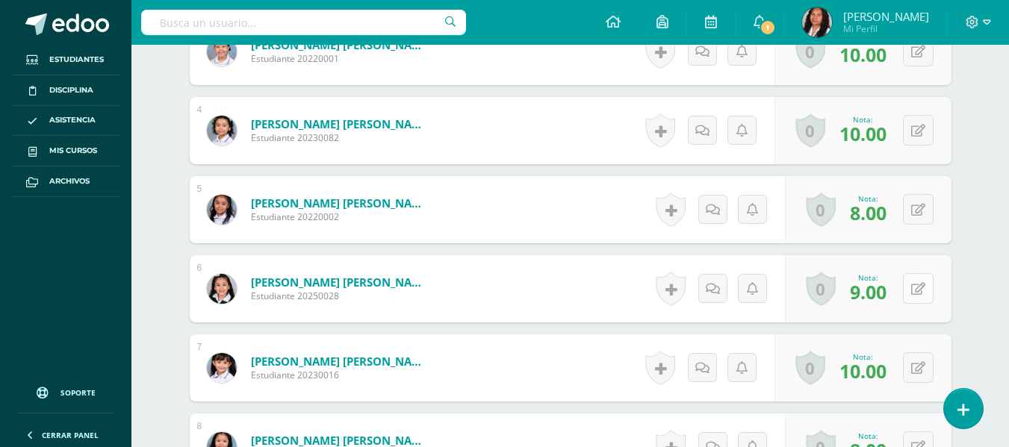
click at [922, 285] on icon at bounding box center [918, 289] width 14 height 13
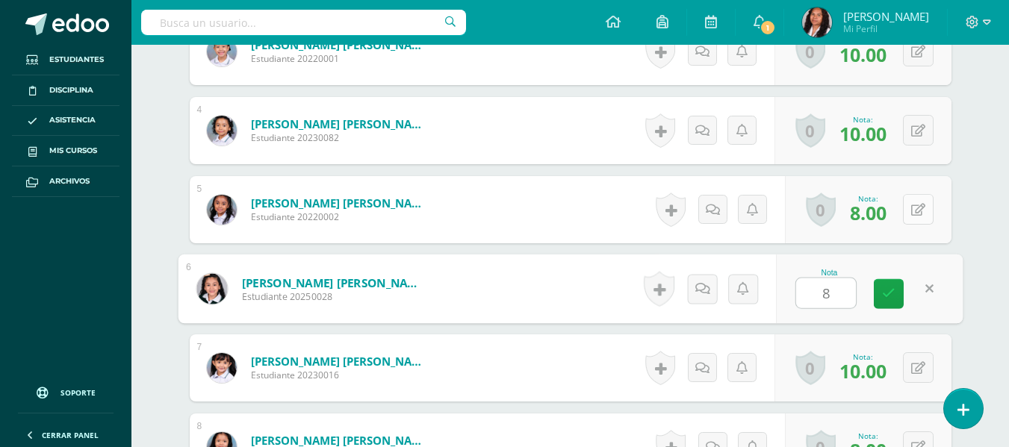
type input "8"
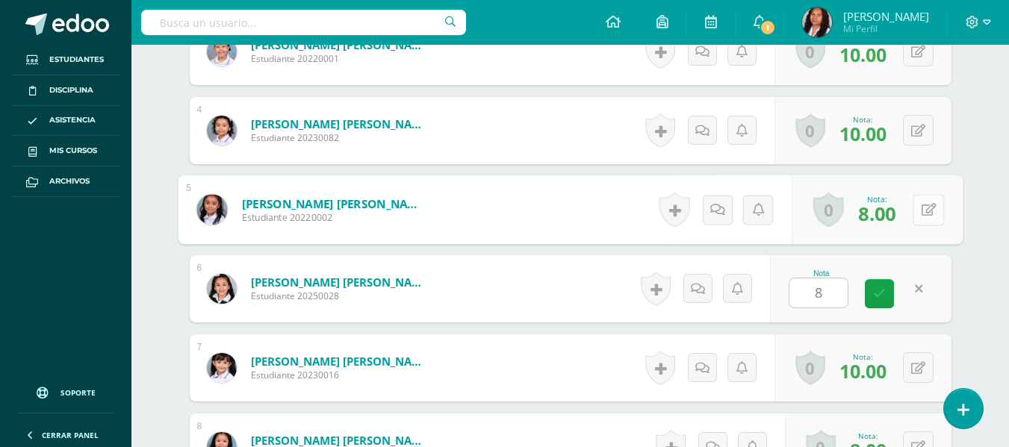
click at [917, 207] on button at bounding box center [928, 209] width 31 height 31
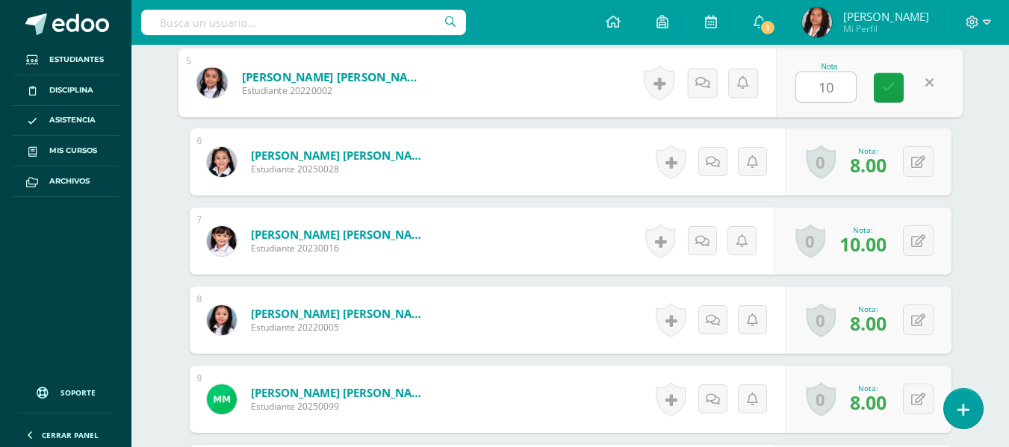
scroll to position [823, 0]
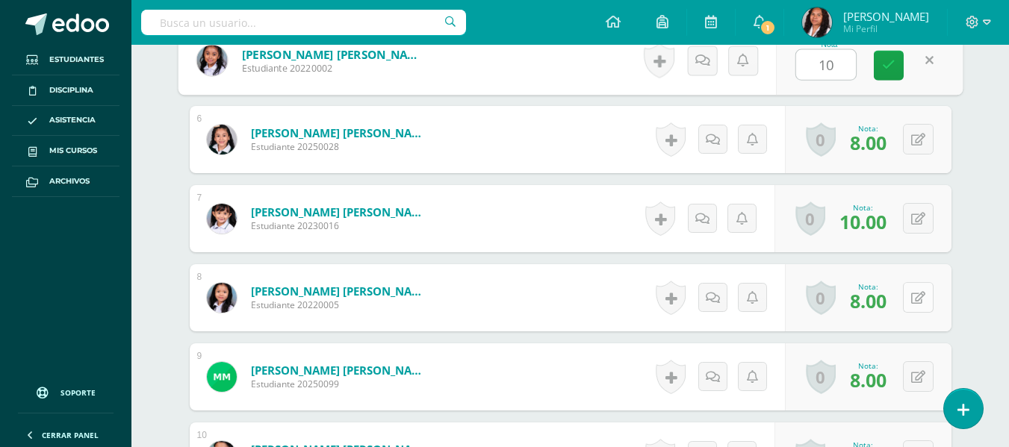
type input "10"
click at [921, 290] on button at bounding box center [918, 297] width 31 height 31
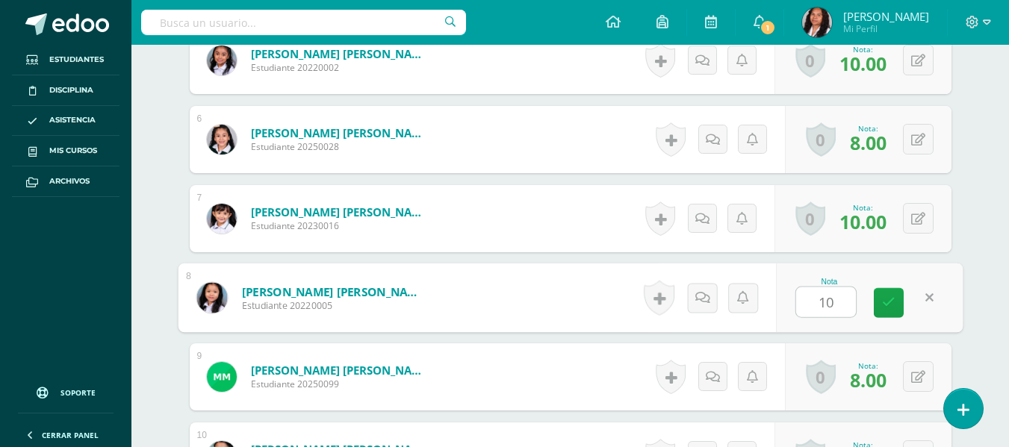
scroll to position [898, 0]
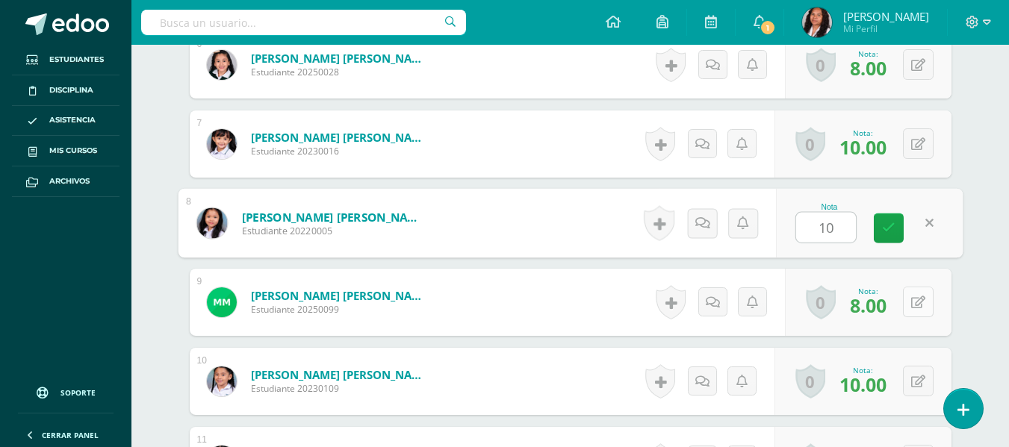
type input "10"
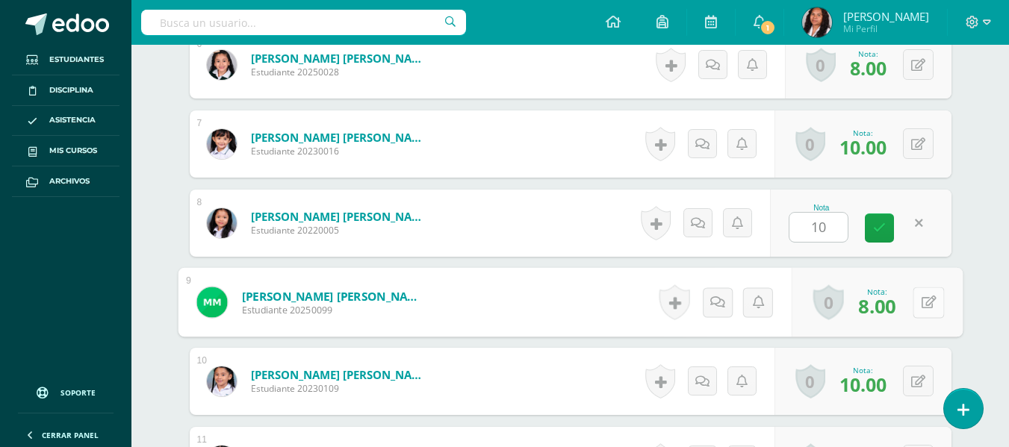
click at [922, 305] on icon at bounding box center [928, 302] width 15 height 13
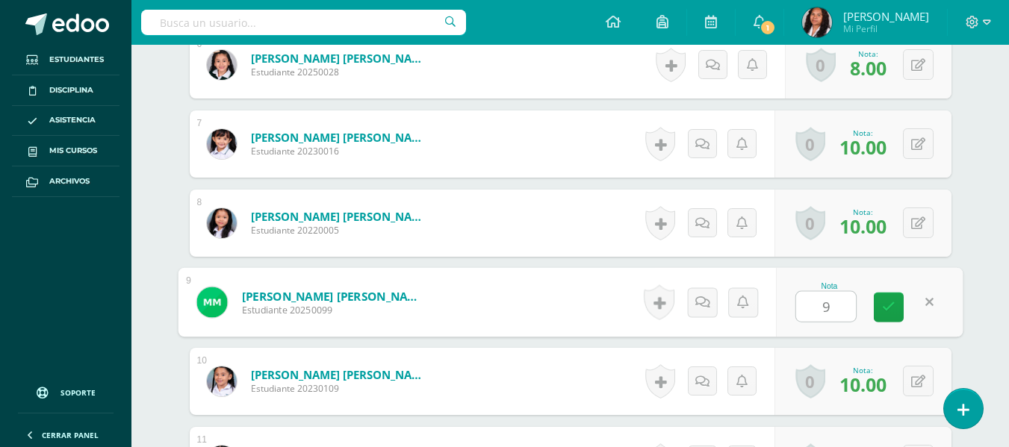
type input "9"
click at [865, 389] on span "10.00" at bounding box center [862, 384] width 47 height 25
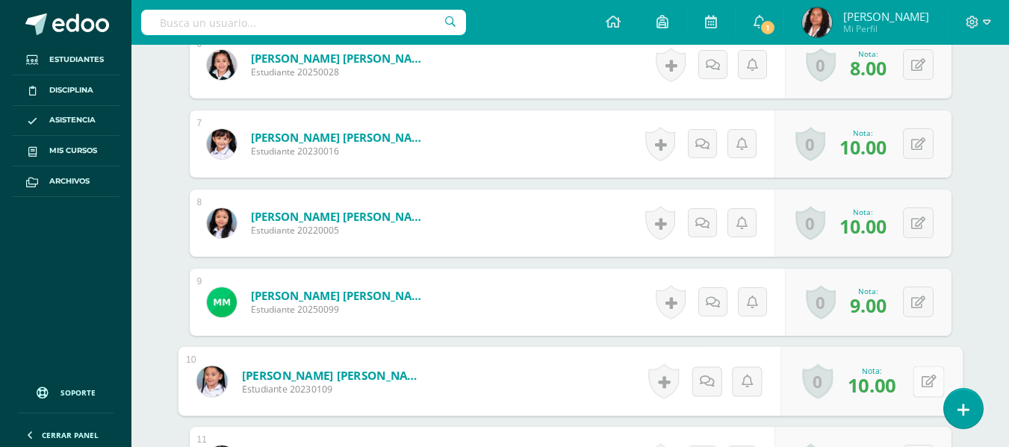
click at [914, 369] on button at bounding box center [928, 381] width 31 height 31
type input "9"
click at [916, 293] on button at bounding box center [918, 302] width 31 height 31
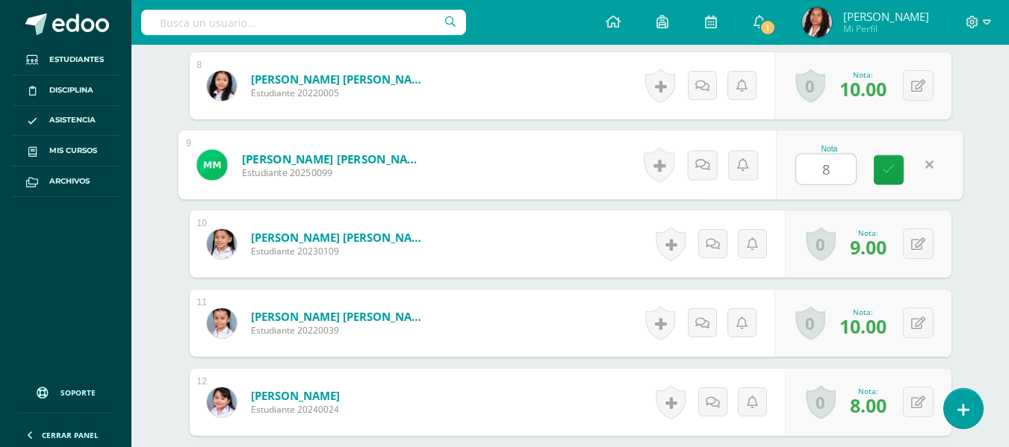
scroll to position [1047, 0]
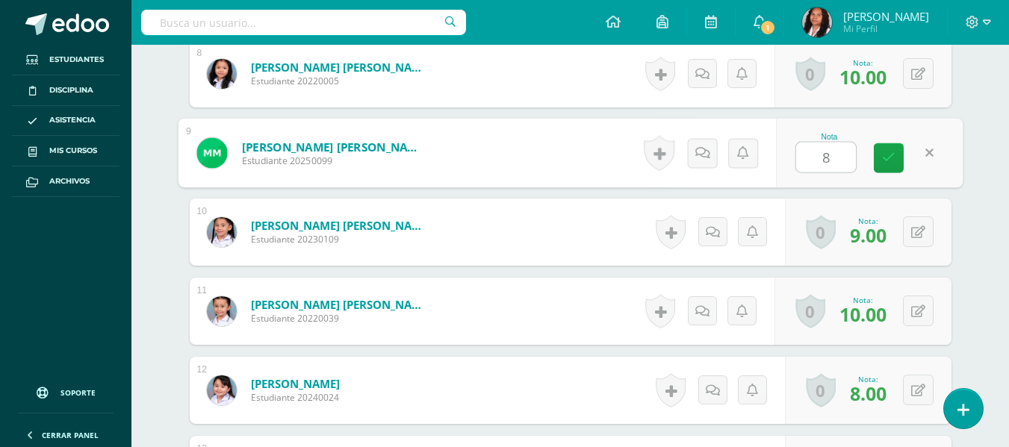
type input "8"
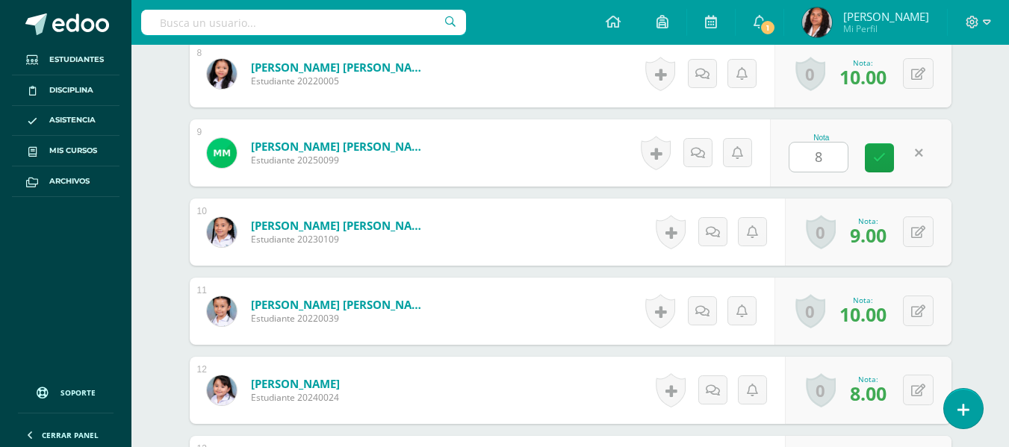
click at [895, 294] on div "0 [GEOGRAPHIC_DATA] Logros obtenidos Aún no hay logros agregados Nota: 10.00" at bounding box center [862, 311] width 177 height 67
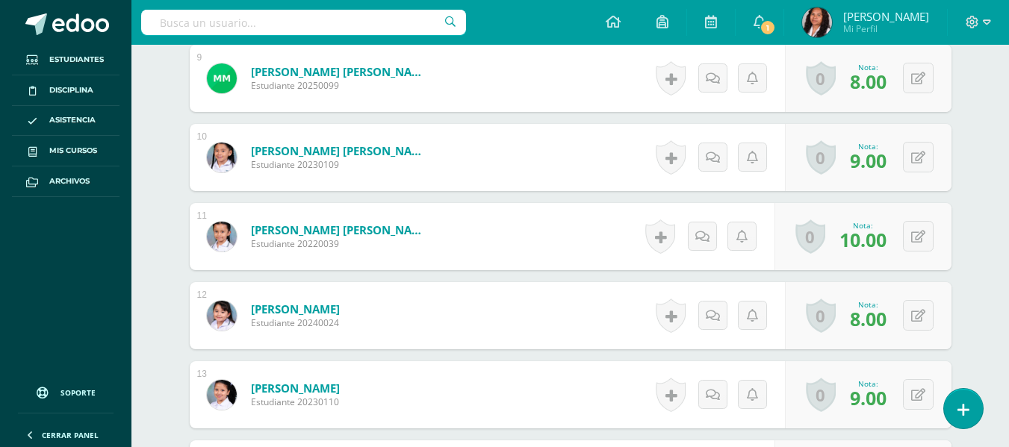
scroll to position [1196, 0]
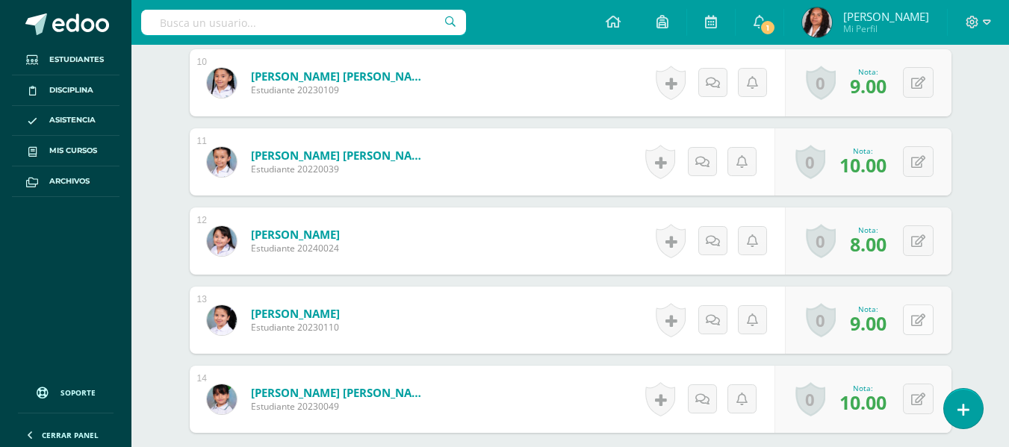
click at [920, 318] on button at bounding box center [918, 320] width 31 height 31
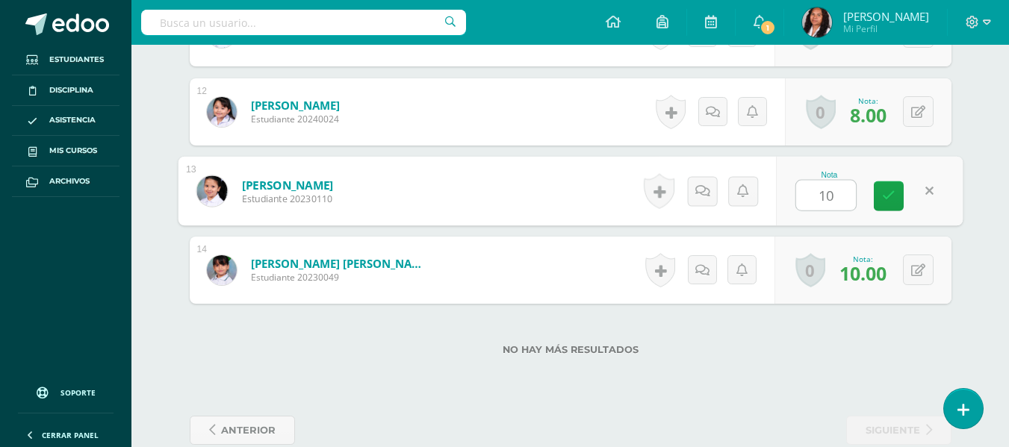
scroll to position [1353, 0]
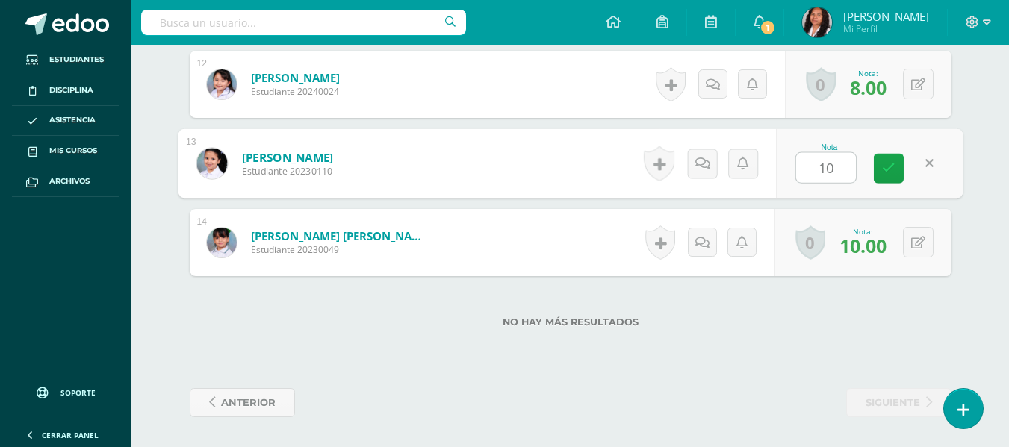
type input "10"
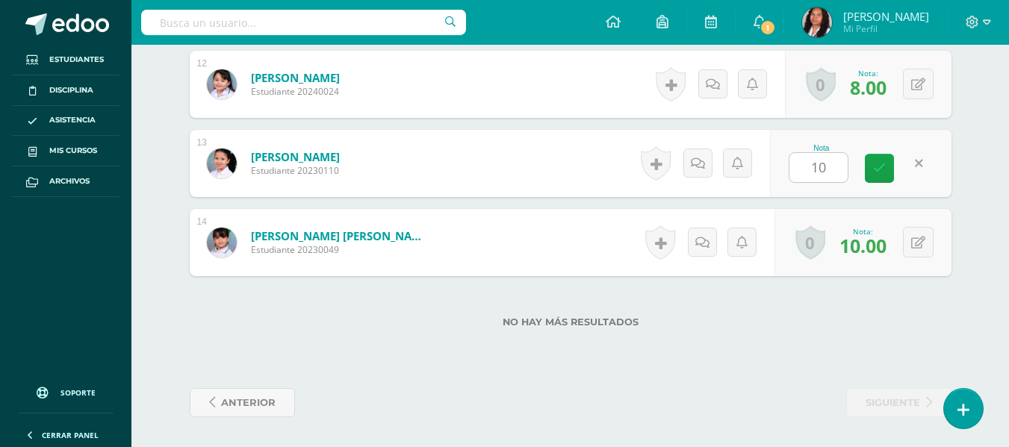
click at [826, 324] on label "No hay más resultados" at bounding box center [571, 322] width 762 height 11
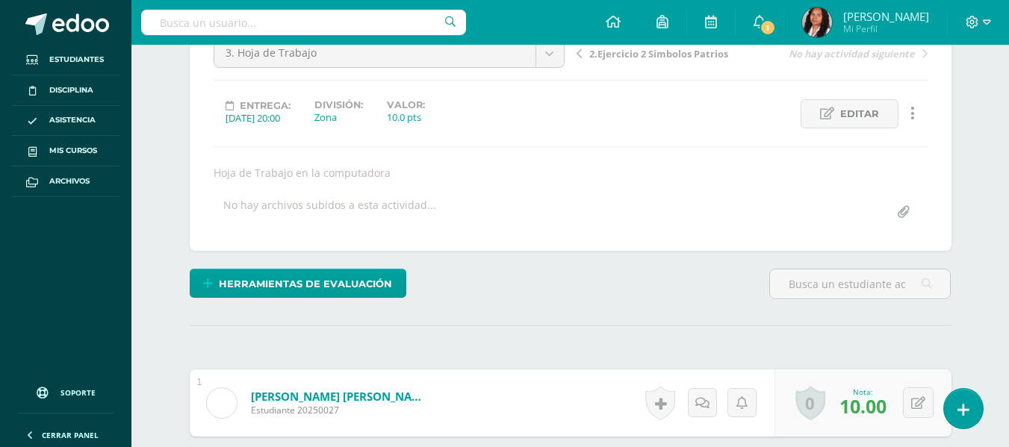
scroll to position [84, 0]
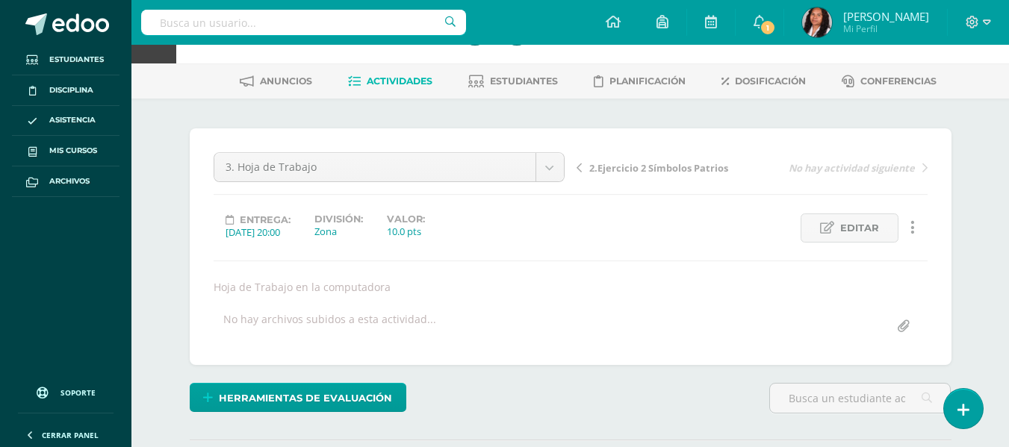
scroll to position [0, 0]
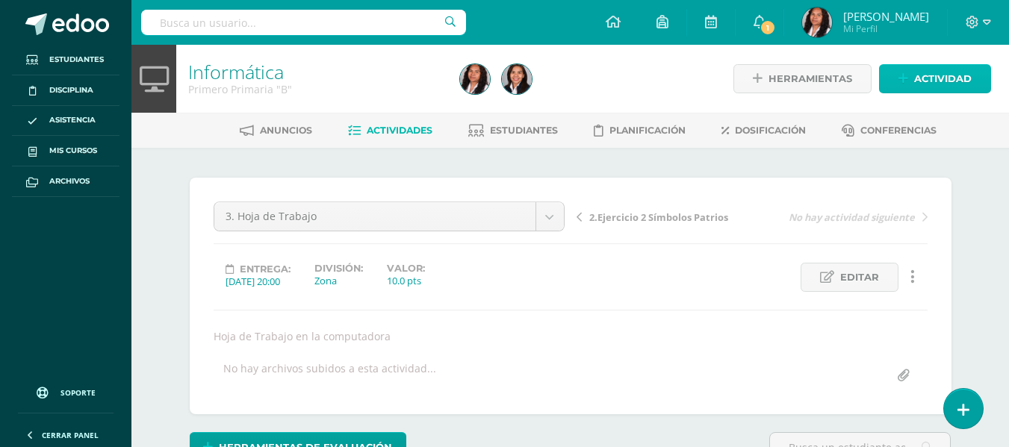
click at [936, 75] on span "Actividad" at bounding box center [943, 79] width 58 height 28
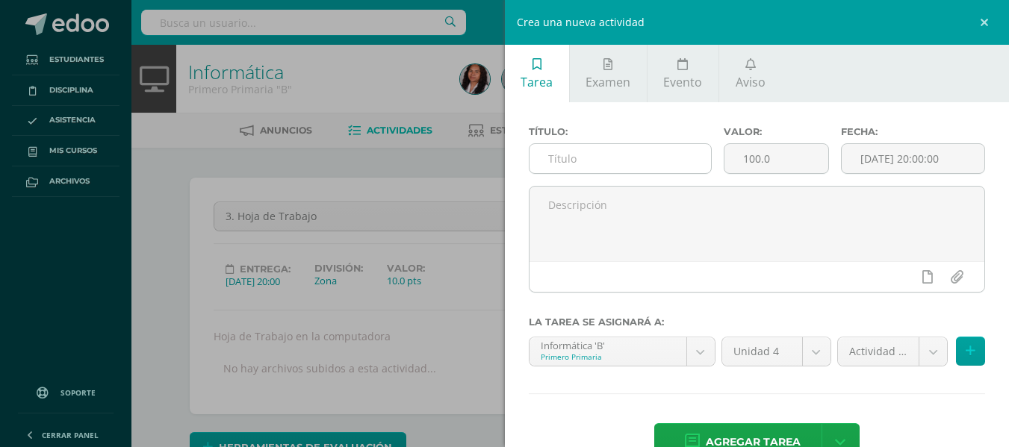
click at [603, 164] on input "text" at bounding box center [620, 158] width 181 height 29
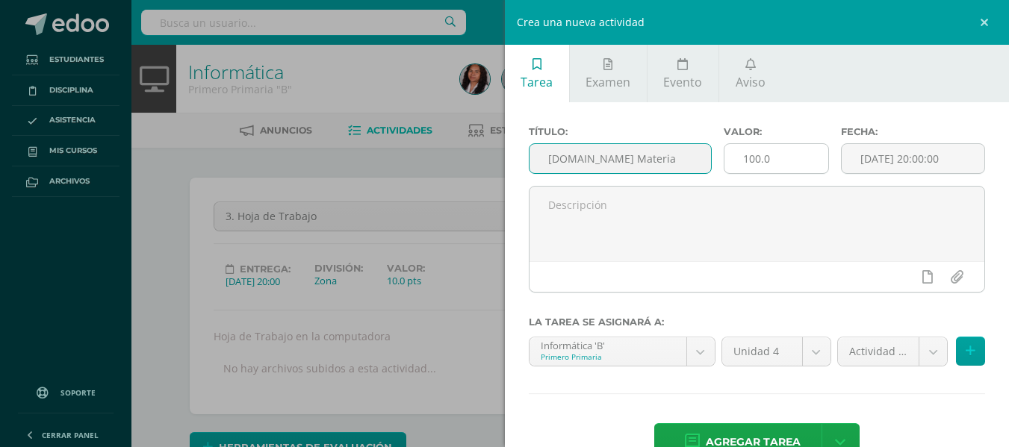
type input "[DOMAIN_NAME] Materia"
click at [749, 157] on input "100.0" at bounding box center [776, 158] width 104 height 29
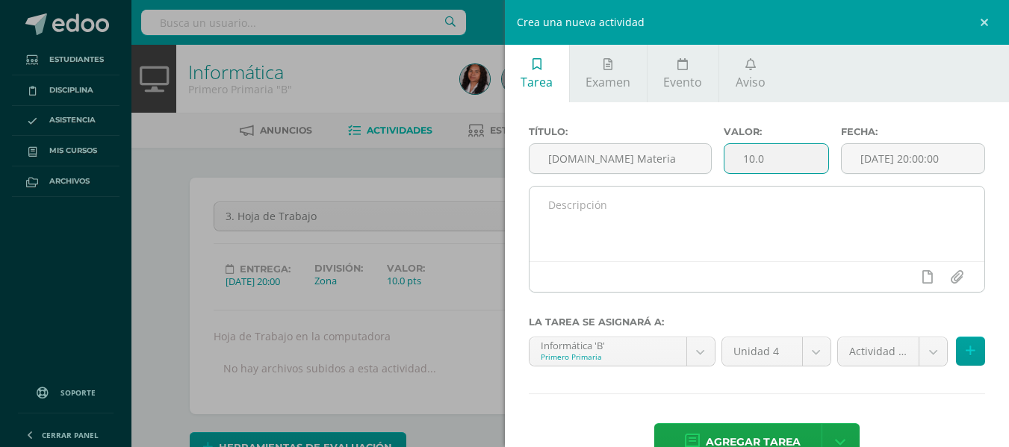
type input "10.0"
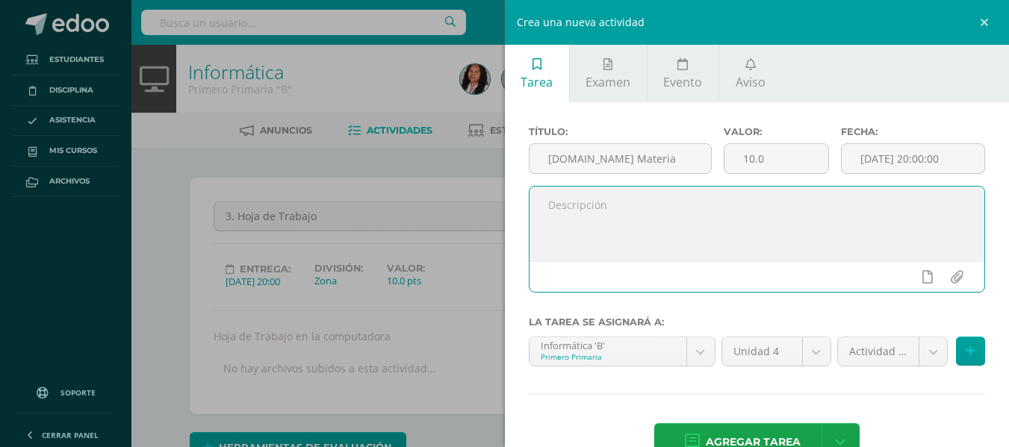
click at [683, 213] on textarea at bounding box center [758, 224] width 456 height 75
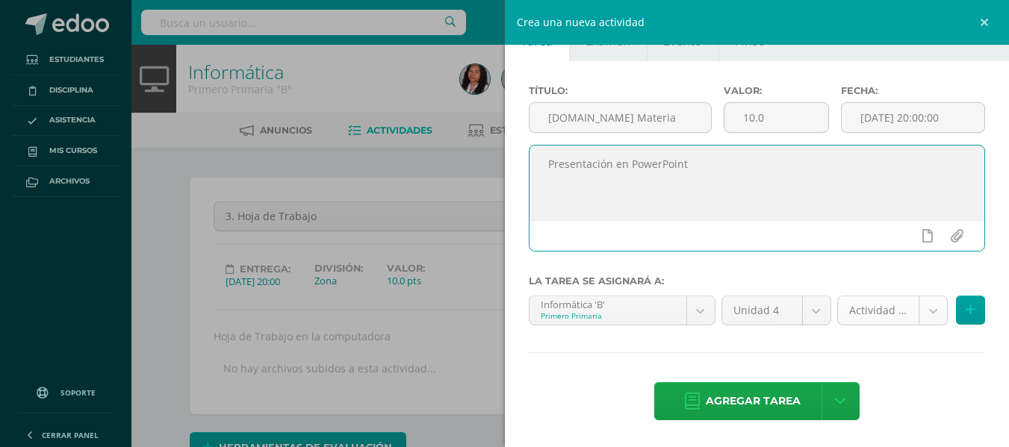
type textarea "Presentación en PowerPoint"
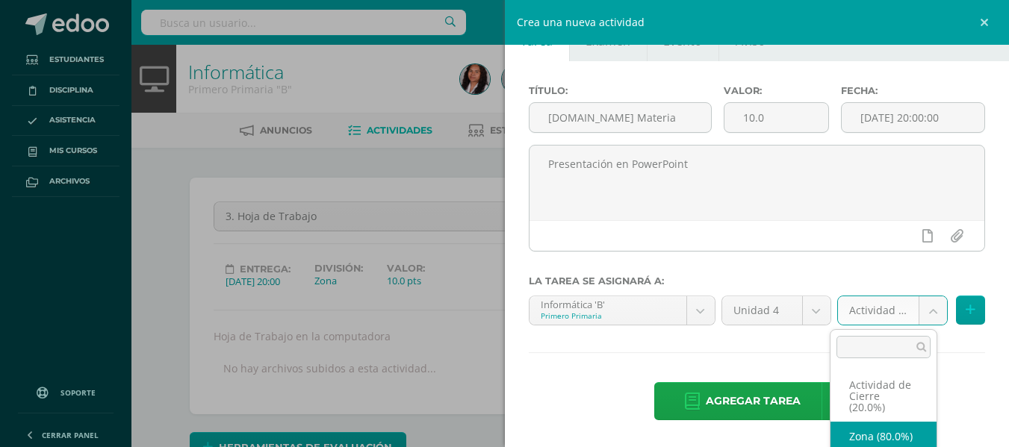
select select "106469"
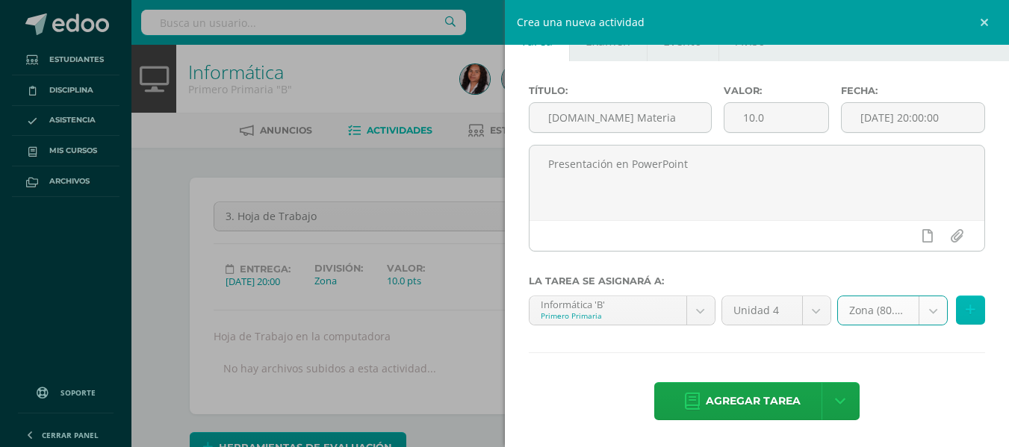
click at [965, 313] on button at bounding box center [970, 310] width 29 height 29
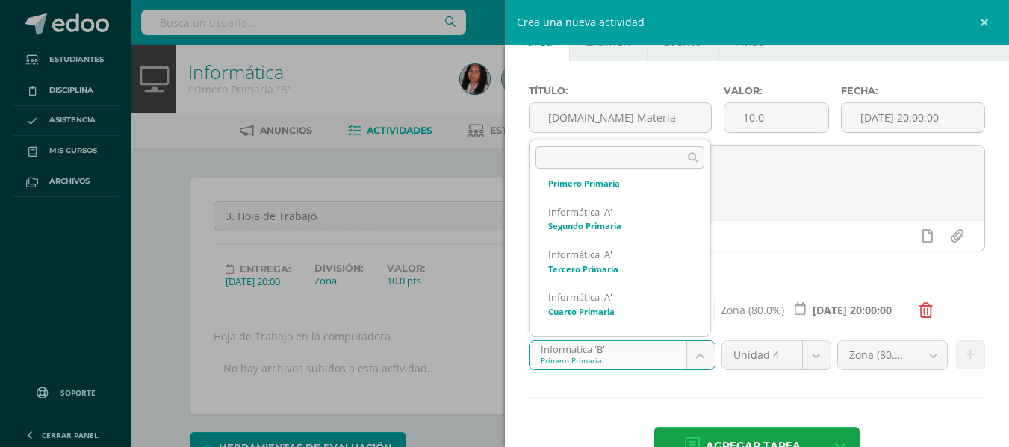
scroll to position [110, 0]
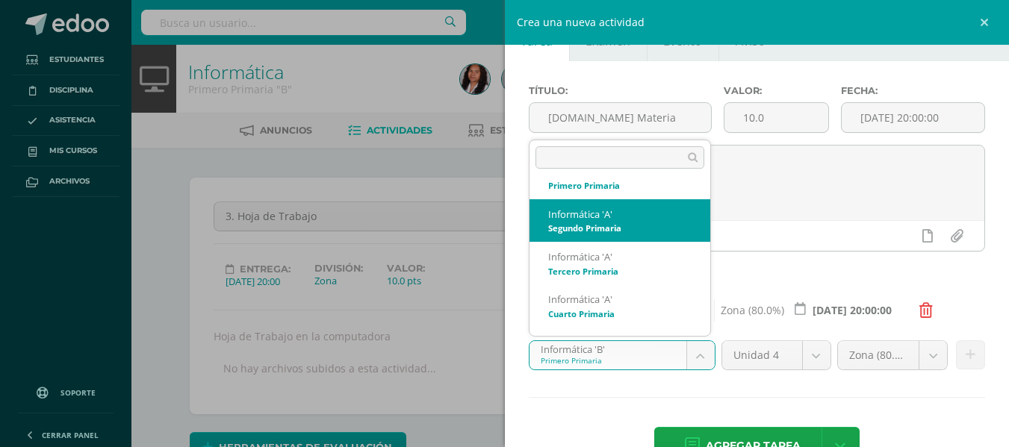
select select "94468"
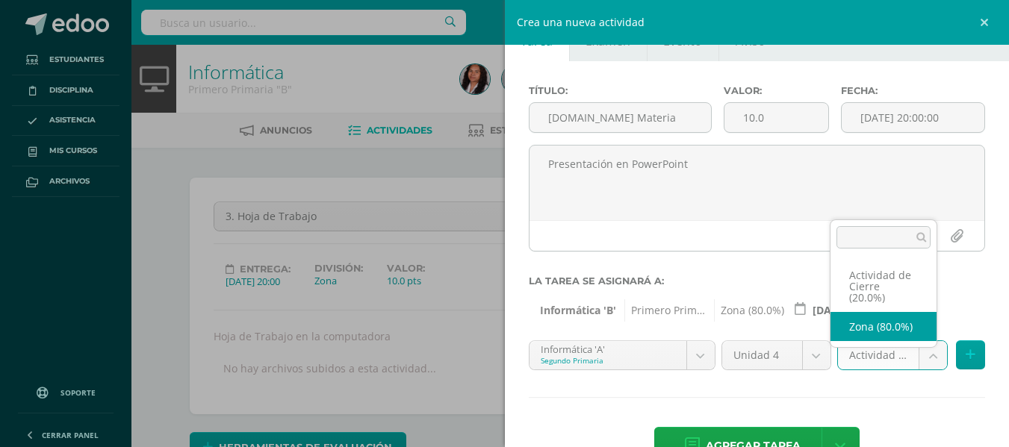
select select "106471"
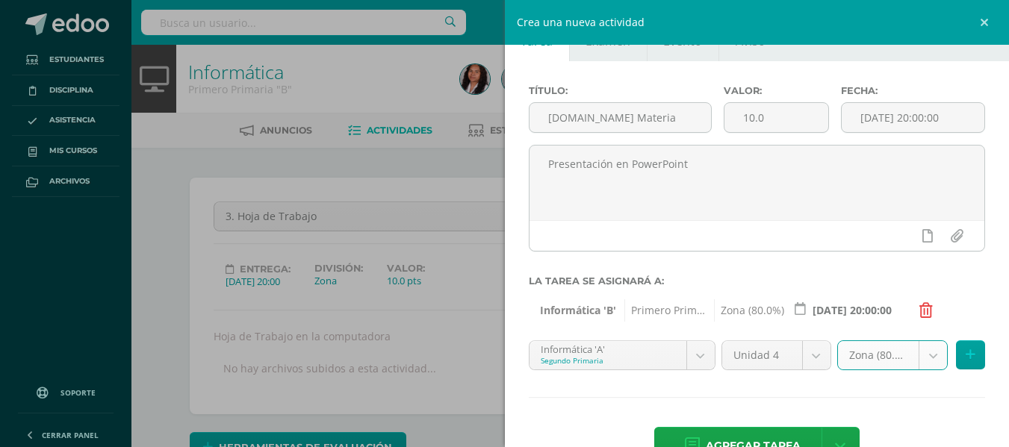
scroll to position [86, 0]
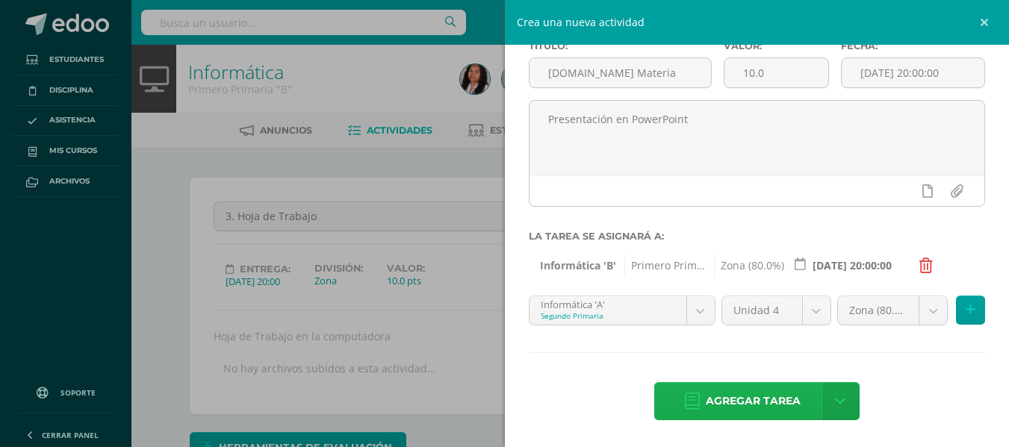
click at [791, 394] on span "Agregar tarea" at bounding box center [753, 401] width 95 height 37
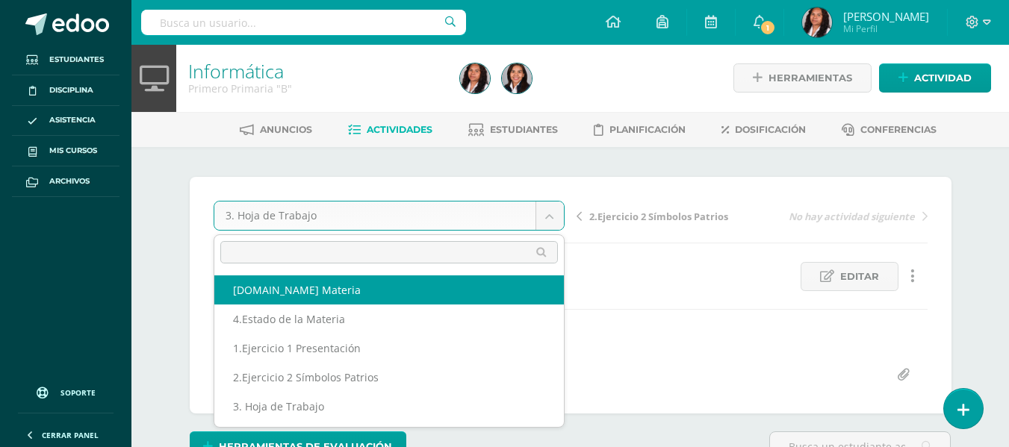
select select "/dashboard/teacher/grade-activity/108256/"
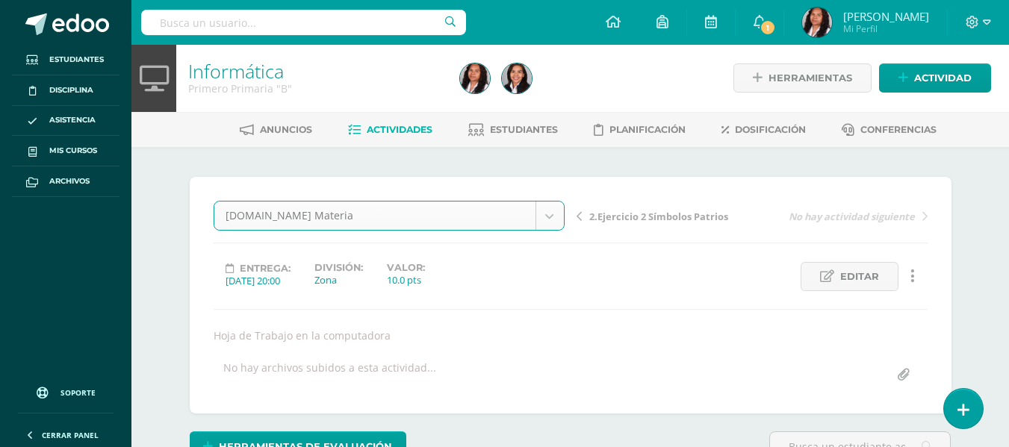
scroll to position [134, 0]
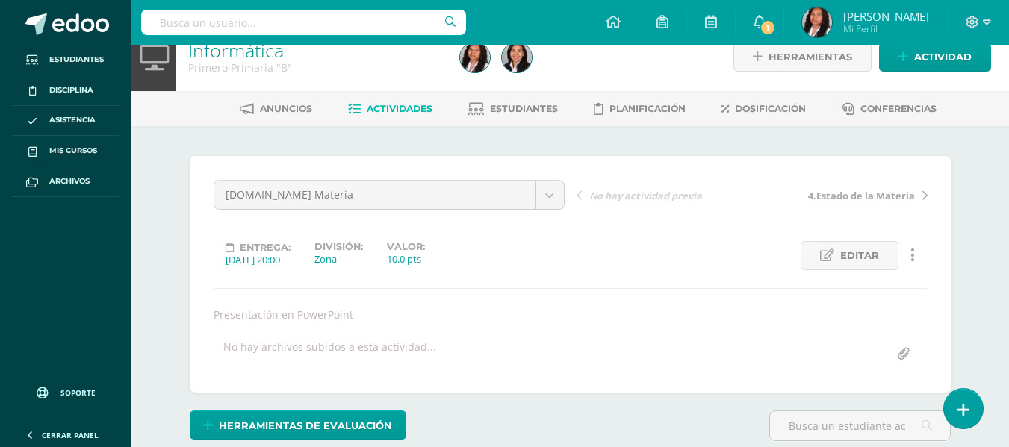
scroll to position [22, 0]
click at [394, 115] on link "Actividades" at bounding box center [390, 108] width 84 height 24
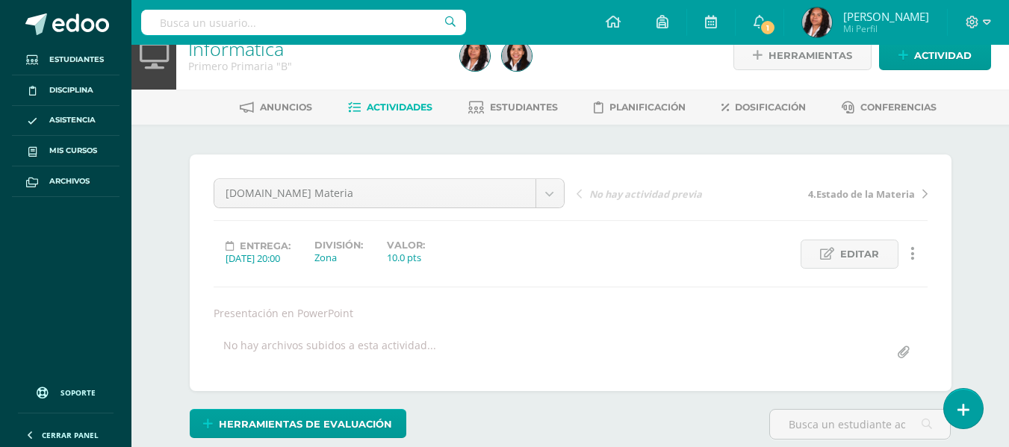
click at [395, 109] on span "Actividades" at bounding box center [400, 107] width 66 height 11
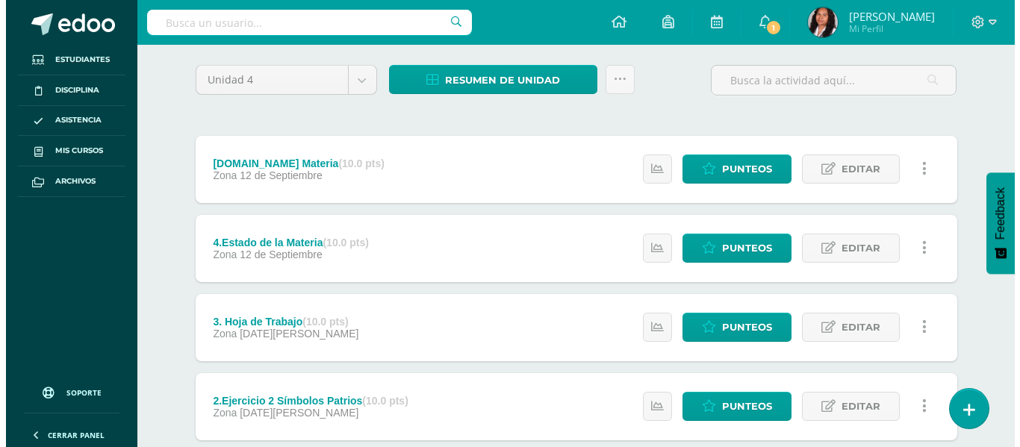
scroll to position [149, 0]
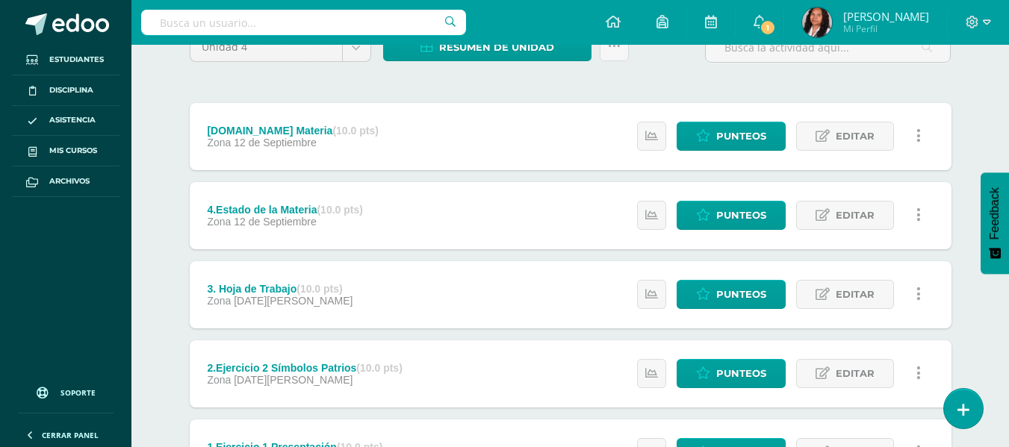
click at [921, 136] on link at bounding box center [918, 136] width 29 height 29
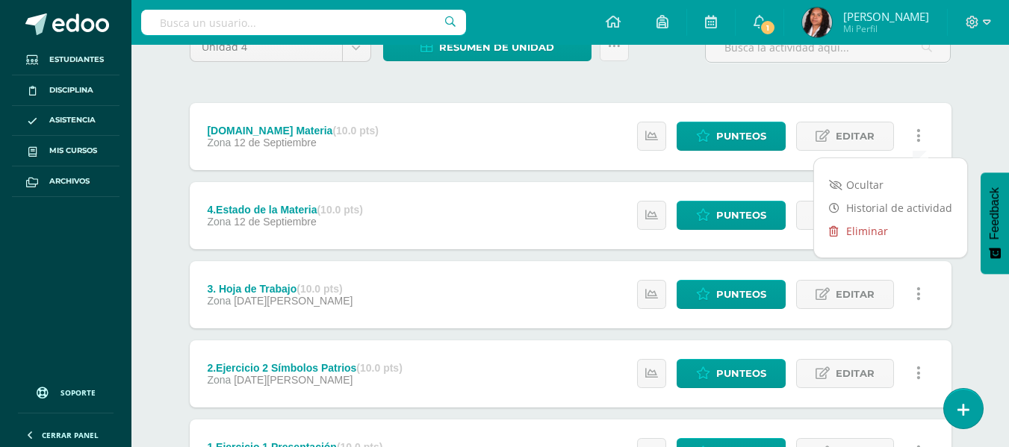
click at [861, 237] on link "Eliminar" at bounding box center [890, 231] width 153 height 23
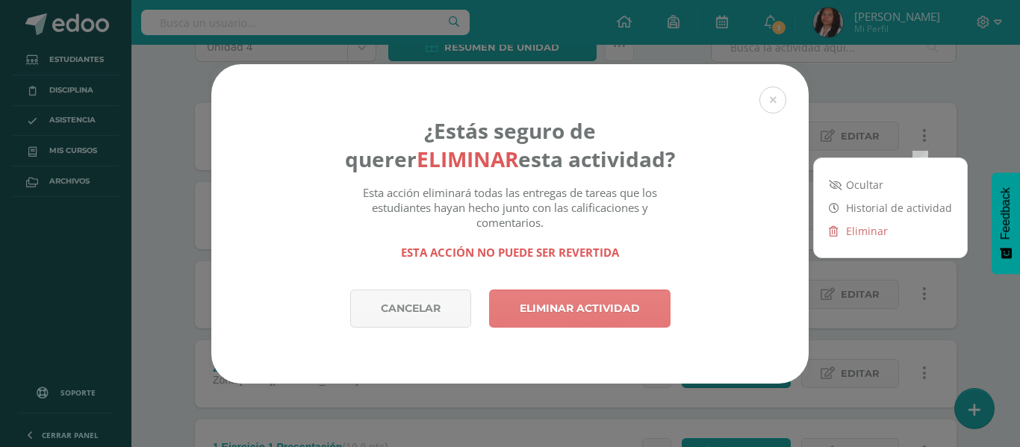
click at [554, 314] on link "Eliminar actividad" at bounding box center [579, 309] width 181 height 38
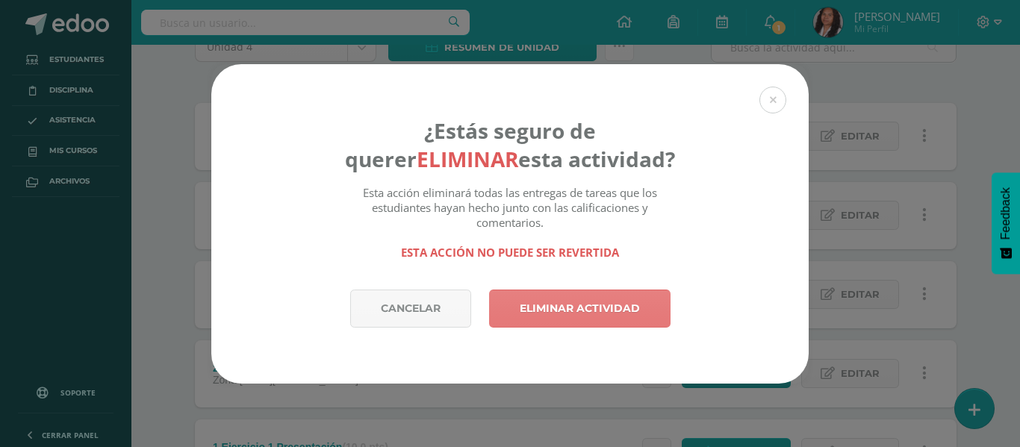
click at [554, 308] on link "Eliminar actividad" at bounding box center [579, 309] width 181 height 38
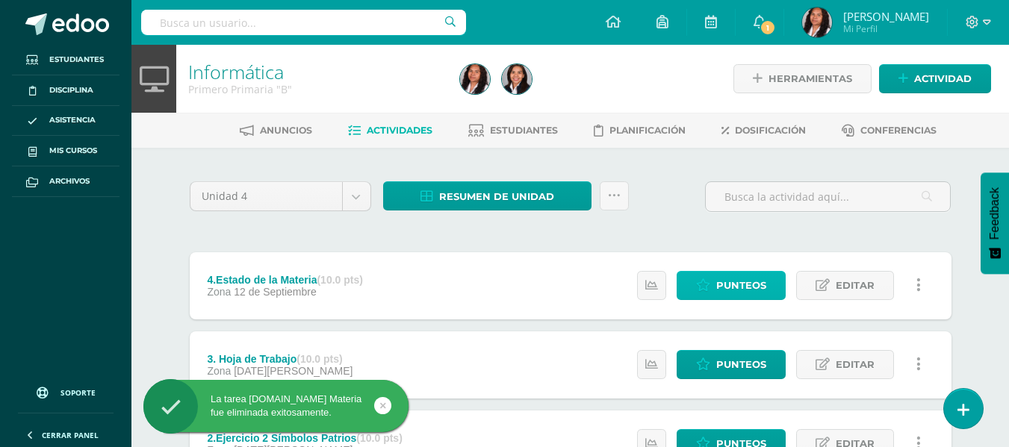
click at [726, 282] on span "Punteos" at bounding box center [741, 286] width 50 height 28
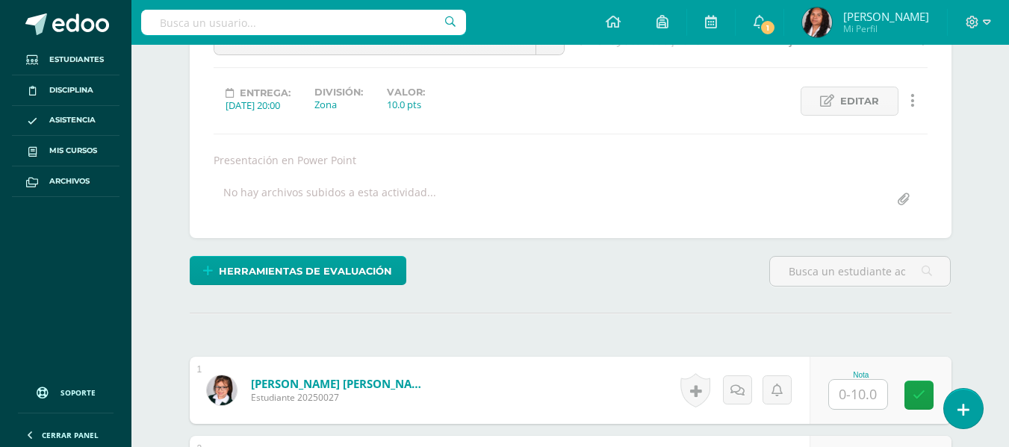
scroll to position [246, 0]
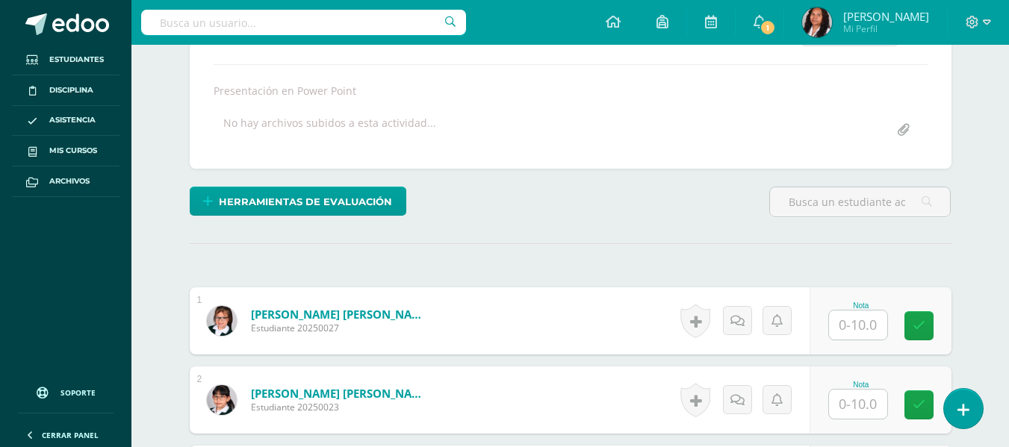
click at [847, 328] on input "text" at bounding box center [858, 325] width 58 height 29
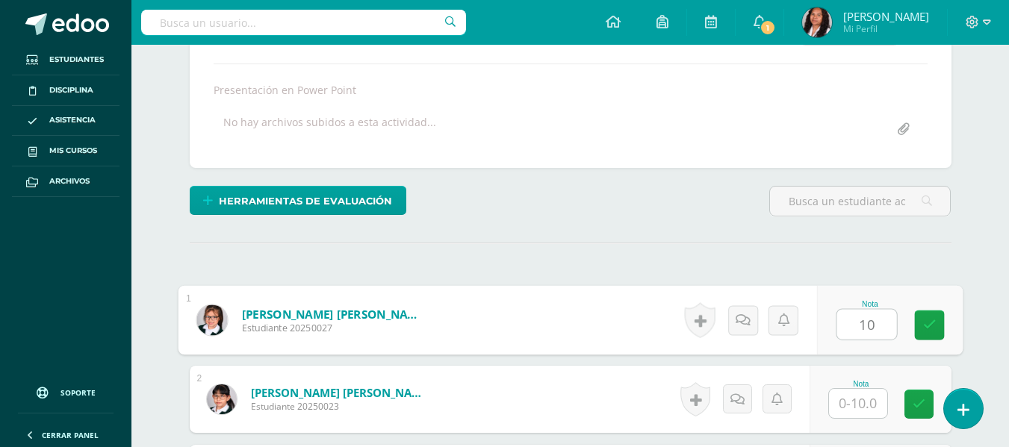
type input "10"
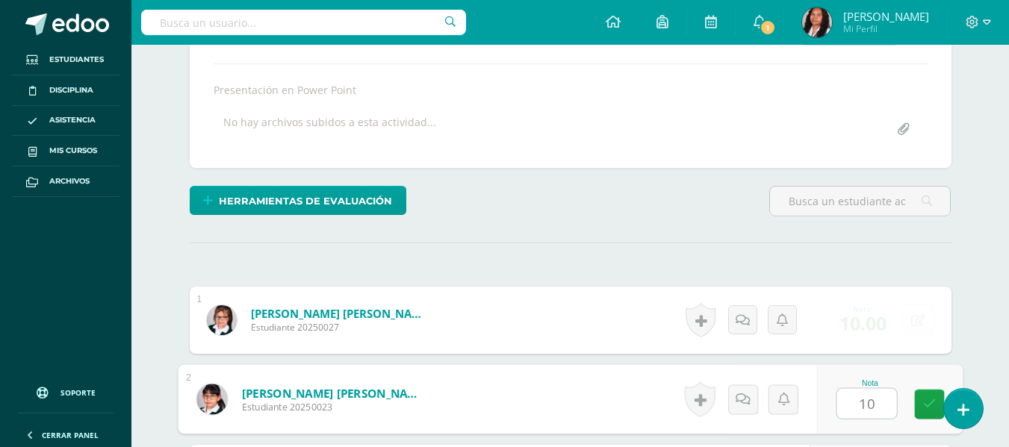
type input "10"
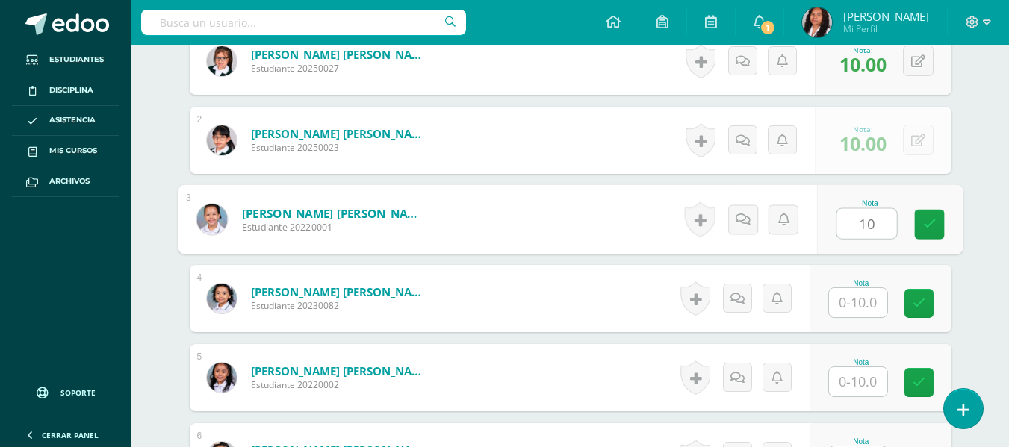
type input "10"
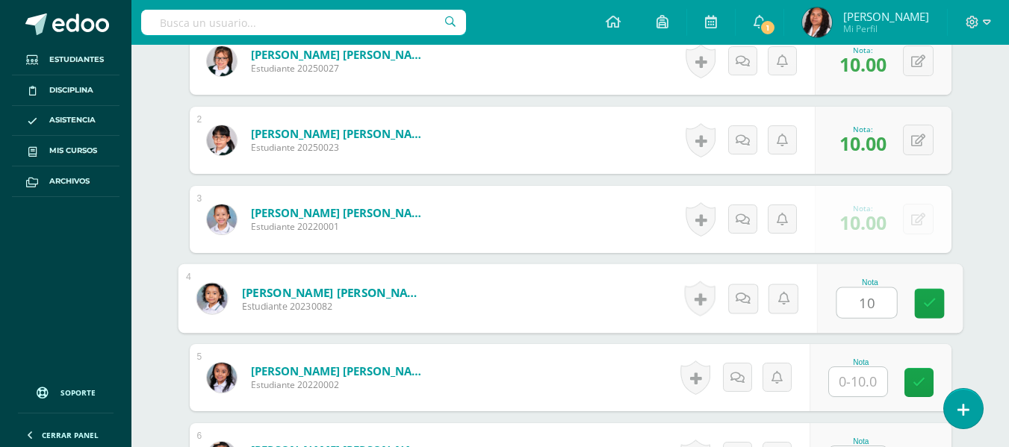
type input "10"
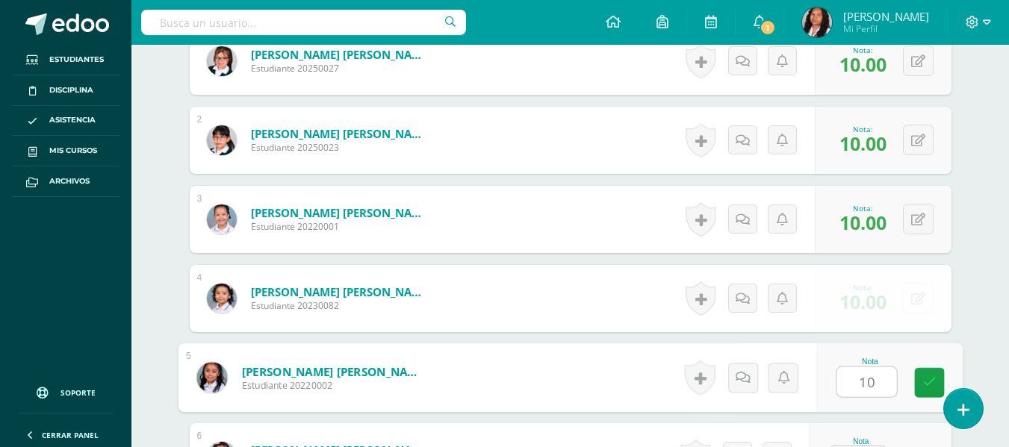
type input "10"
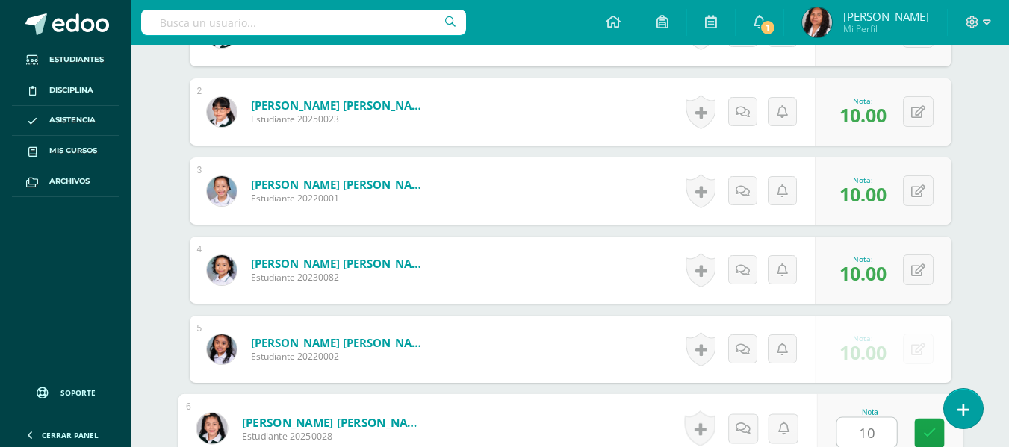
type input "10"
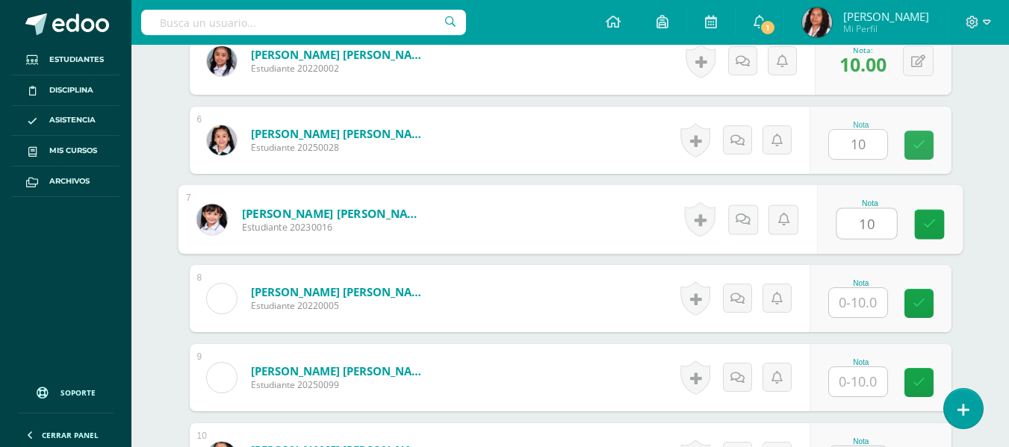
type input "10"
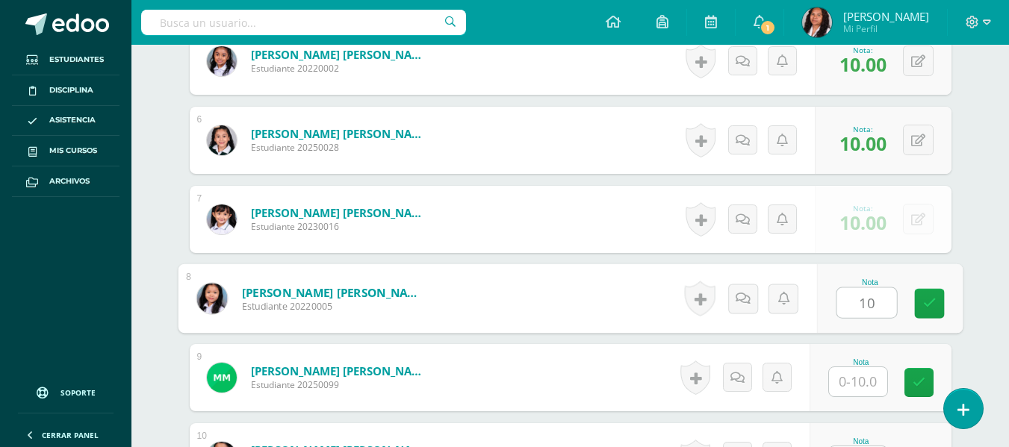
type input "10"
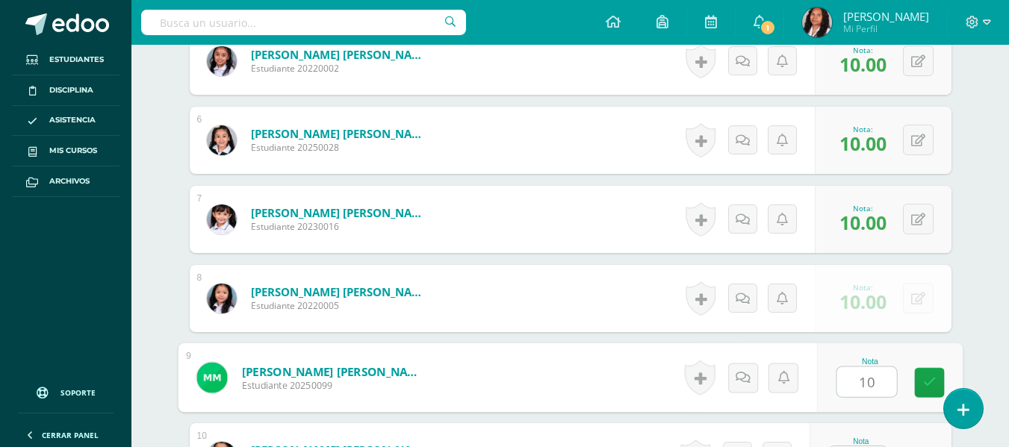
type input "10"
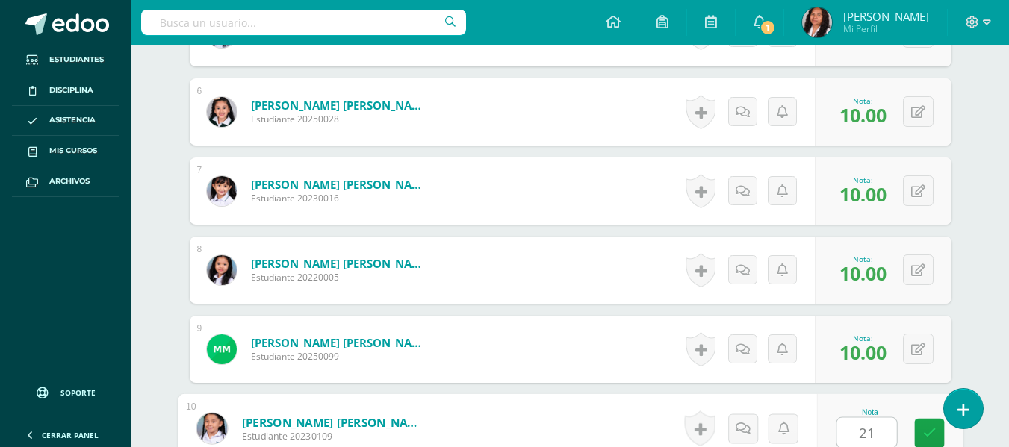
type input "2"
type input "10"
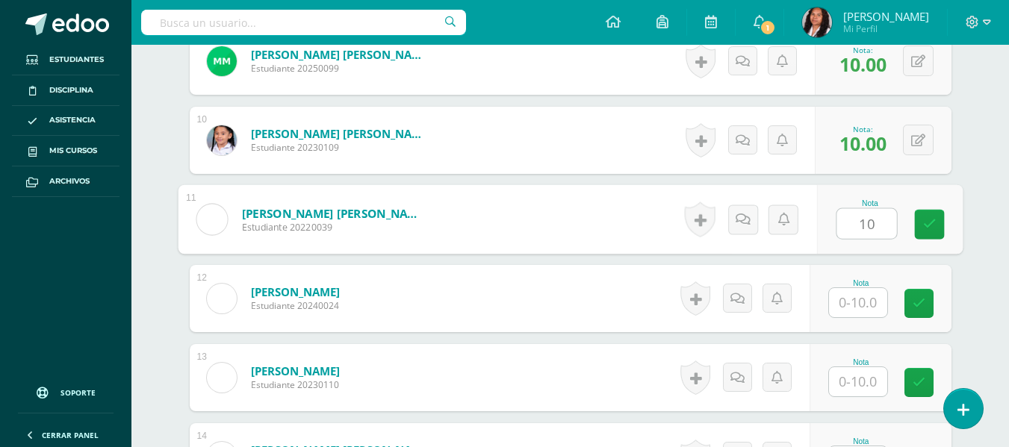
type input "10"
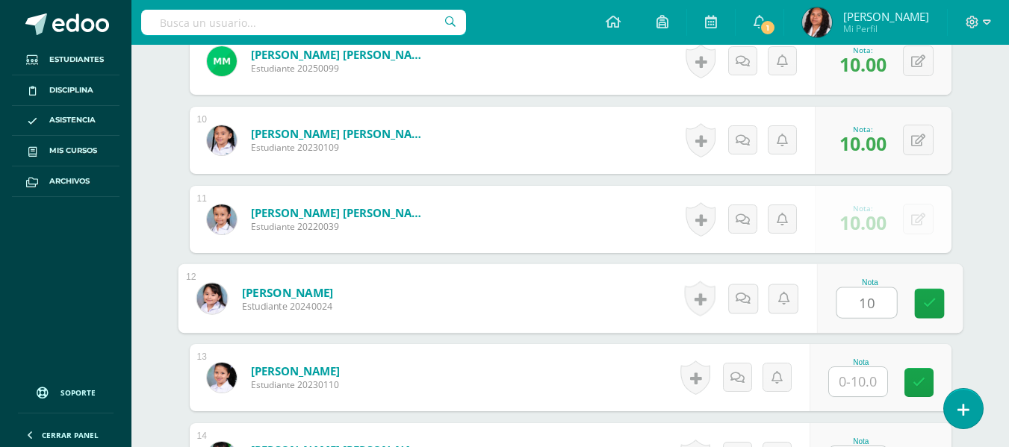
type input "10"
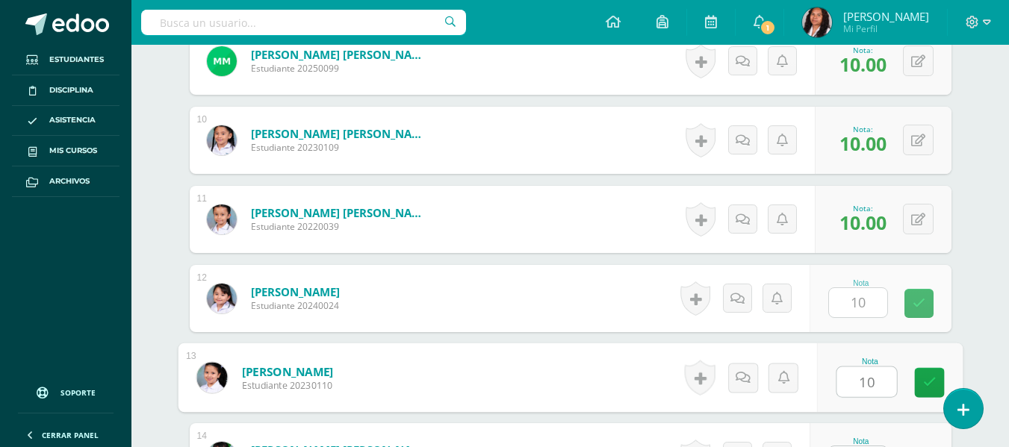
type input "10"
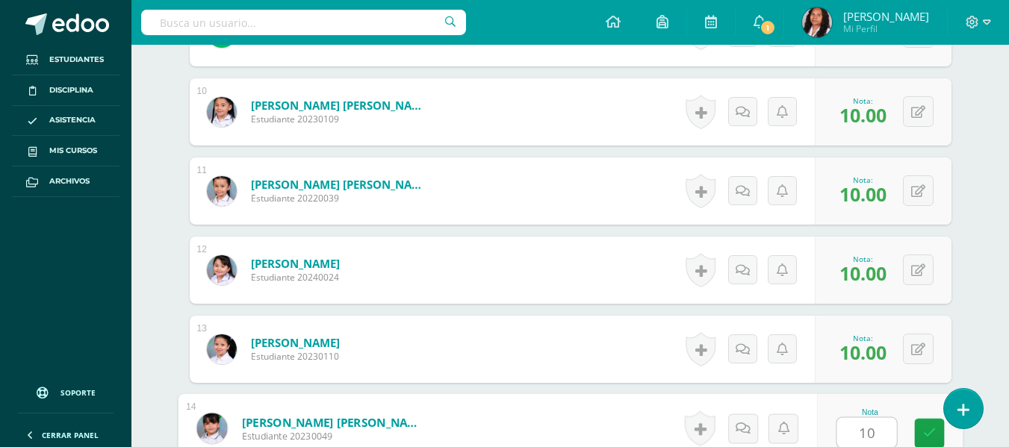
type input "101"
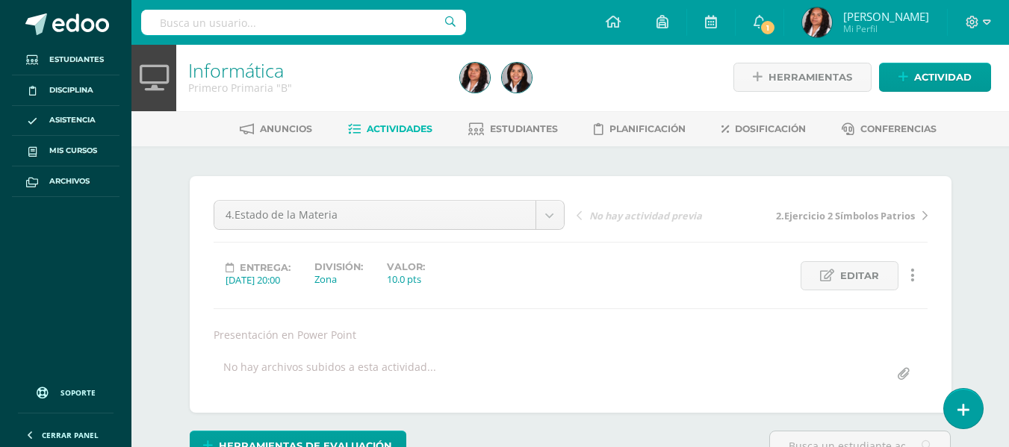
scroll to position [0, 0]
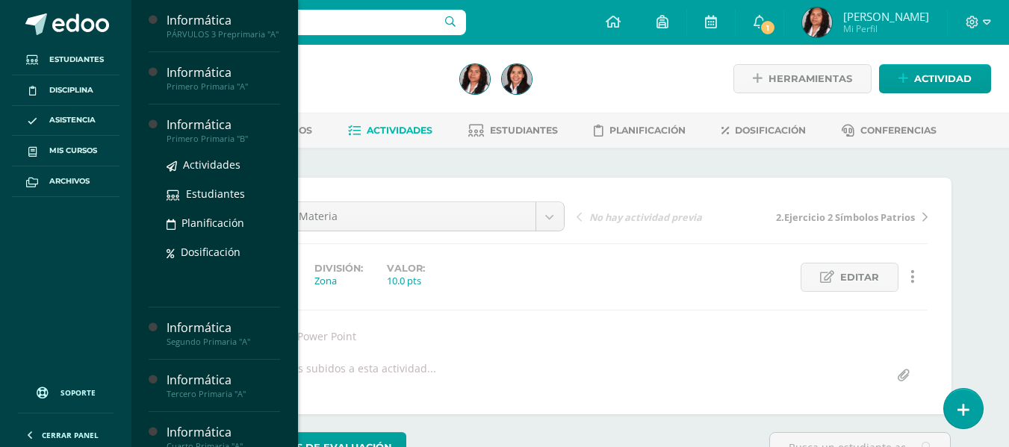
click at [193, 134] on div "Informática" at bounding box center [224, 125] width 114 height 17
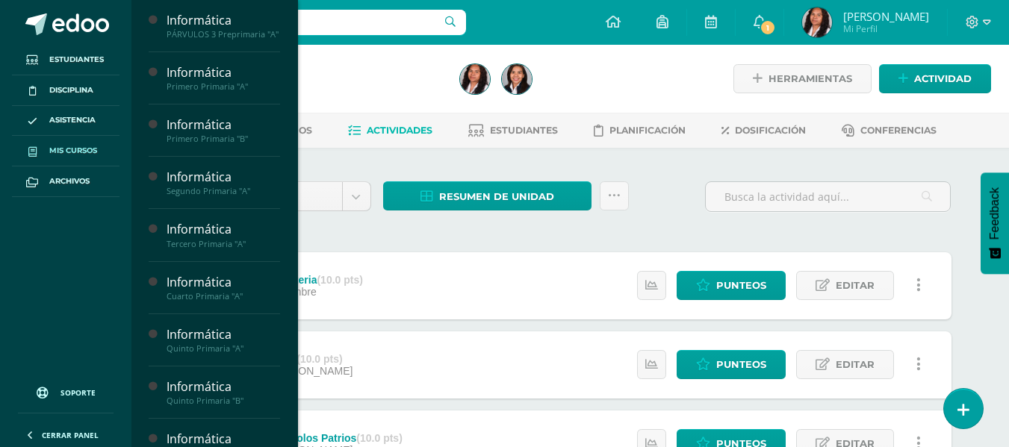
click at [84, 147] on span "Mis cursos" at bounding box center [73, 151] width 48 height 12
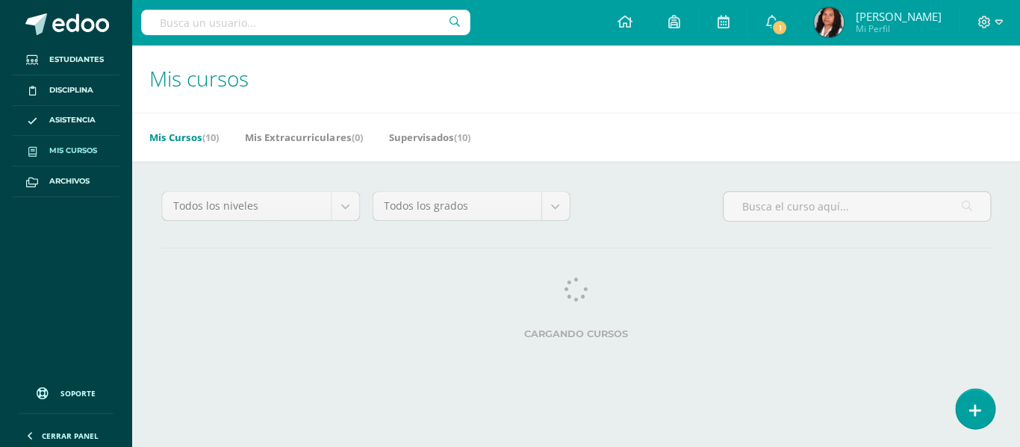
click at [220, 87] on span "Mis cursos" at bounding box center [198, 78] width 99 height 28
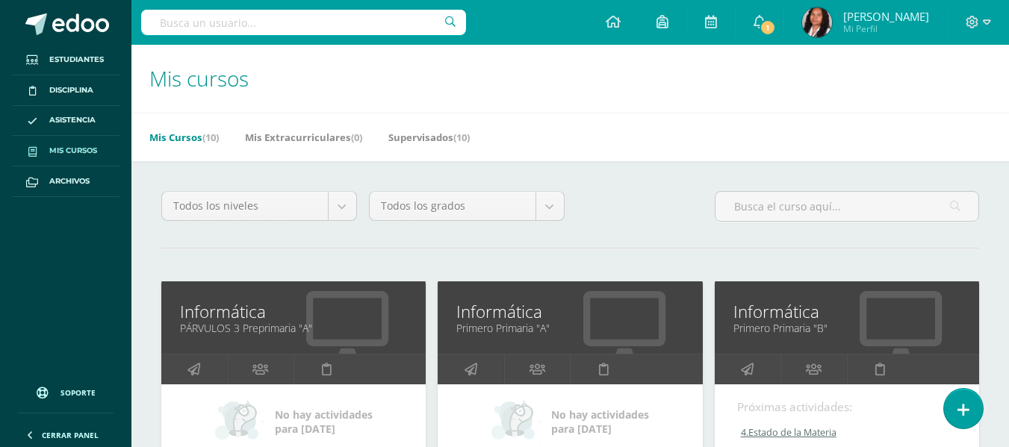
click at [551, 322] on link "Primero Primaria "A"" at bounding box center [569, 328] width 227 height 14
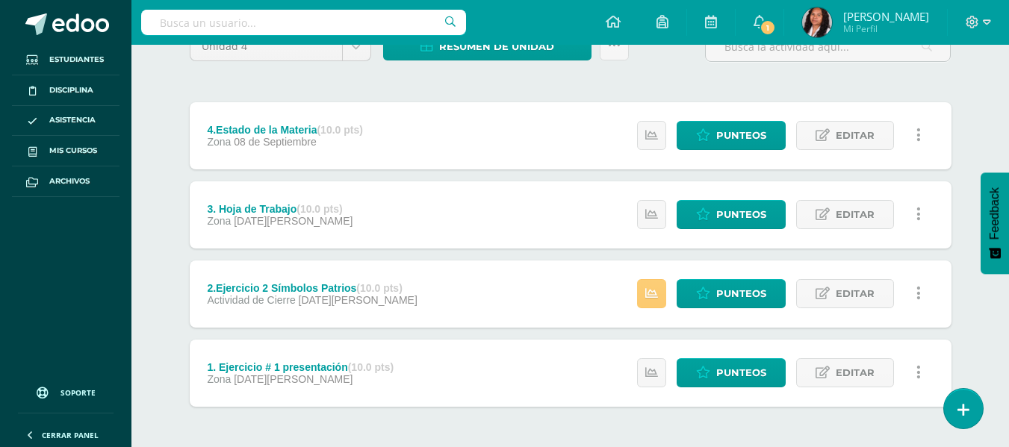
scroll to position [60, 0]
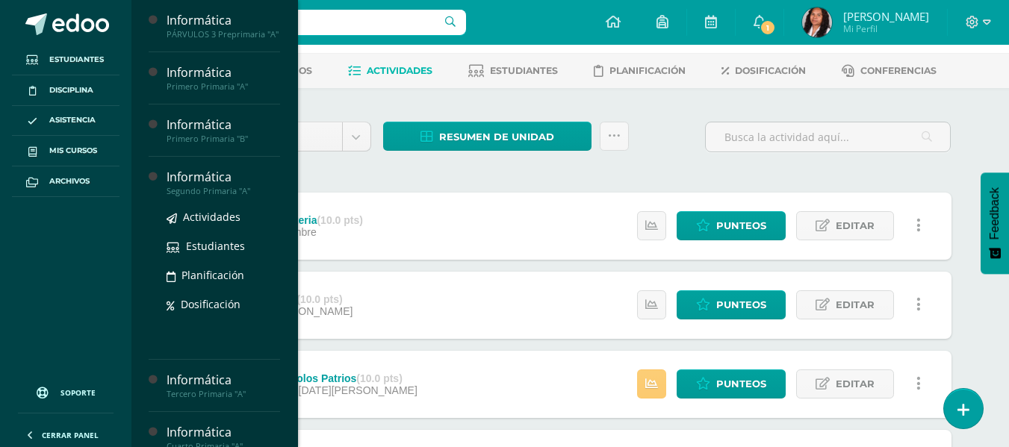
click at [226, 196] on div "Segundo Primaria "A"" at bounding box center [224, 191] width 114 height 10
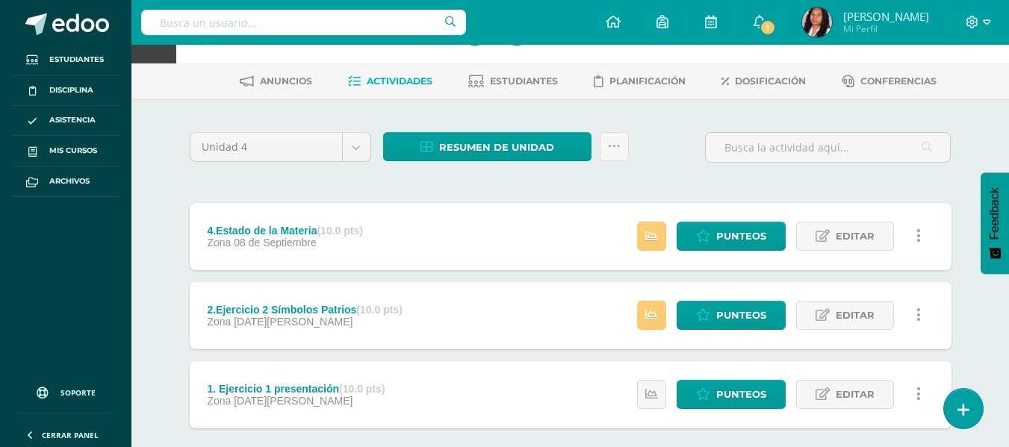
scroll to position [75, 0]
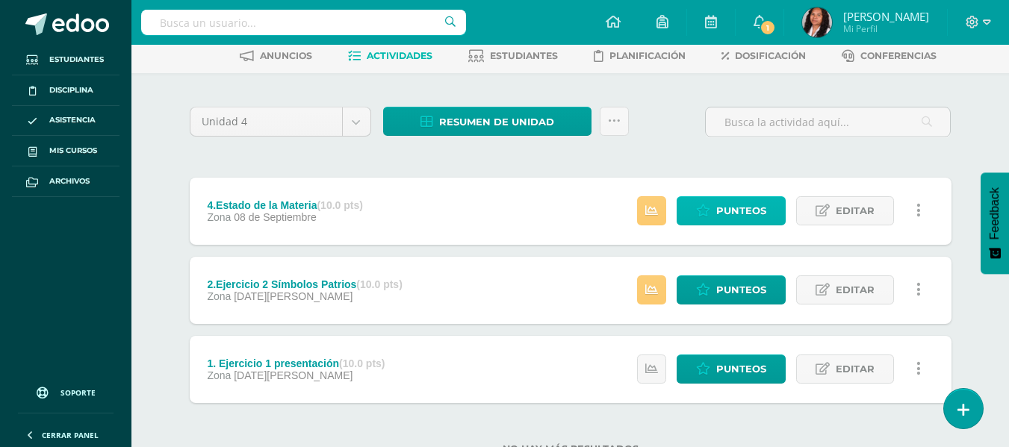
click at [746, 208] on span "Punteos" at bounding box center [741, 211] width 50 height 28
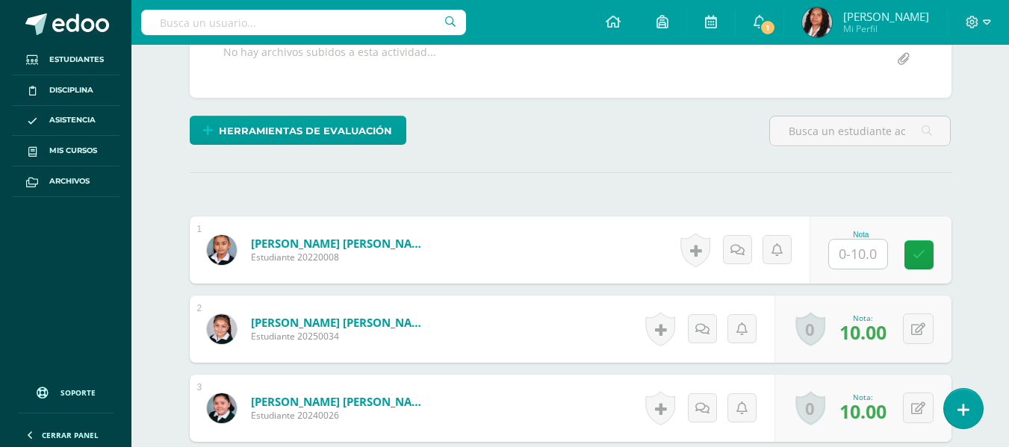
scroll to position [323, 0]
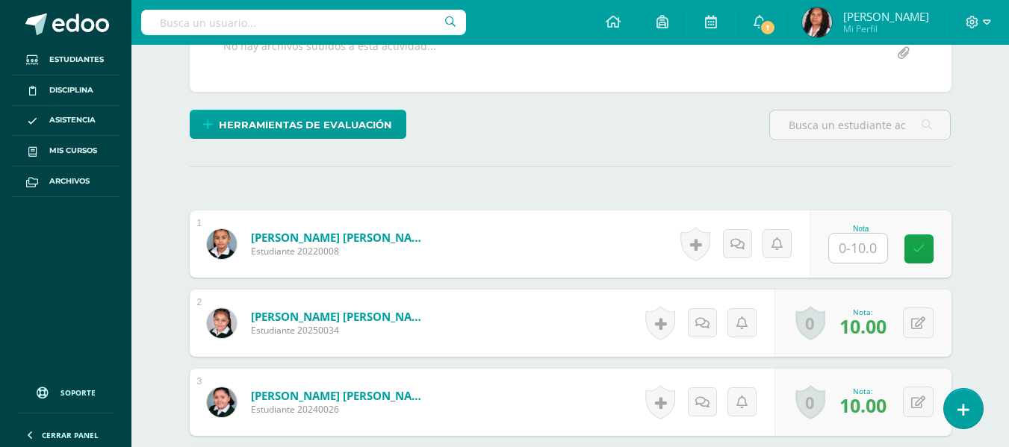
click at [866, 249] on input "text" at bounding box center [858, 248] width 58 height 29
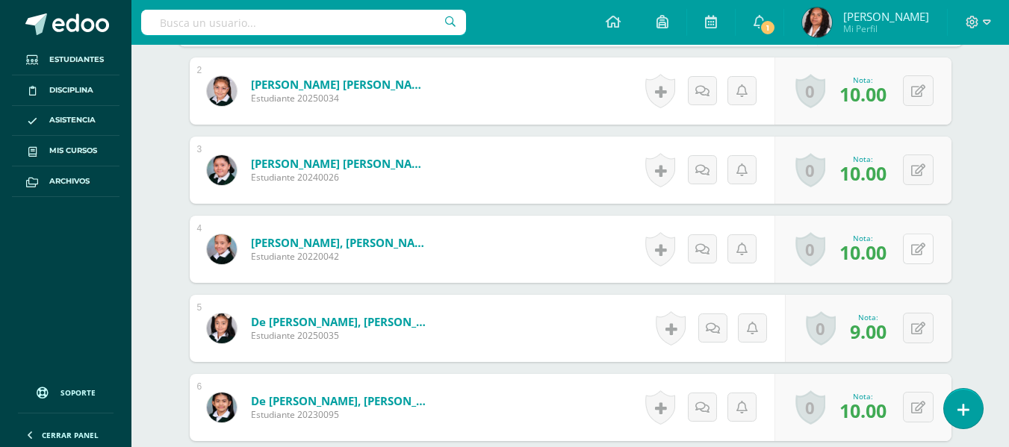
scroll to position [547, 0]
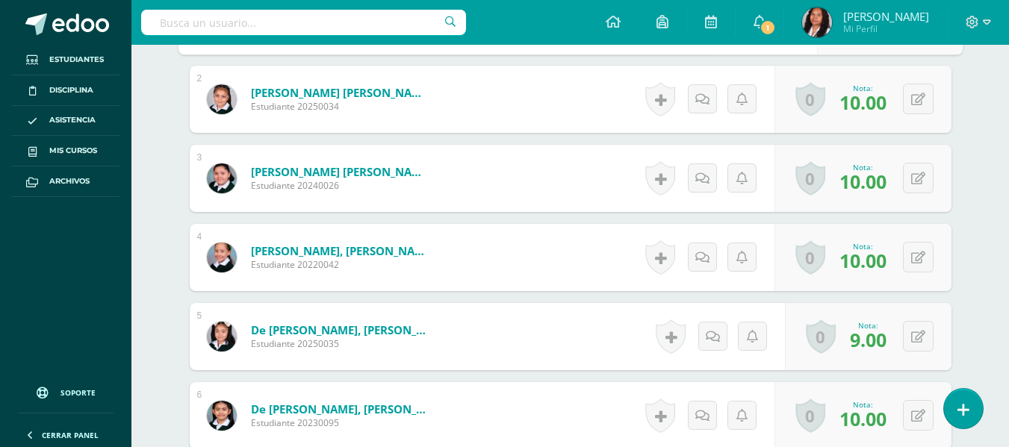
type input "10"
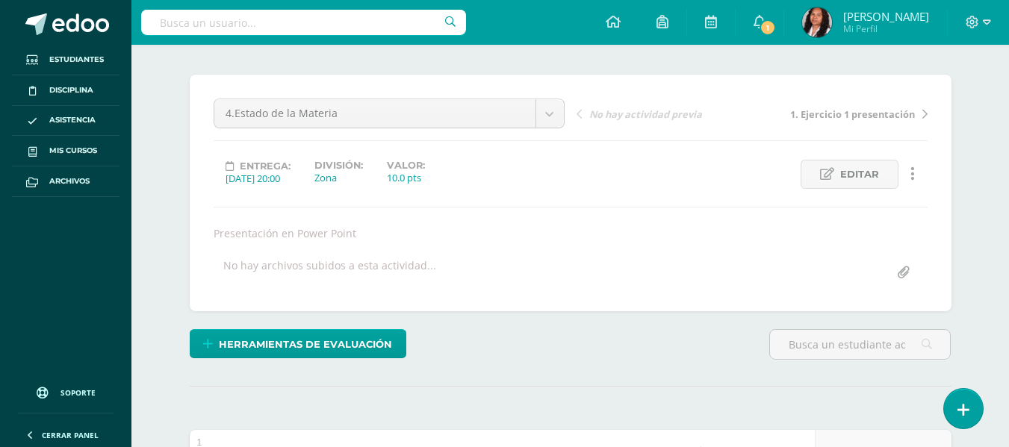
scroll to position [99, 0]
